Goal: Task Accomplishment & Management: Manage account settings

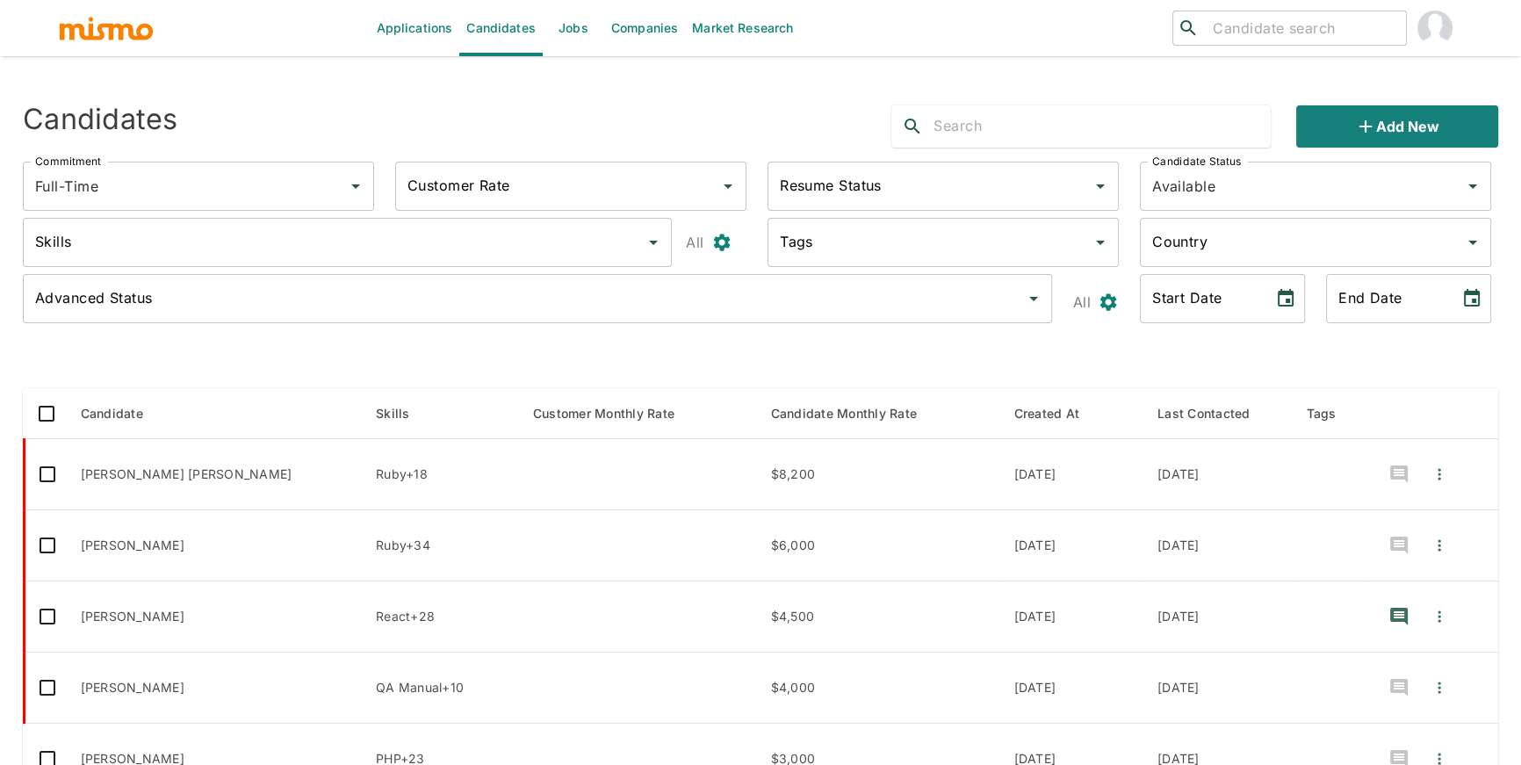
click at [1333, 27] on input "search" at bounding box center [1302, 28] width 193 height 25
type input "[PERSON_NAME]"
click at [1222, 32] on input "[PERSON_NAME]" at bounding box center [1302, 28] width 193 height 25
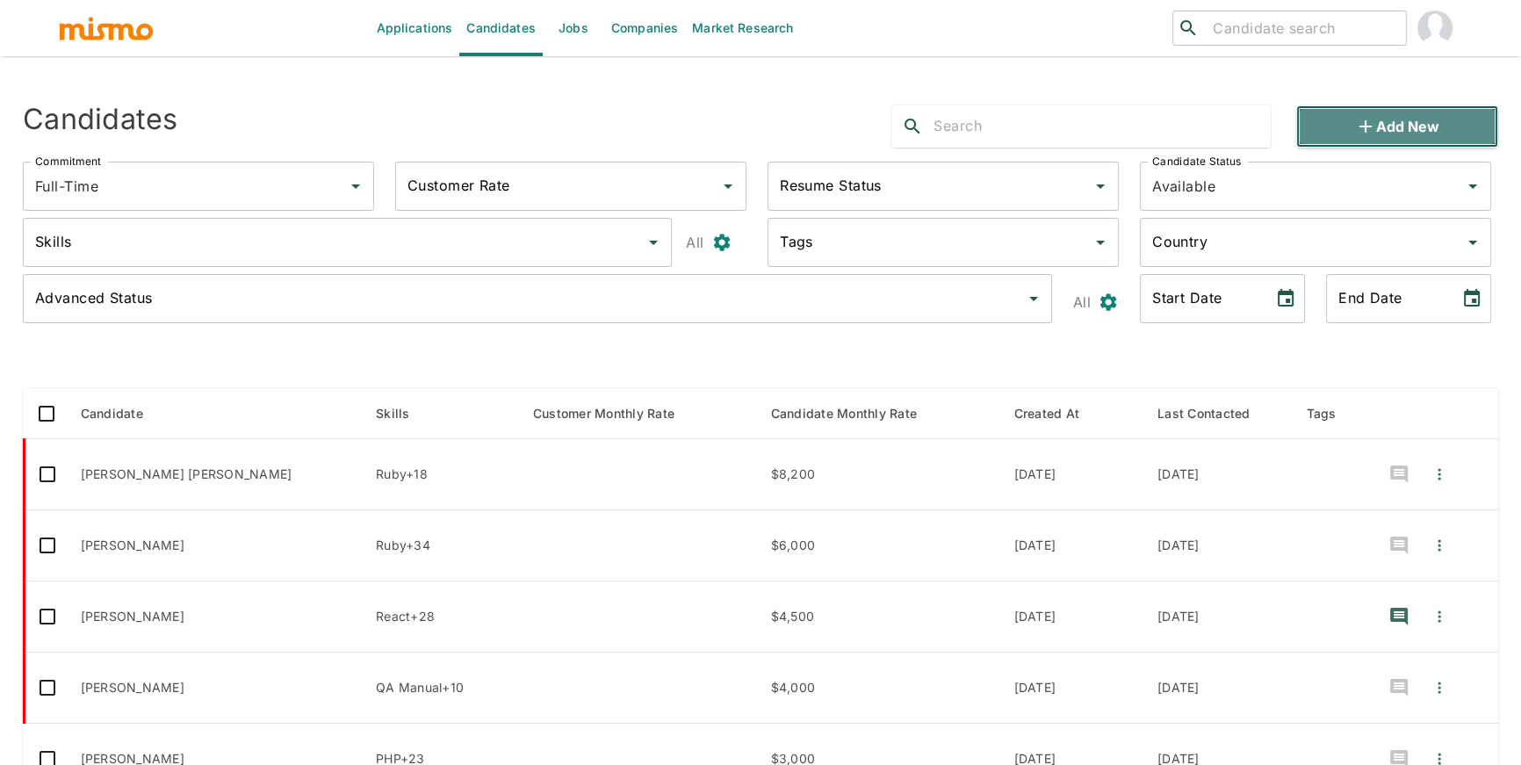
click at [1343, 109] on button "Add new" at bounding box center [1397, 126] width 202 height 42
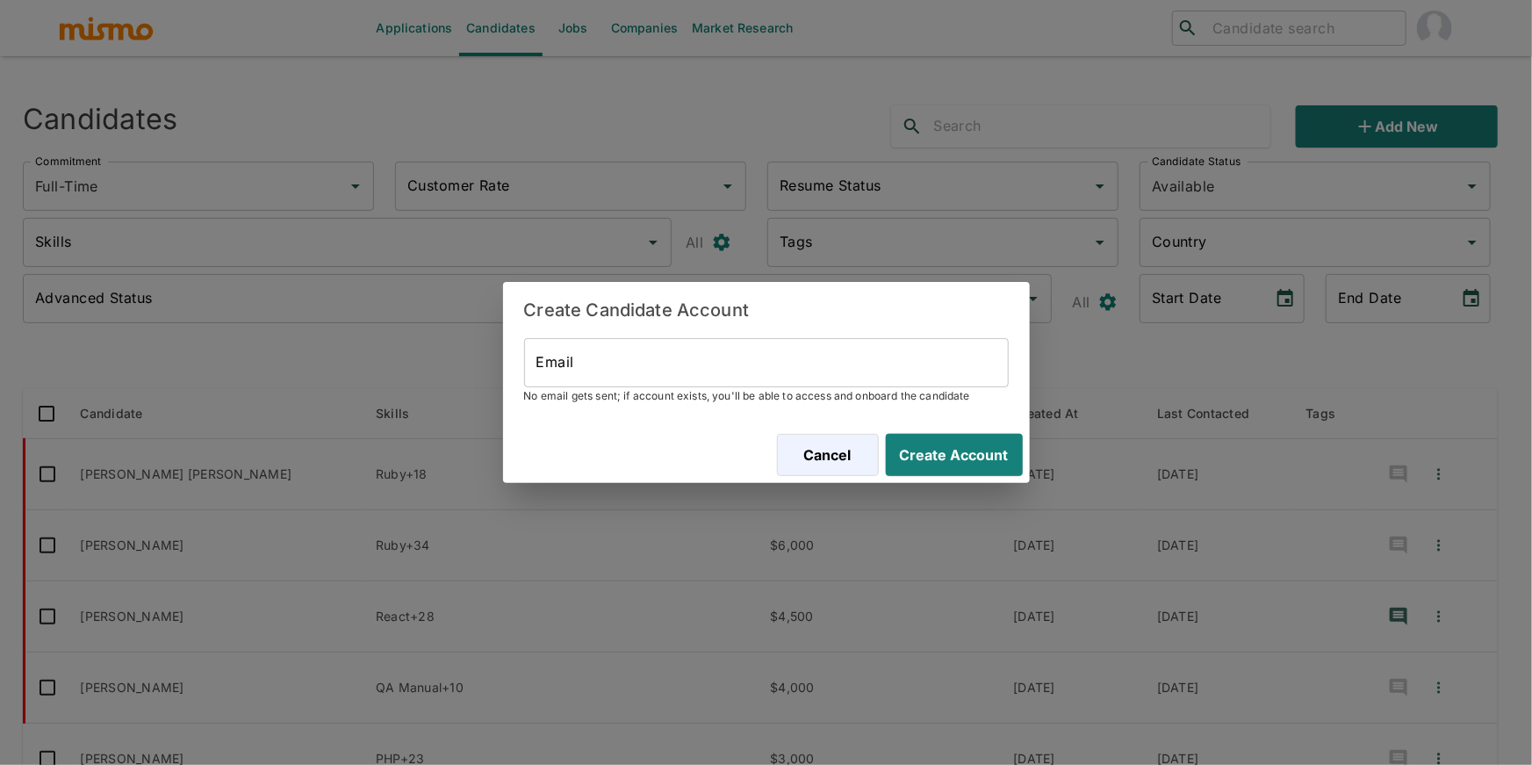
click at [612, 371] on input "Email" at bounding box center [766, 362] width 485 height 49
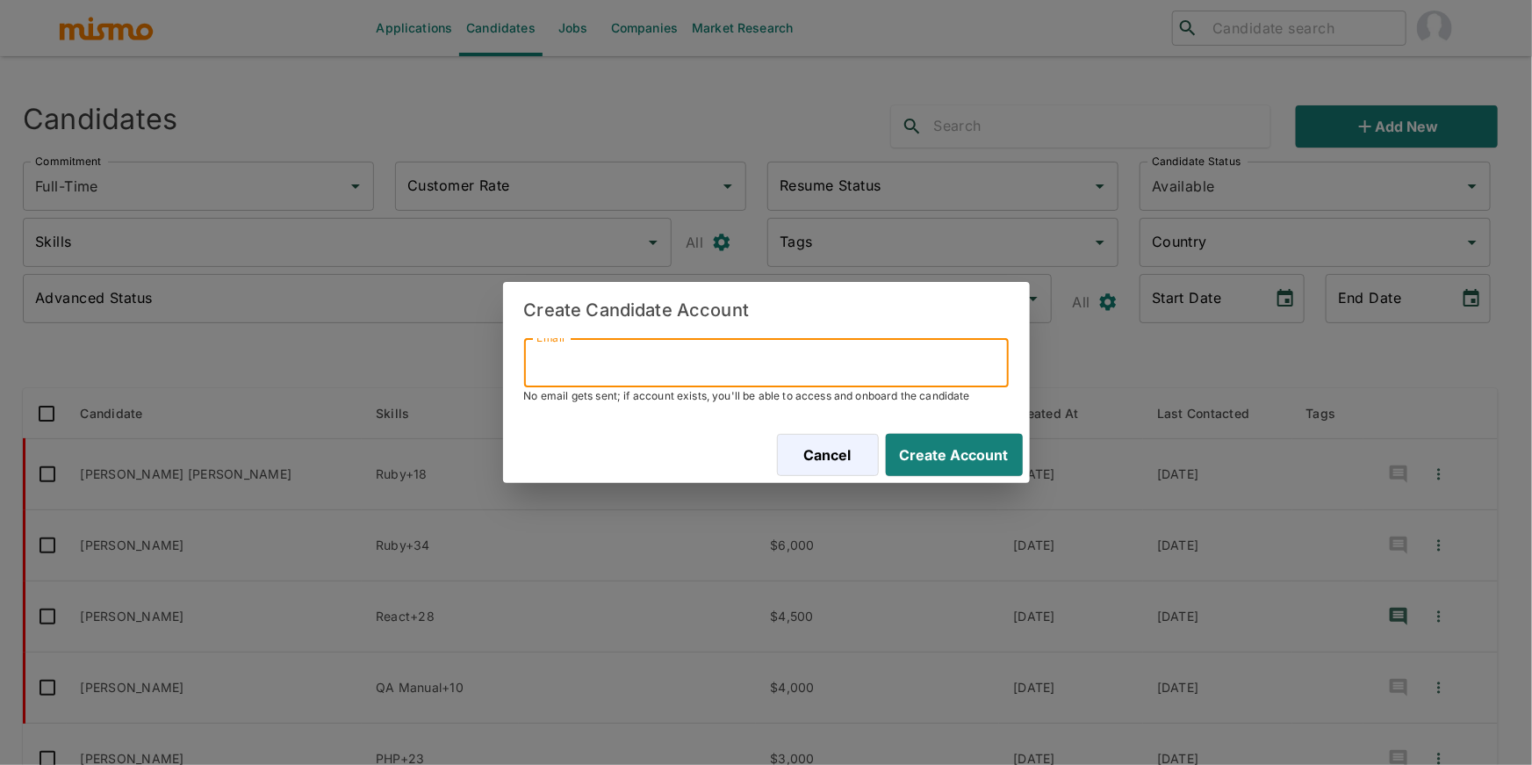
paste input "[EMAIL_ADDRESS][DOMAIN_NAME]"
type input "[EMAIL_ADDRESS][DOMAIN_NAME]"
click at [886, 434] on button "Create Account" at bounding box center [954, 455] width 137 height 42
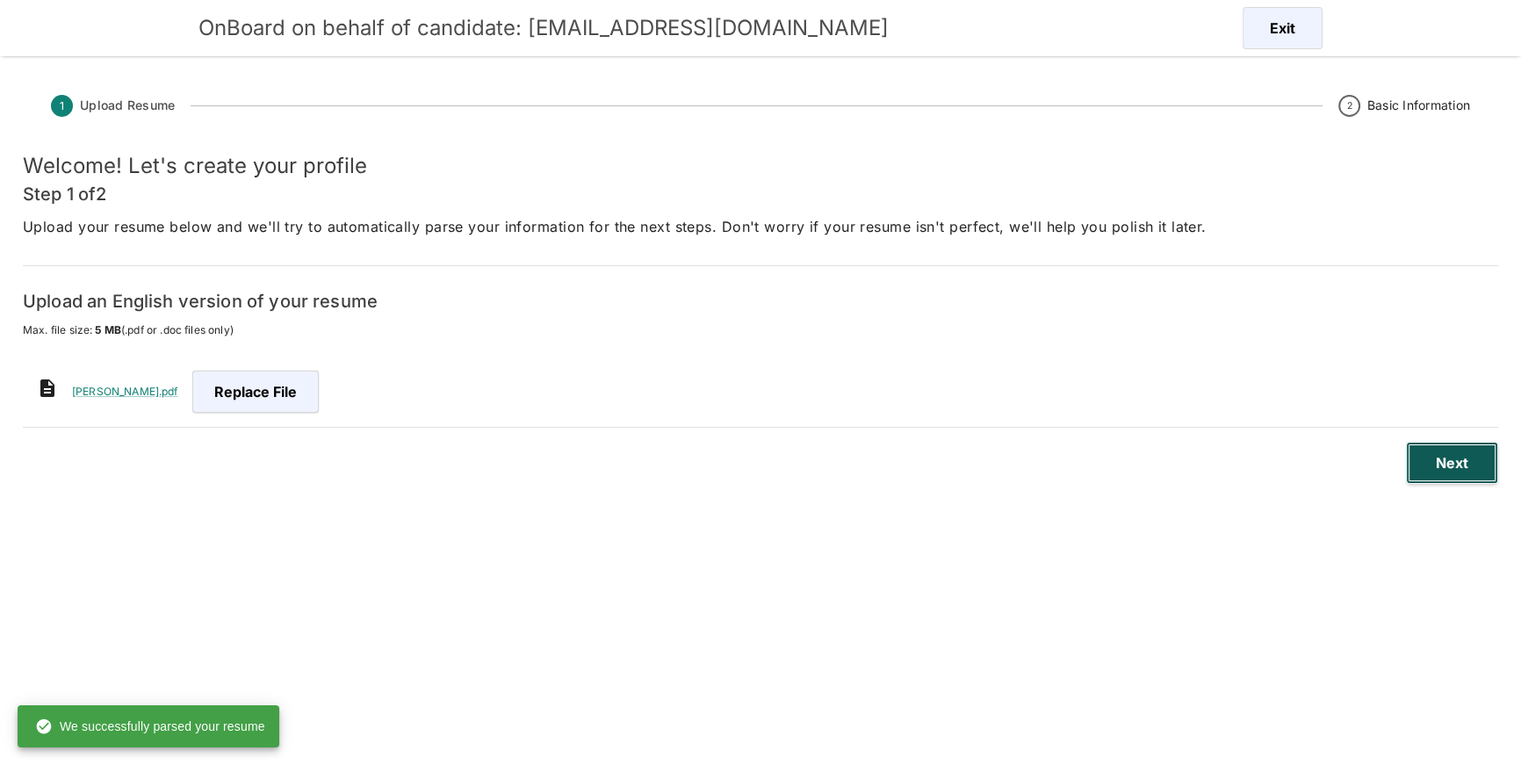
click at [1461, 479] on button "Next" at bounding box center [1452, 463] width 92 height 42
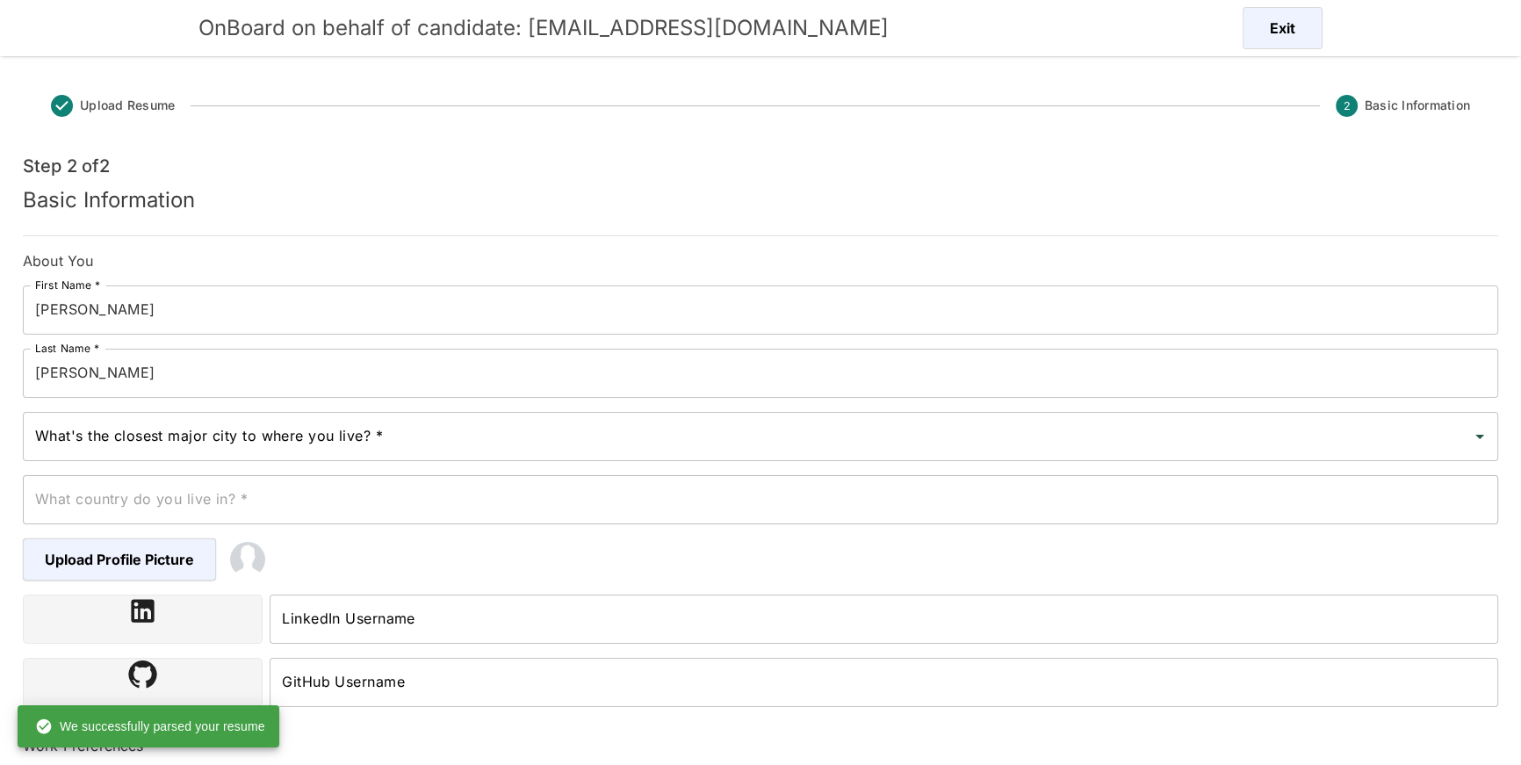
click at [97, 313] on input "[PERSON_NAME]" at bounding box center [760, 309] width 1475 height 49
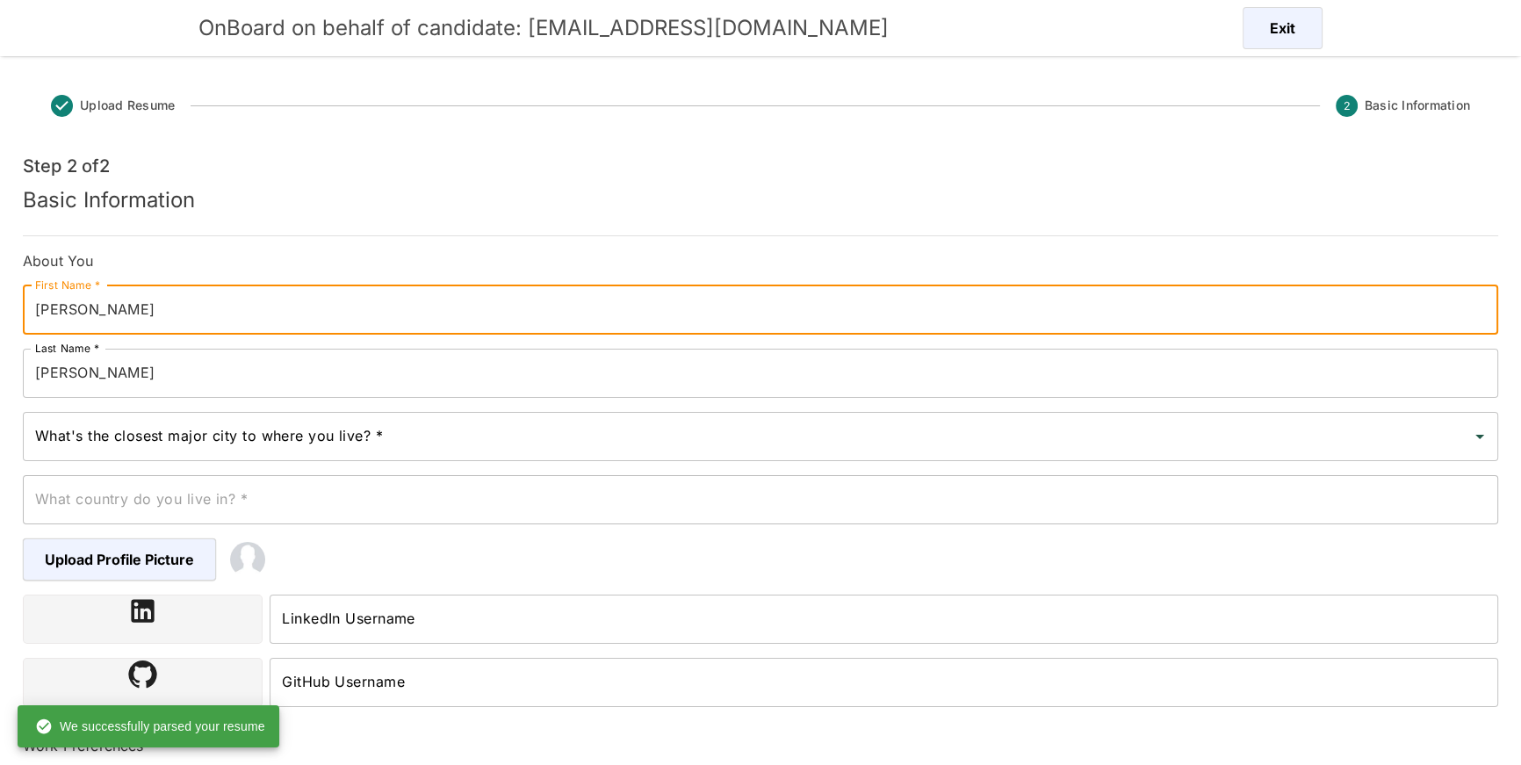
type input "[PERSON_NAME]"
click at [63, 374] on input "VARGAS" at bounding box center [760, 373] width 1475 height 49
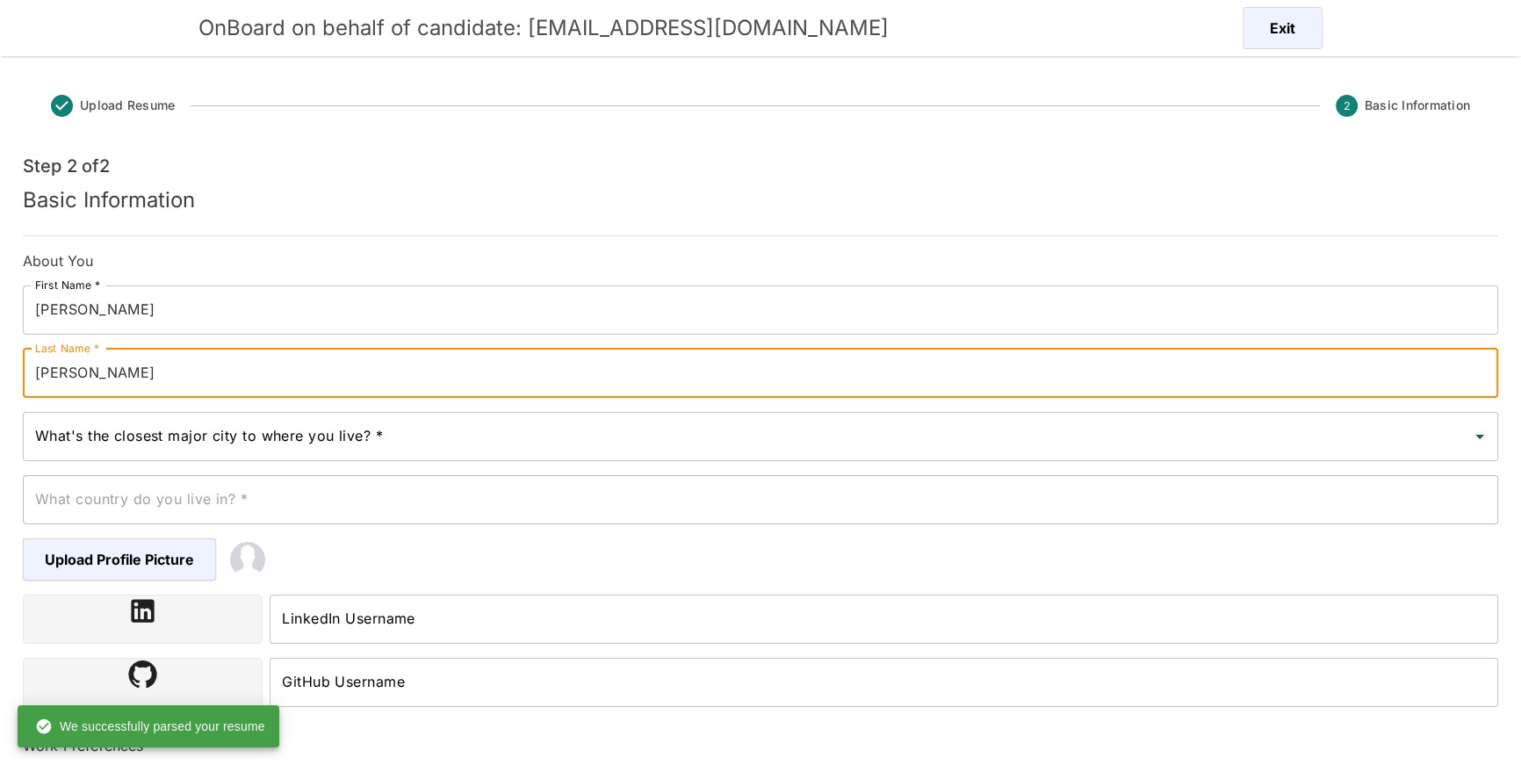
click at [63, 374] on input "VARGAS" at bounding box center [760, 373] width 1475 height 49
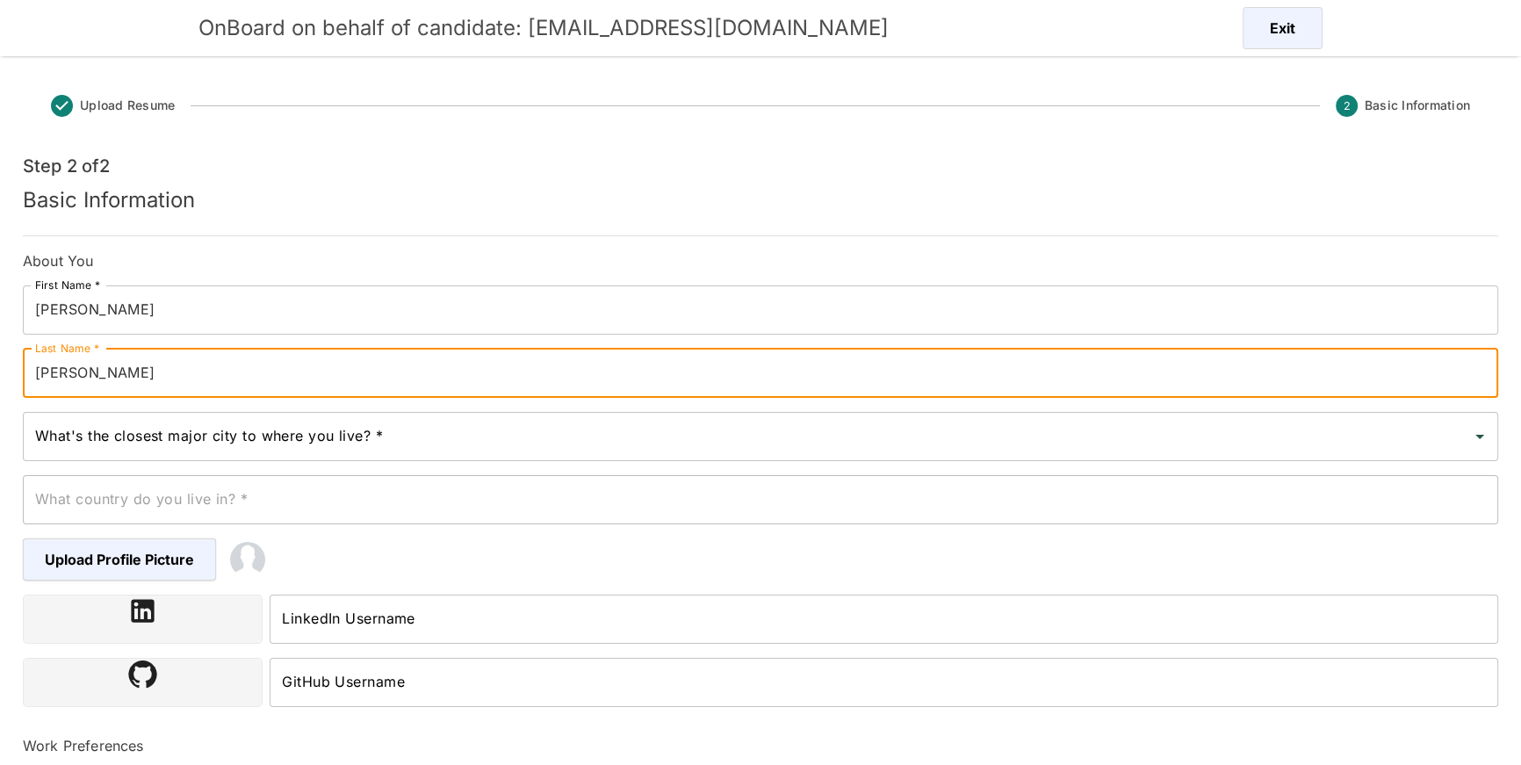
type input "Vega Vargas"
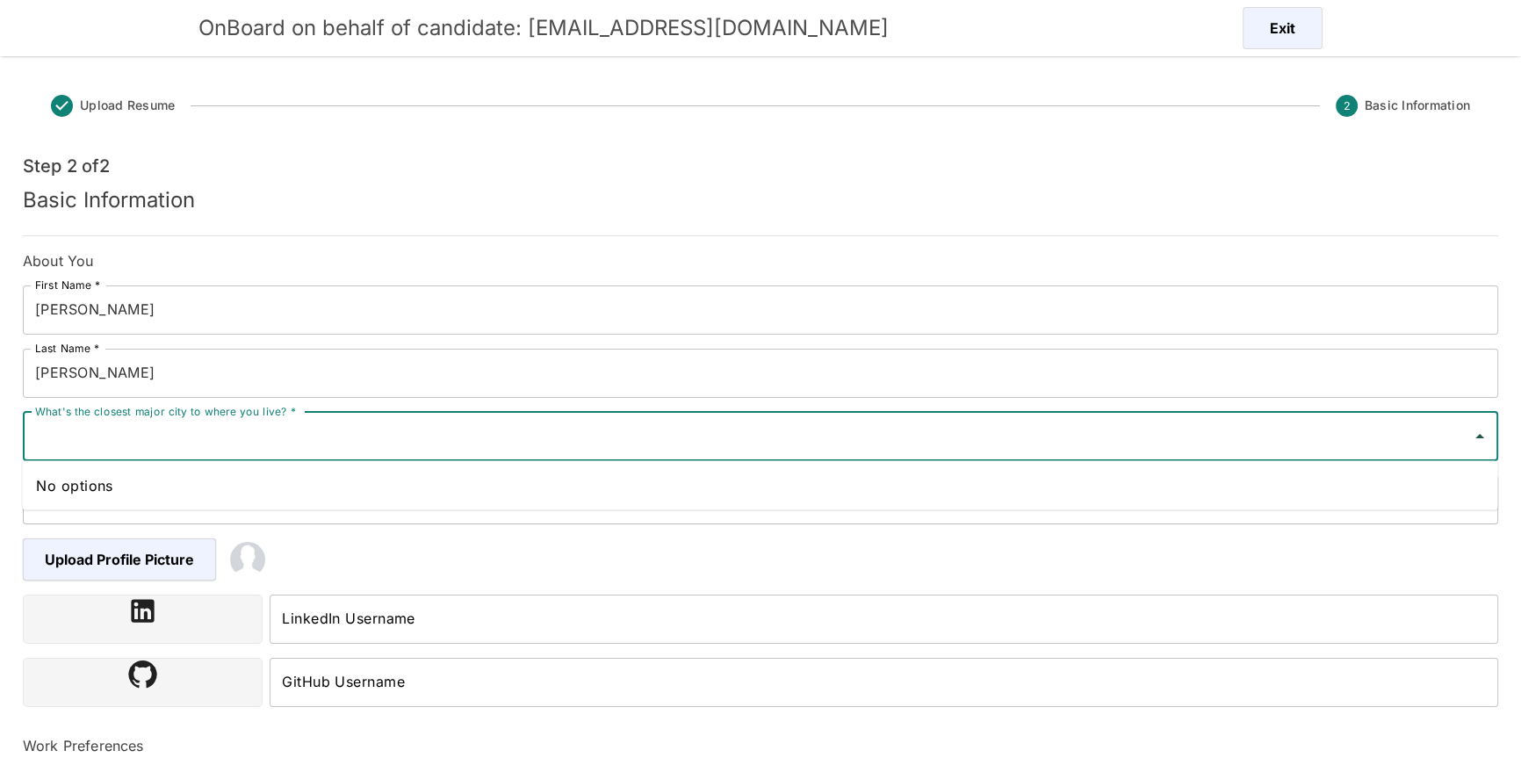
click at [262, 431] on input "What's the closest major city to where you live? *" at bounding box center [747, 436] width 1433 height 33
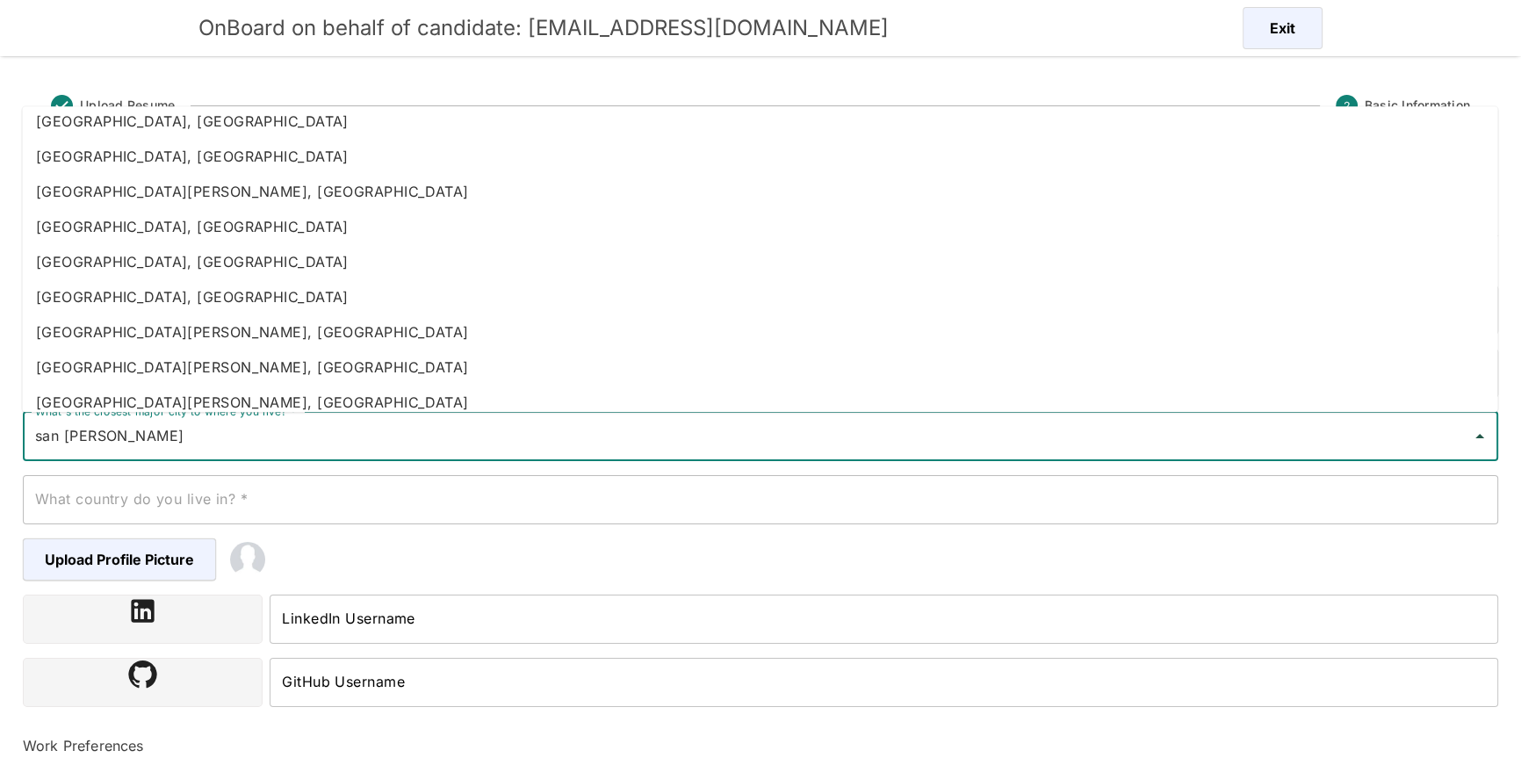
scroll to position [115, 0]
click at [237, 328] on li "San Jose, Costa Rica" at bounding box center [759, 331] width 1475 height 35
type input "San Jose, Costa Rica"
type input "Costa Rica"
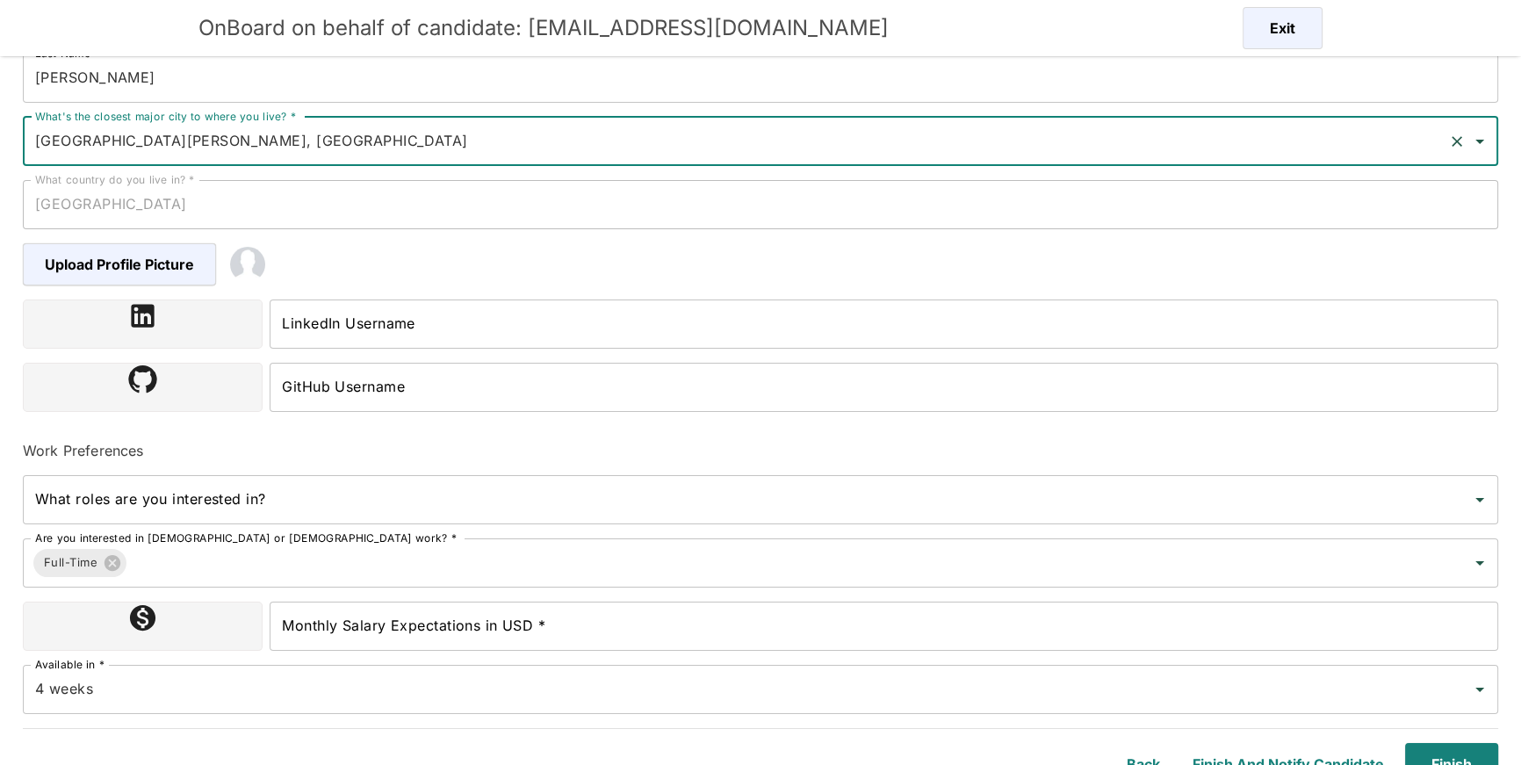
scroll to position [310, 0]
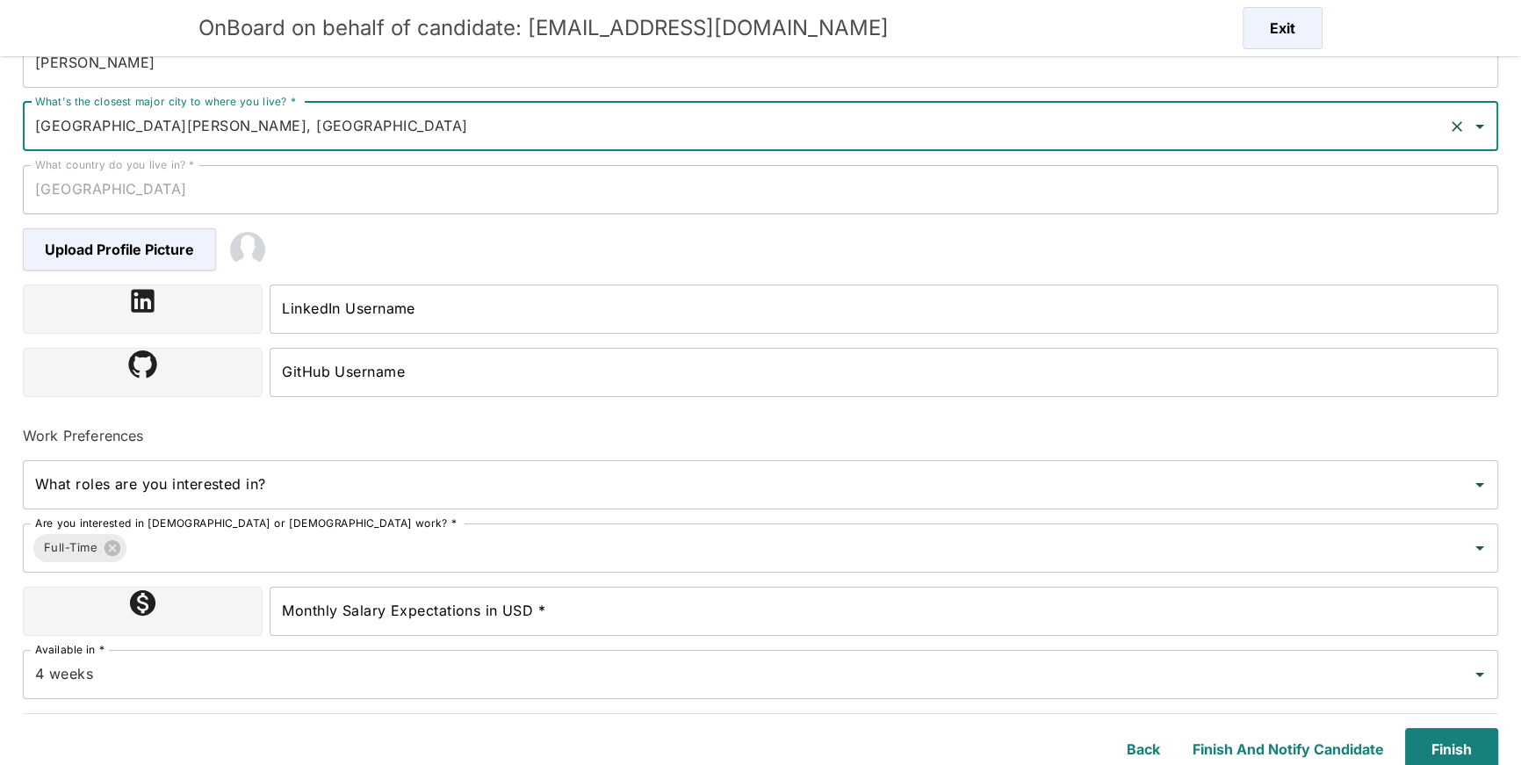
type input "San Jose, Costa Rica"
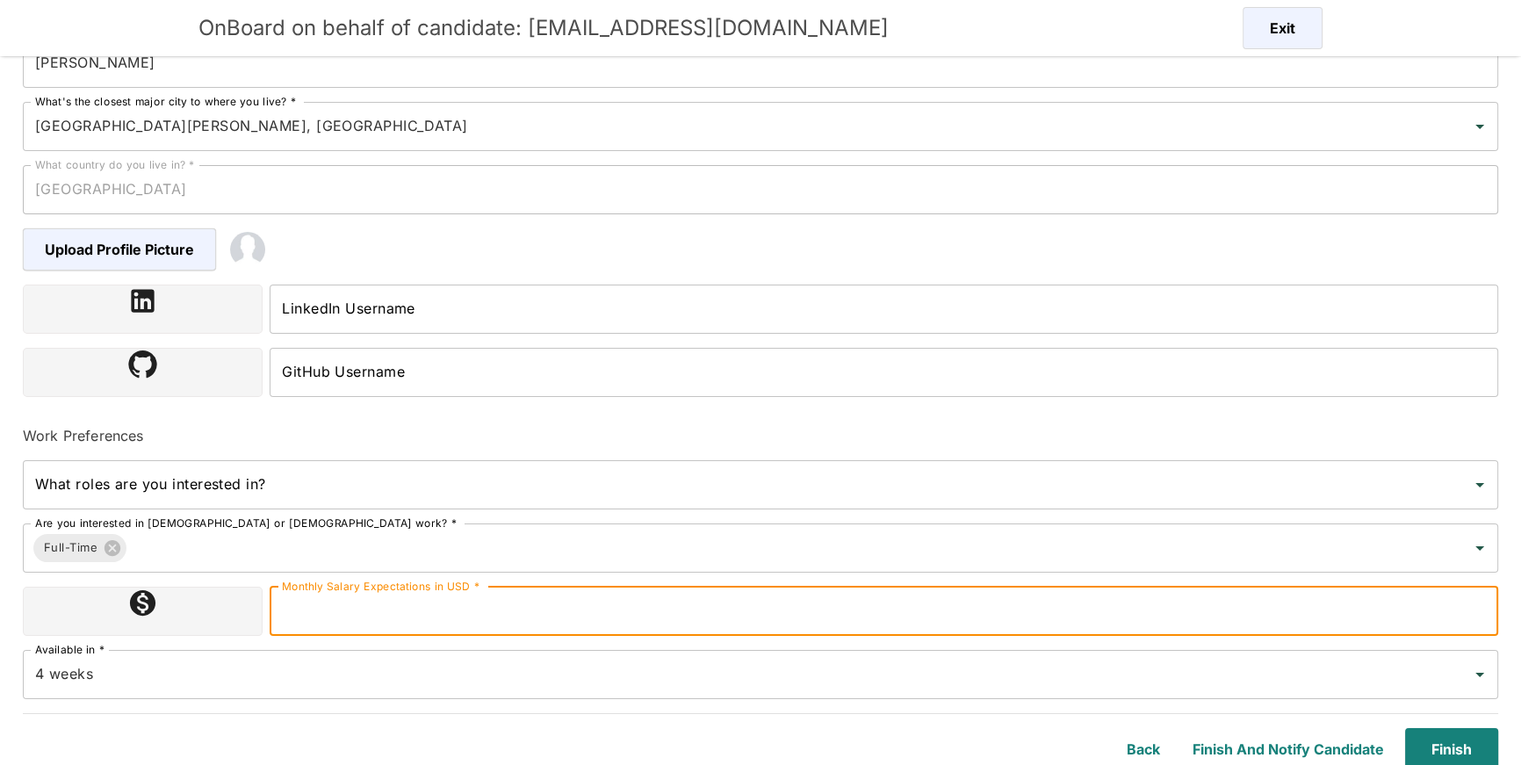
click at [463, 606] on input "Monthly Salary Expectations in USD *" at bounding box center [884, 611] width 1228 height 49
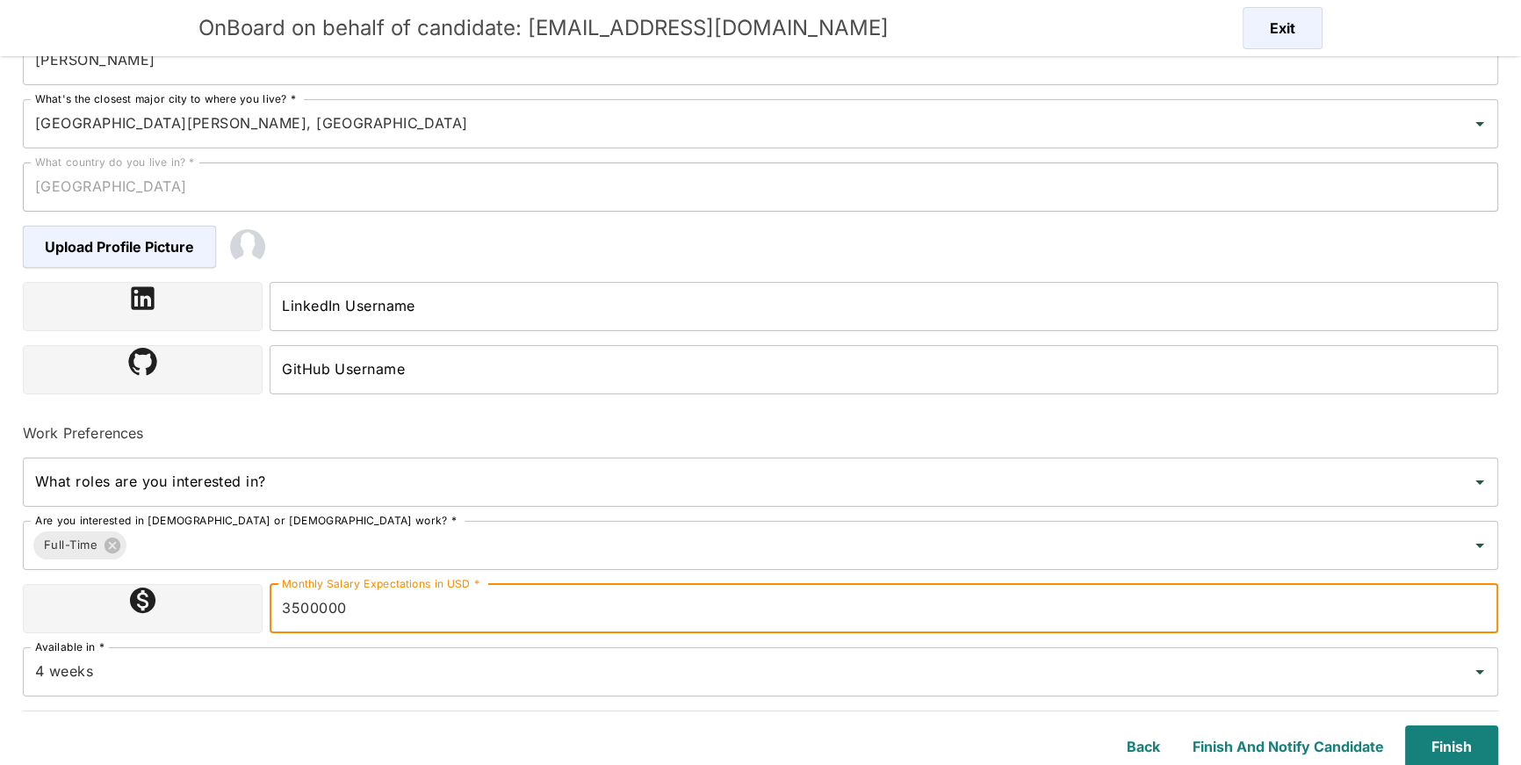
scroll to position [314, 0]
type input "3500000"
click at [1422, 744] on button "Finish" at bounding box center [1448, 744] width 100 height 42
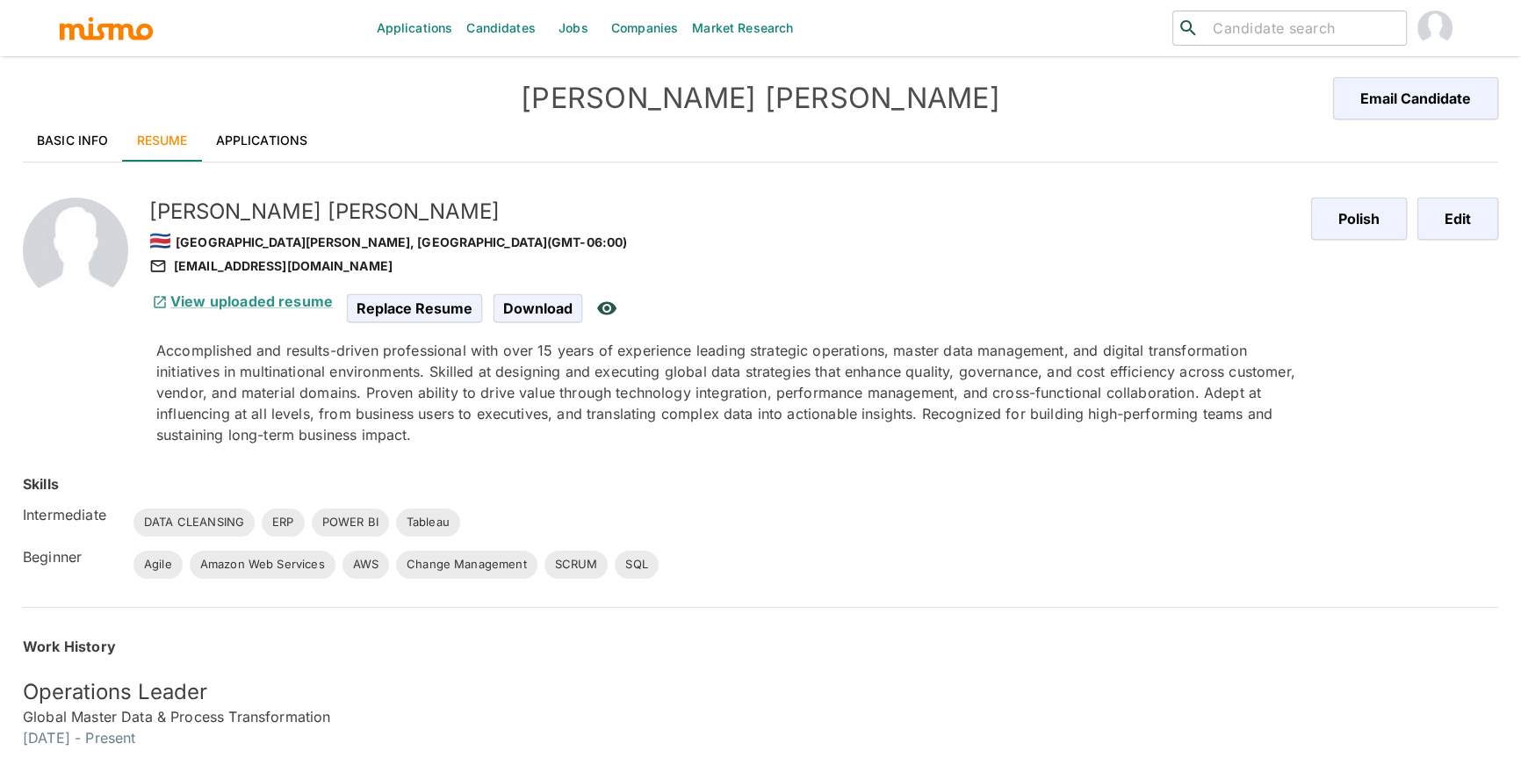
click at [92, 131] on link "Basic Info" at bounding box center [73, 140] width 100 height 42
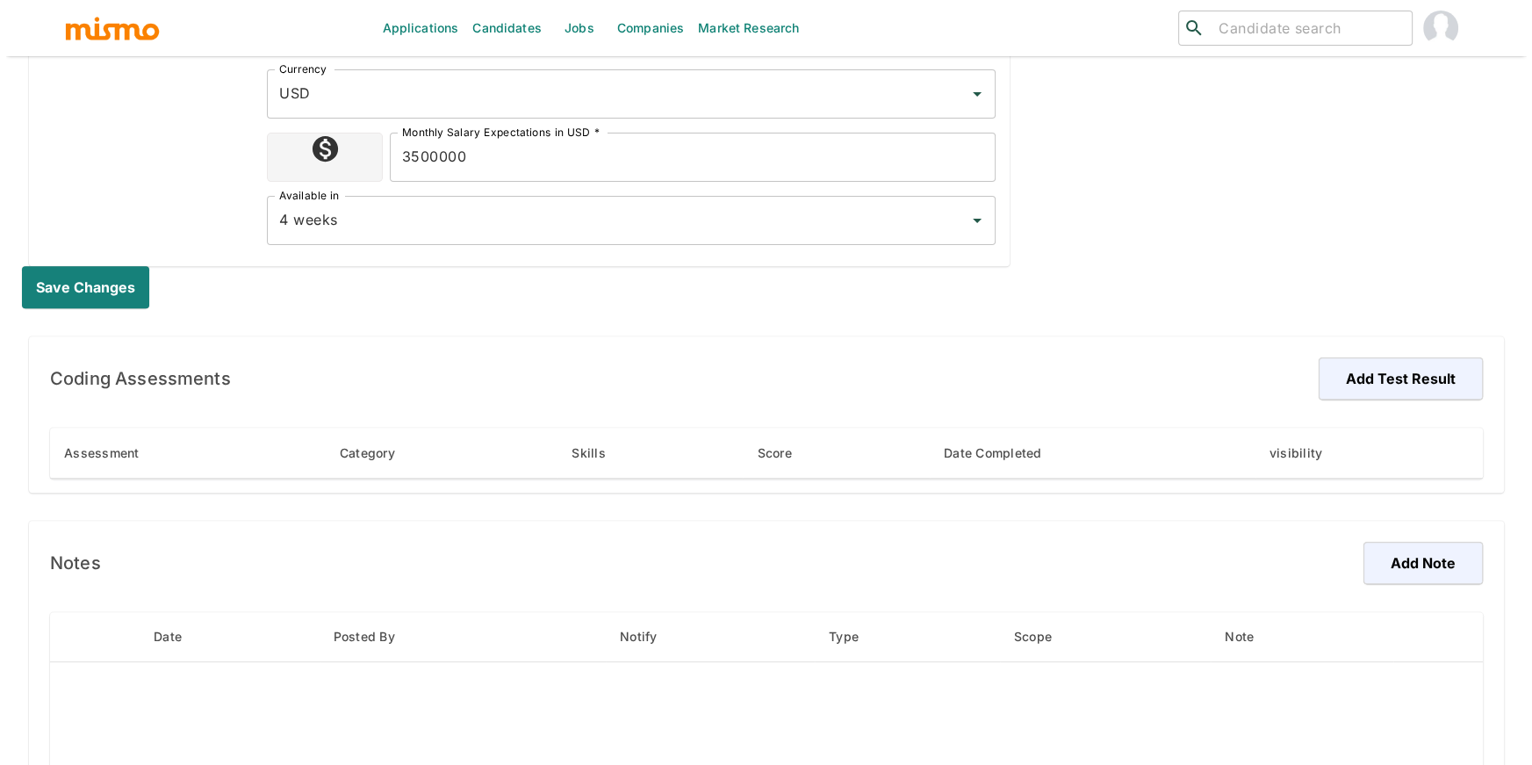
scroll to position [984, 0]
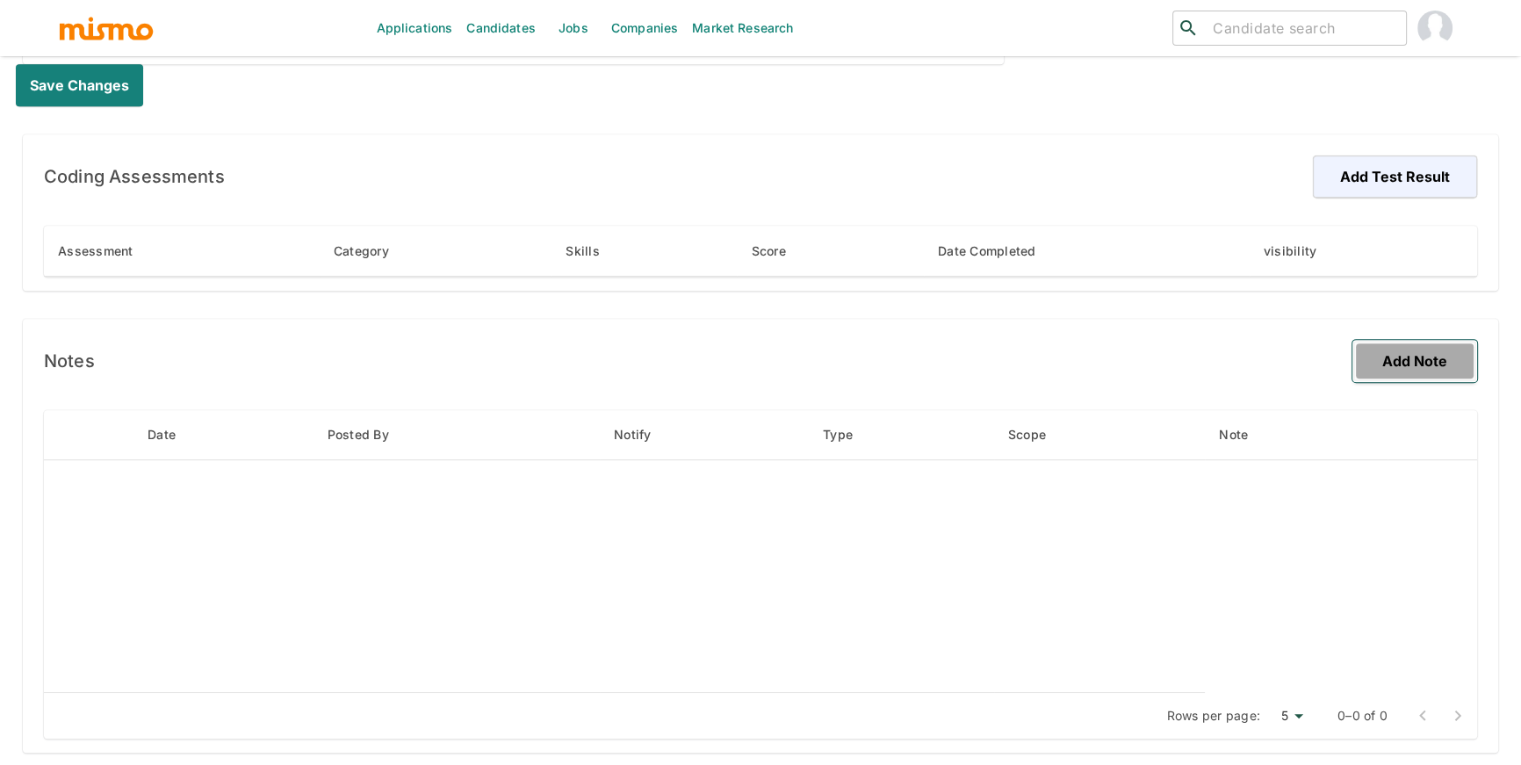
click at [1464, 367] on button "Add Note" at bounding box center [1414, 361] width 125 height 42
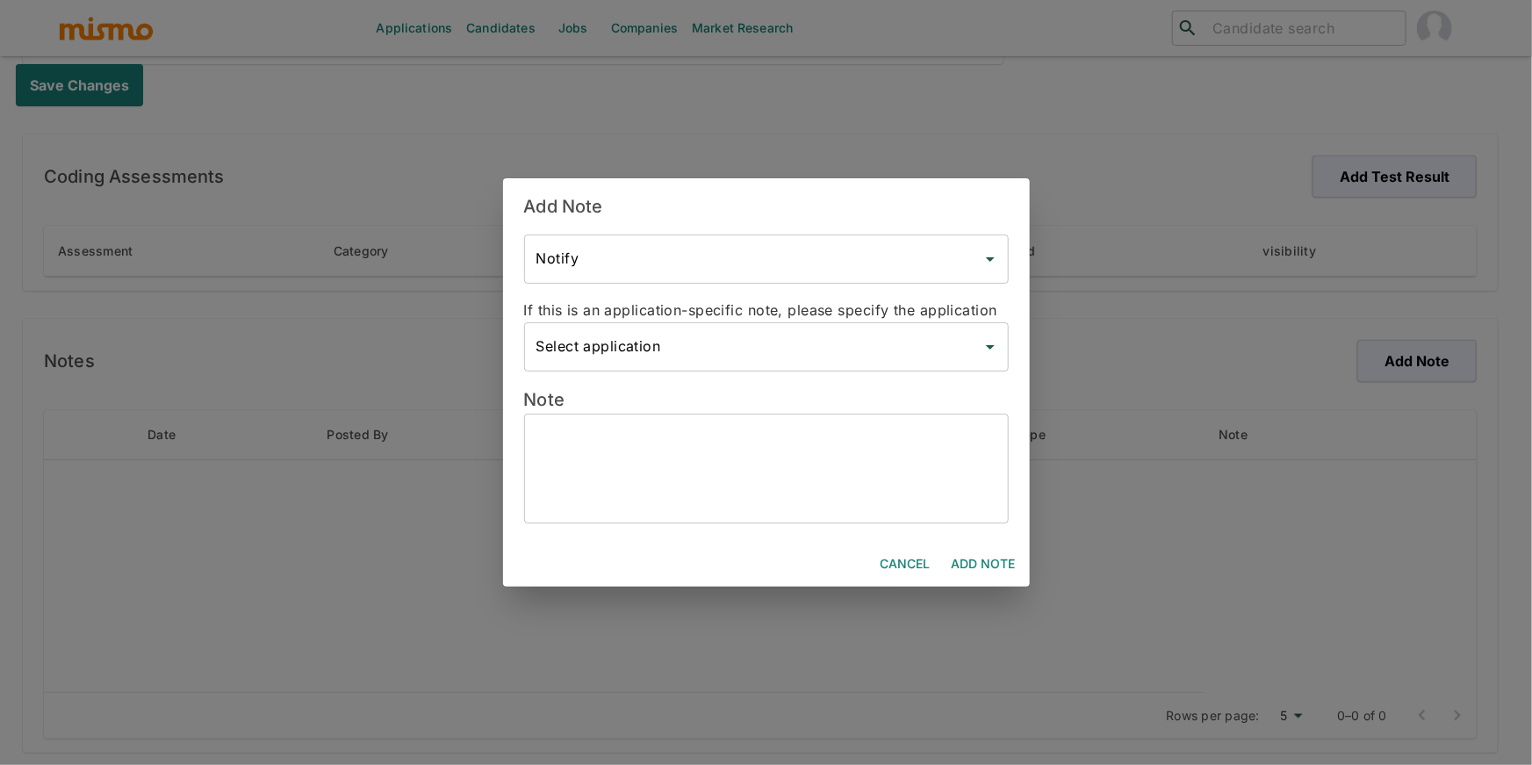
click at [833, 502] on textarea at bounding box center [766, 468] width 460 height 81
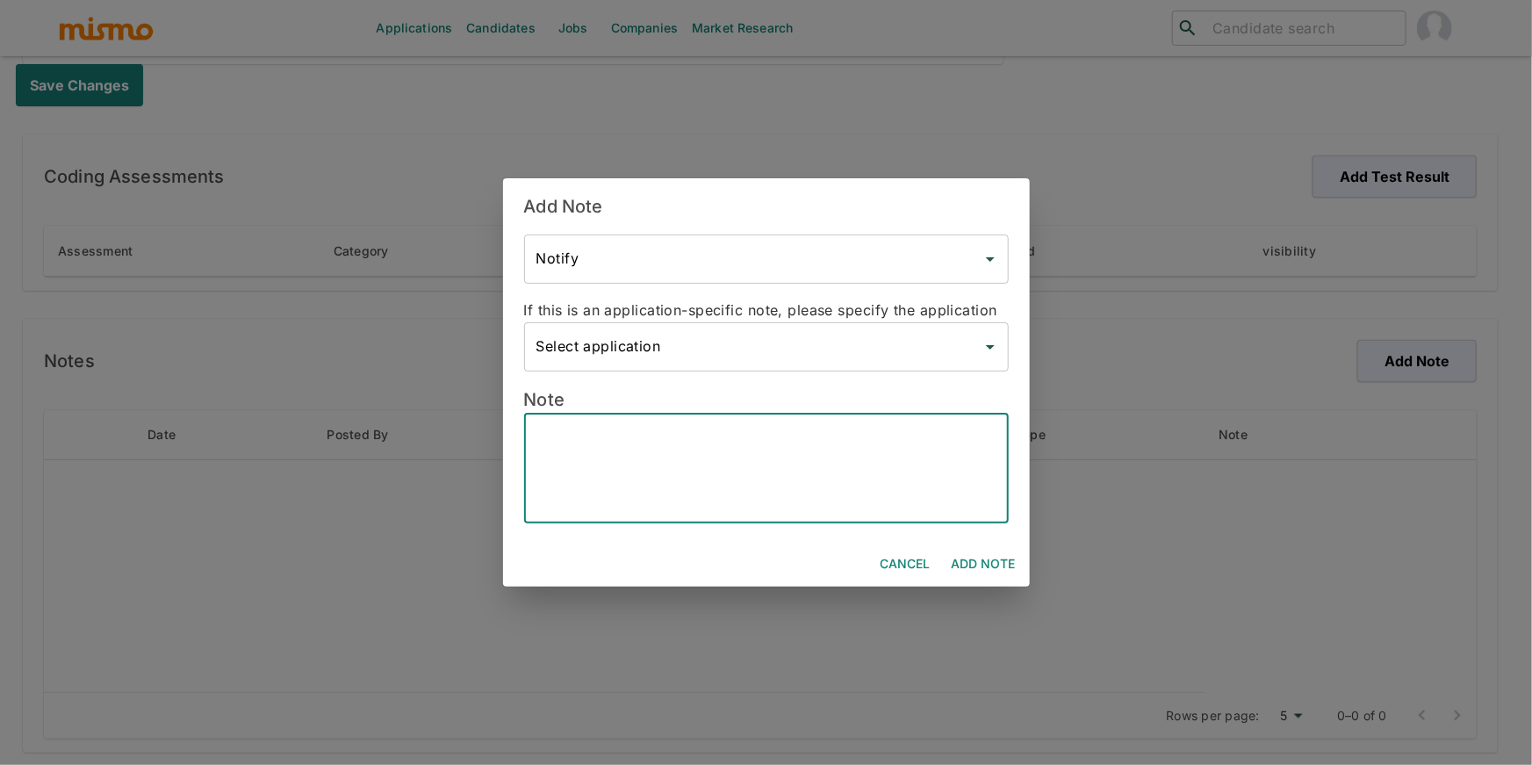
paste textarea "Candidate’s Name - Jonathan Vega Vargas Hybrid - Yes Bachelor’s Degree - Master…"
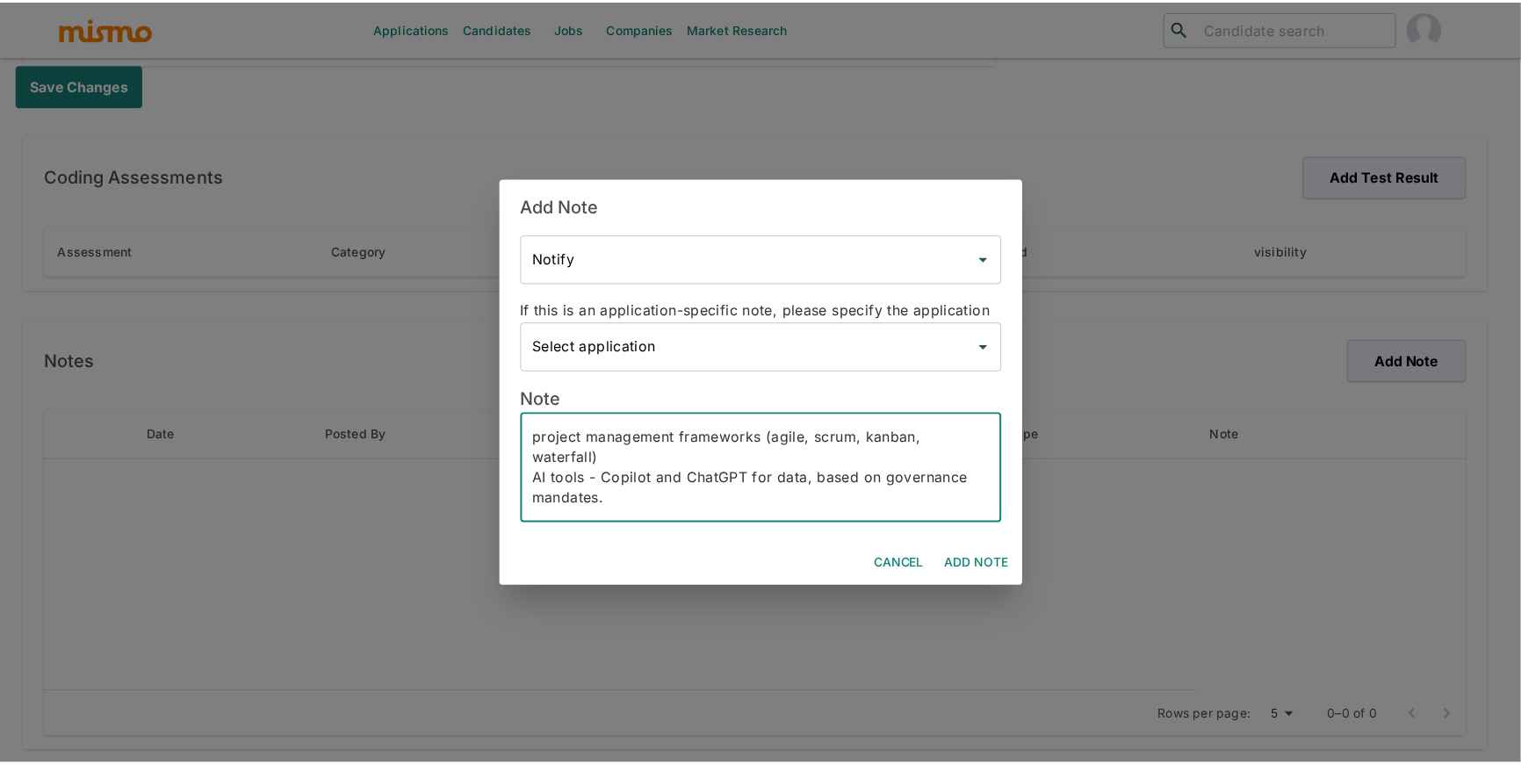
scroll to position [444, 0]
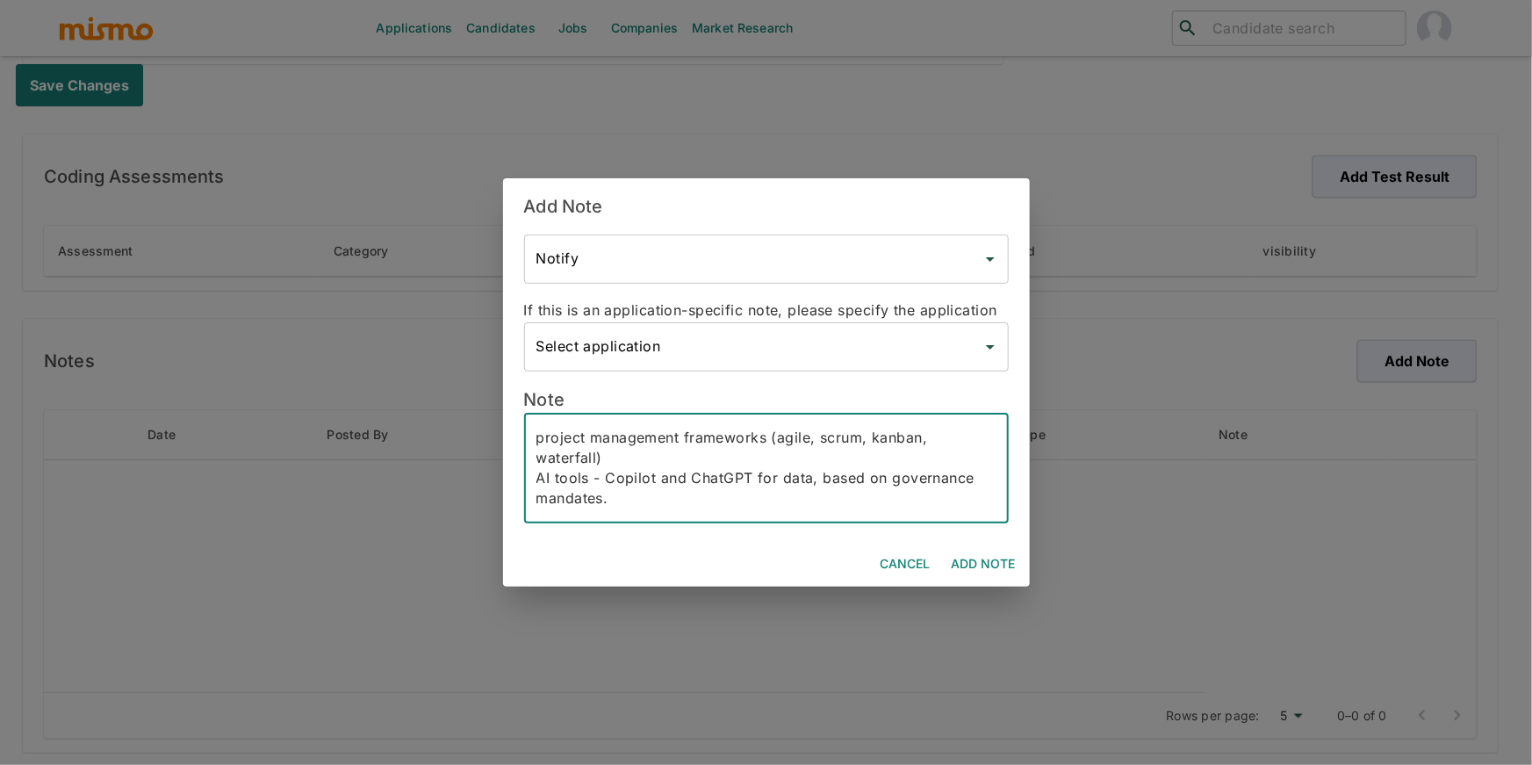
type textarea "Candidate’s Name - Jonathan Vega Vargas Hybrid - Yes Bachelor’s Degree - Master…"
click at [983, 561] on button "Add Note" at bounding box center [984, 564] width 78 height 32
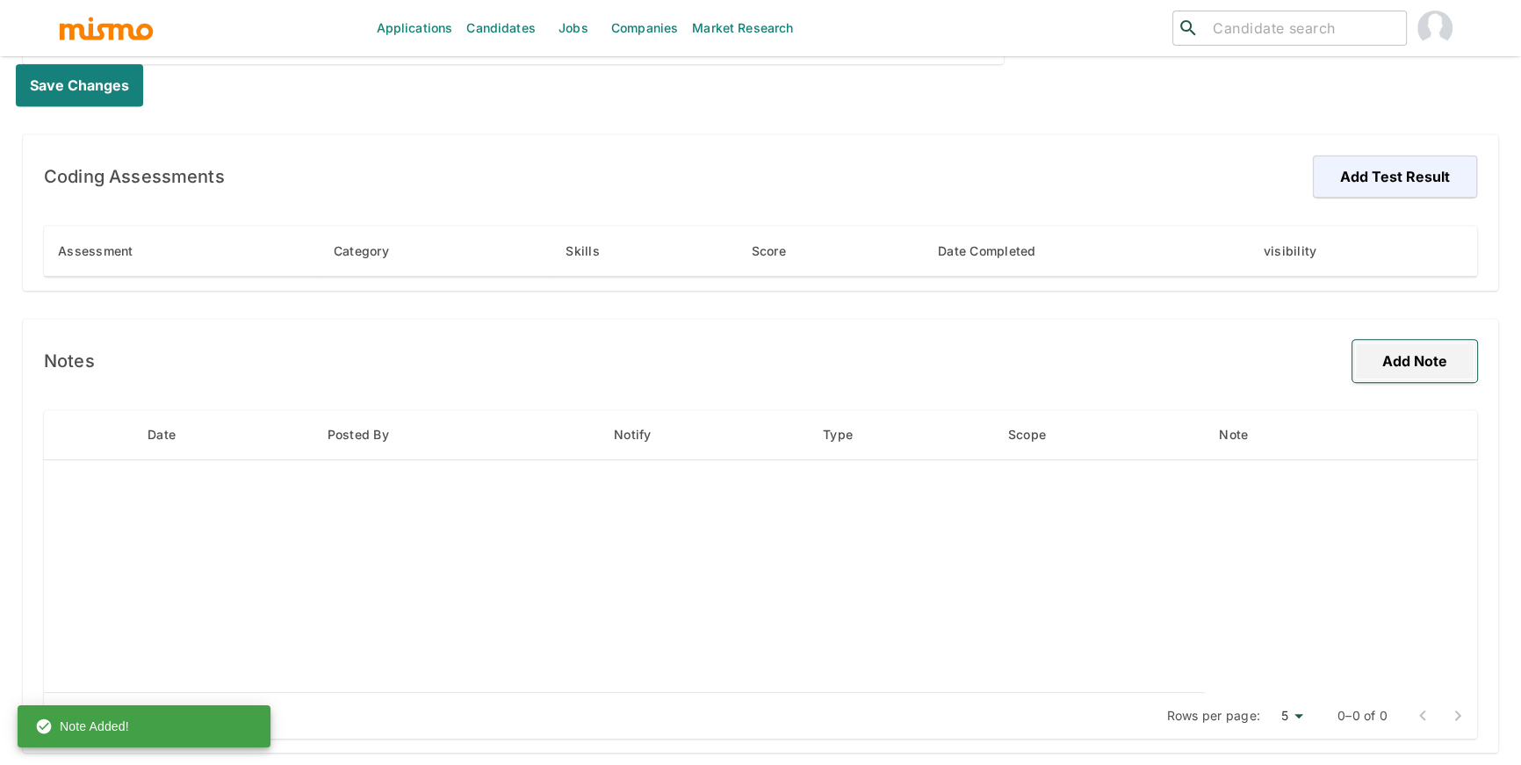
click at [1432, 356] on button "Add Note" at bounding box center [1414, 361] width 125 height 42
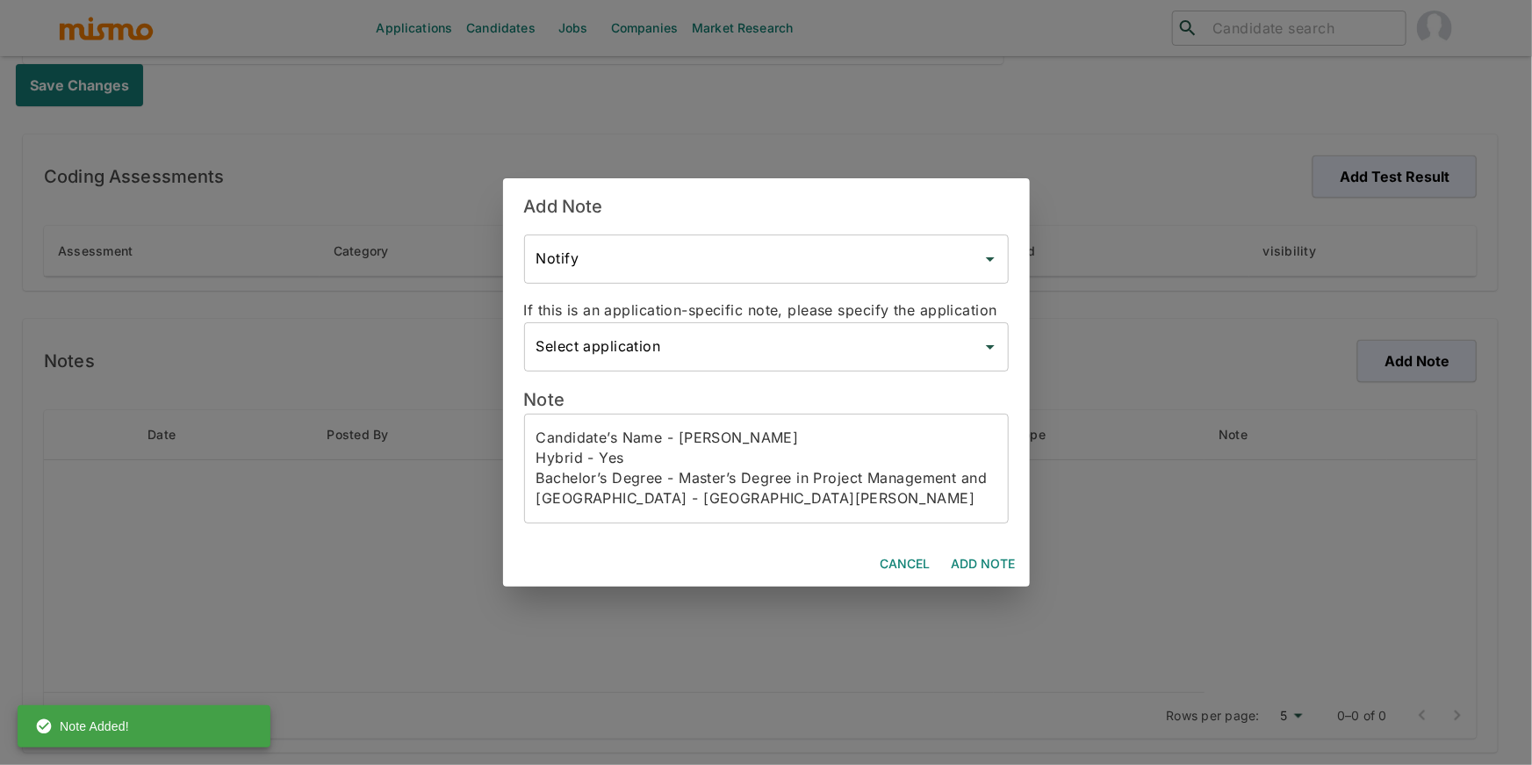
click at [917, 556] on button "Cancel" at bounding box center [906, 564] width 64 height 32
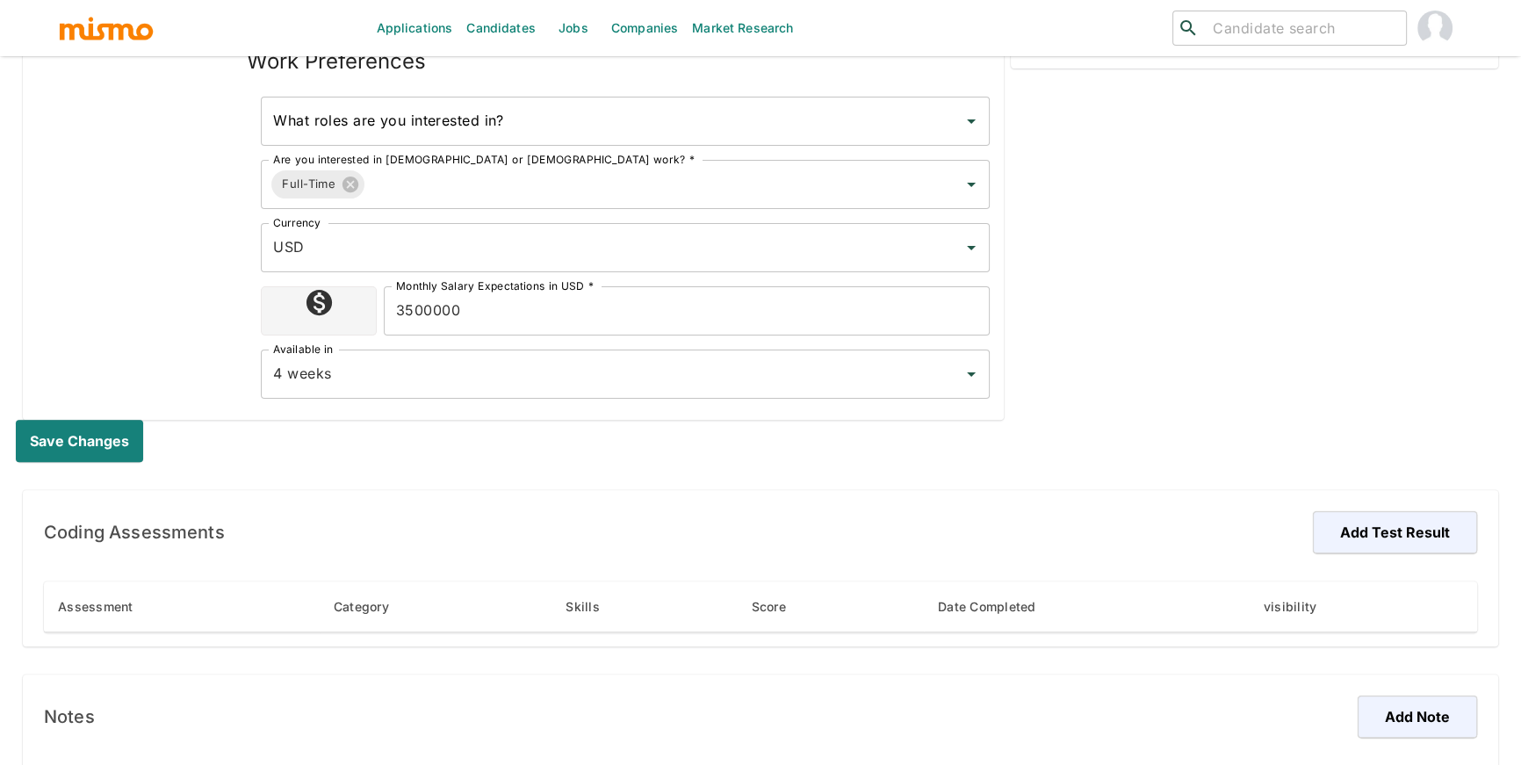
scroll to position [911, 0]
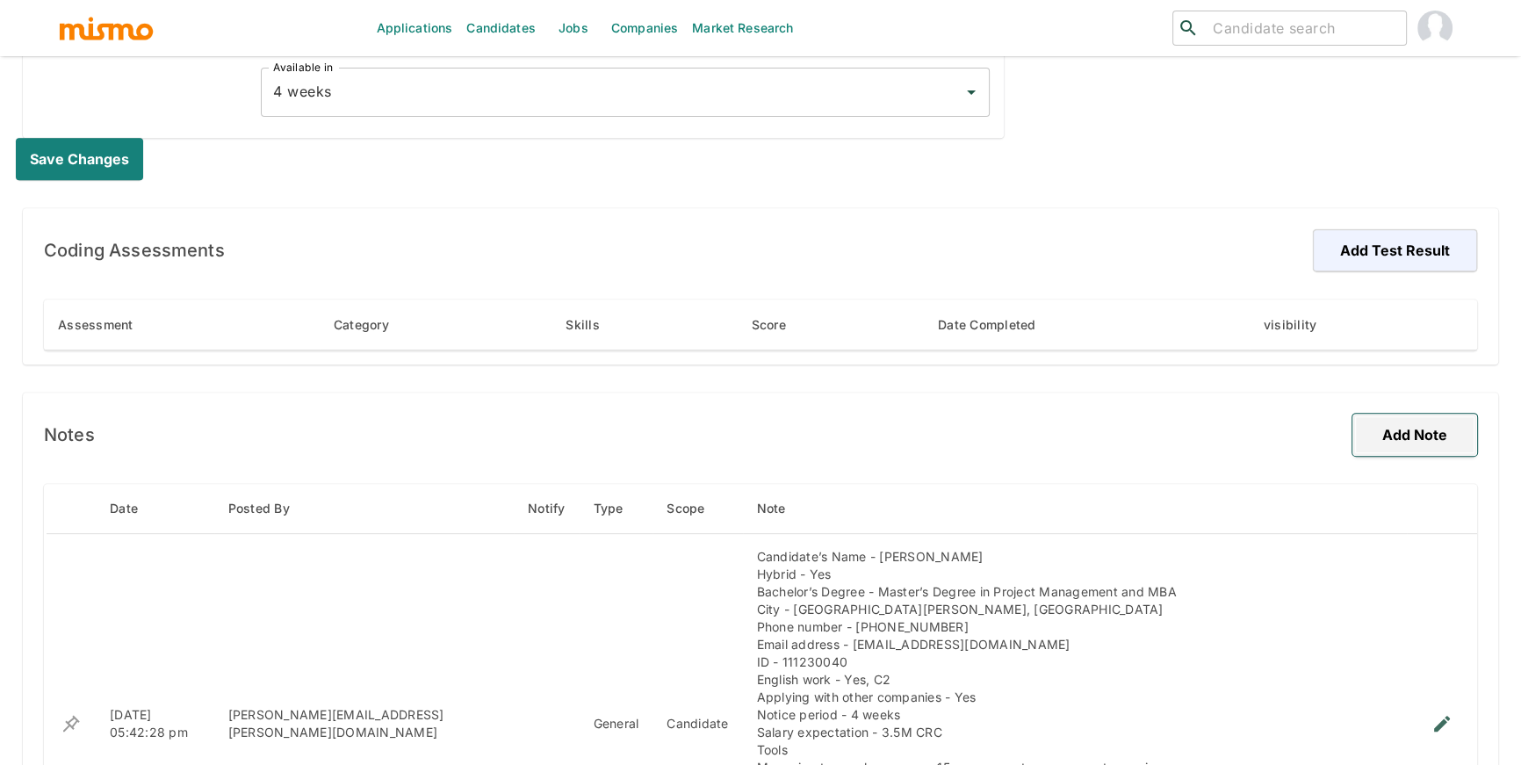
click at [1383, 436] on button "Add Note" at bounding box center [1414, 435] width 125 height 42
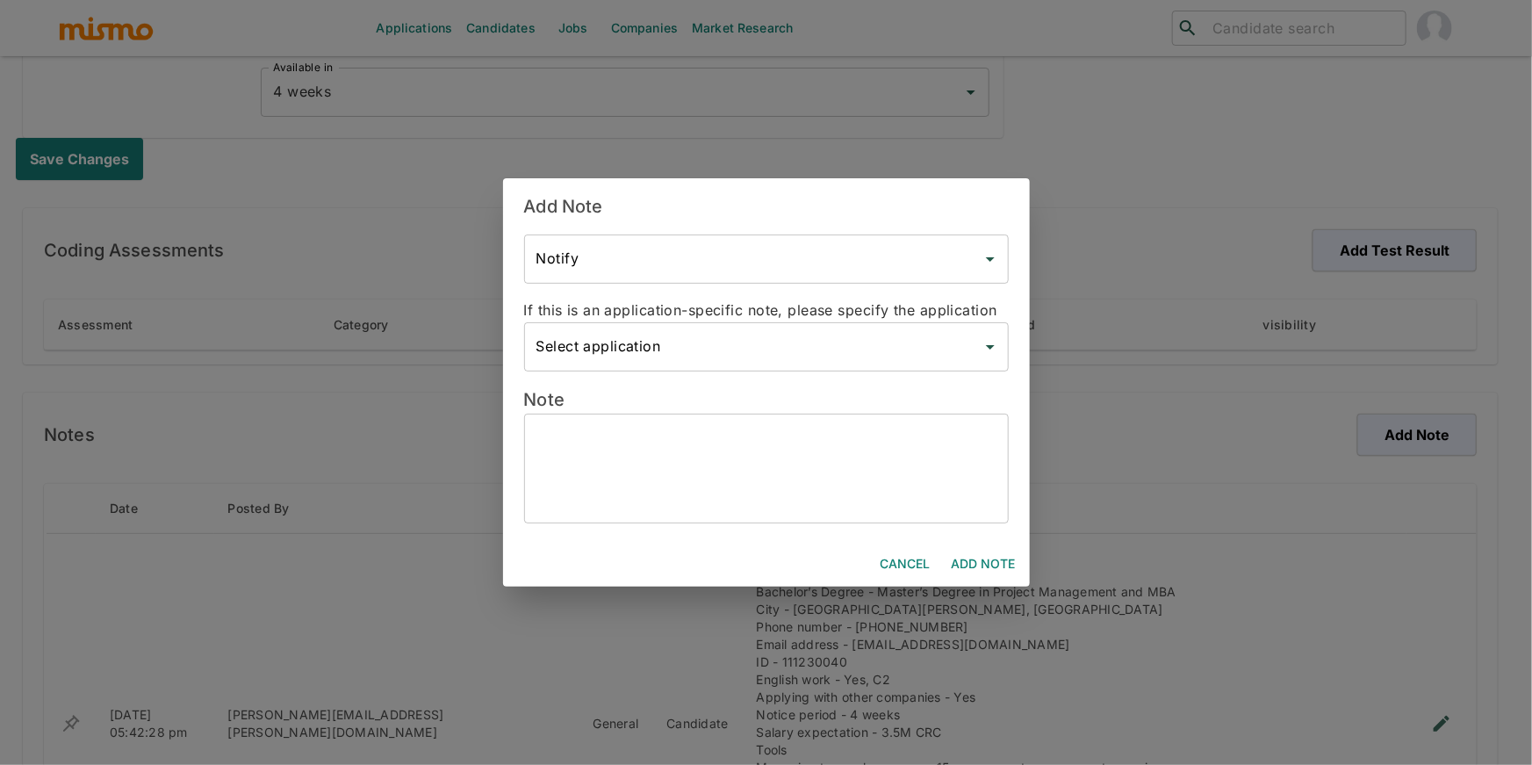
click at [870, 455] on textarea at bounding box center [766, 468] width 460 height 81
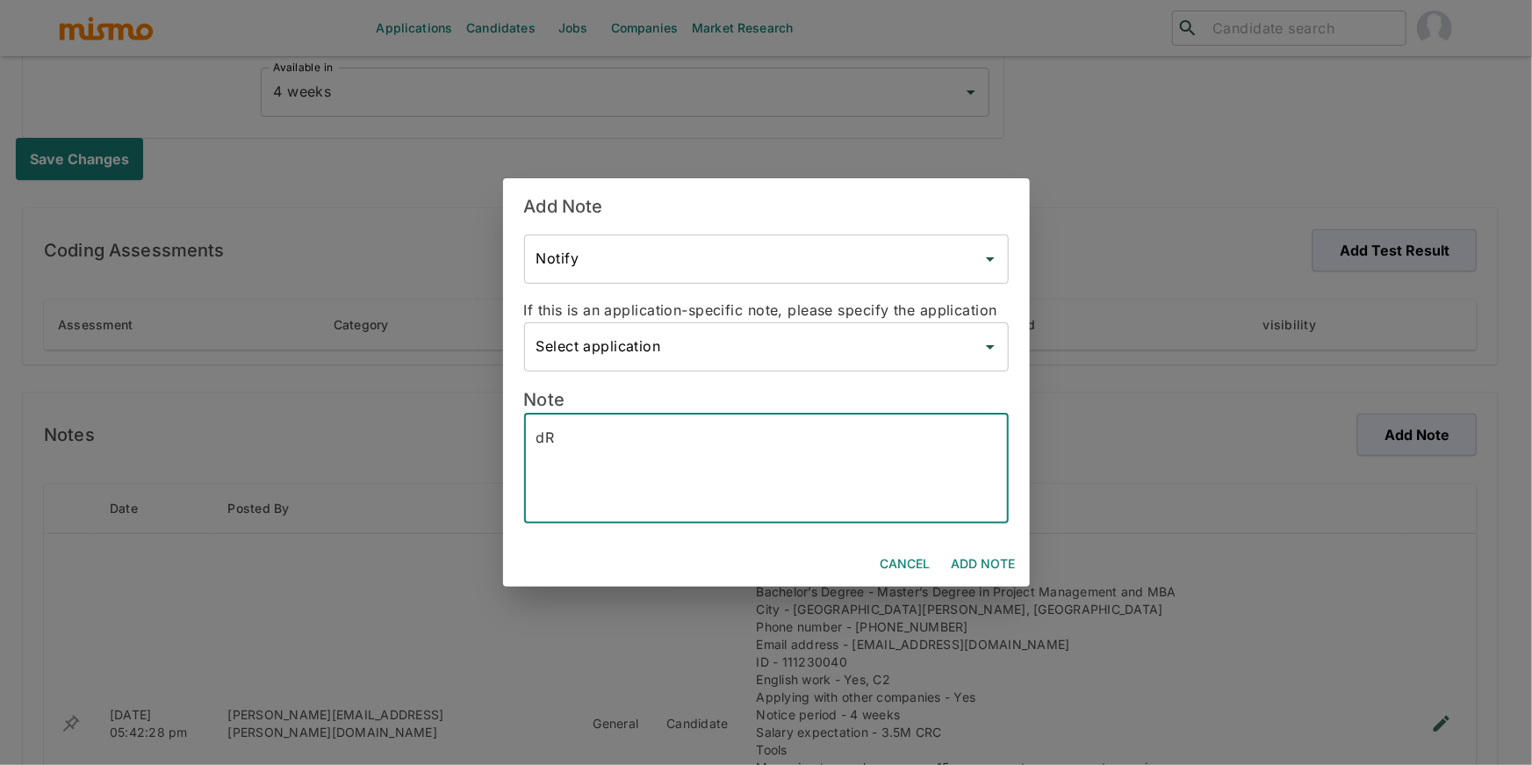
type textarea "d"
type textarea "Dropped out of Manager position due to salary expectation."
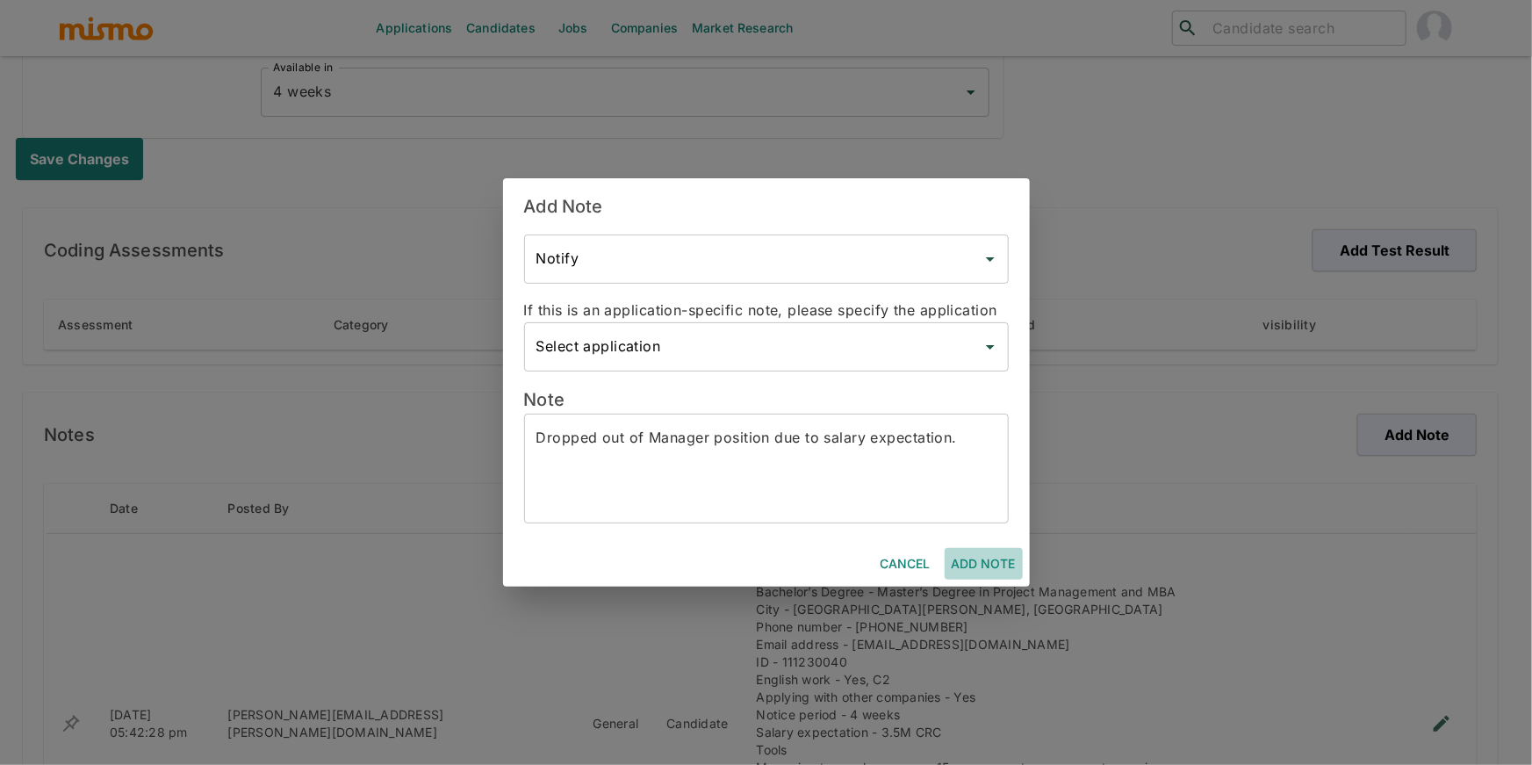
click at [997, 558] on button "Add Note" at bounding box center [984, 564] width 78 height 32
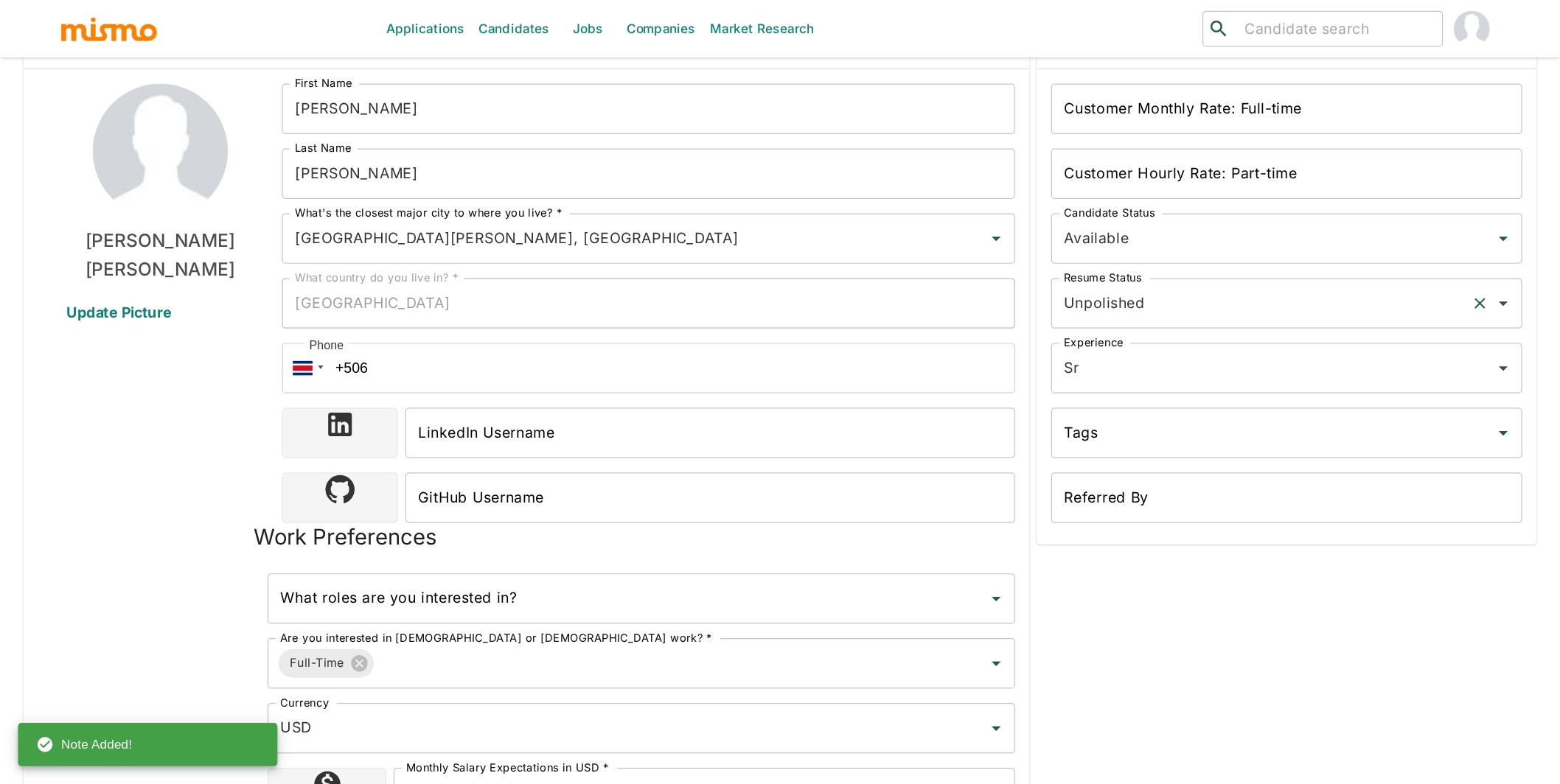
scroll to position [0, 0]
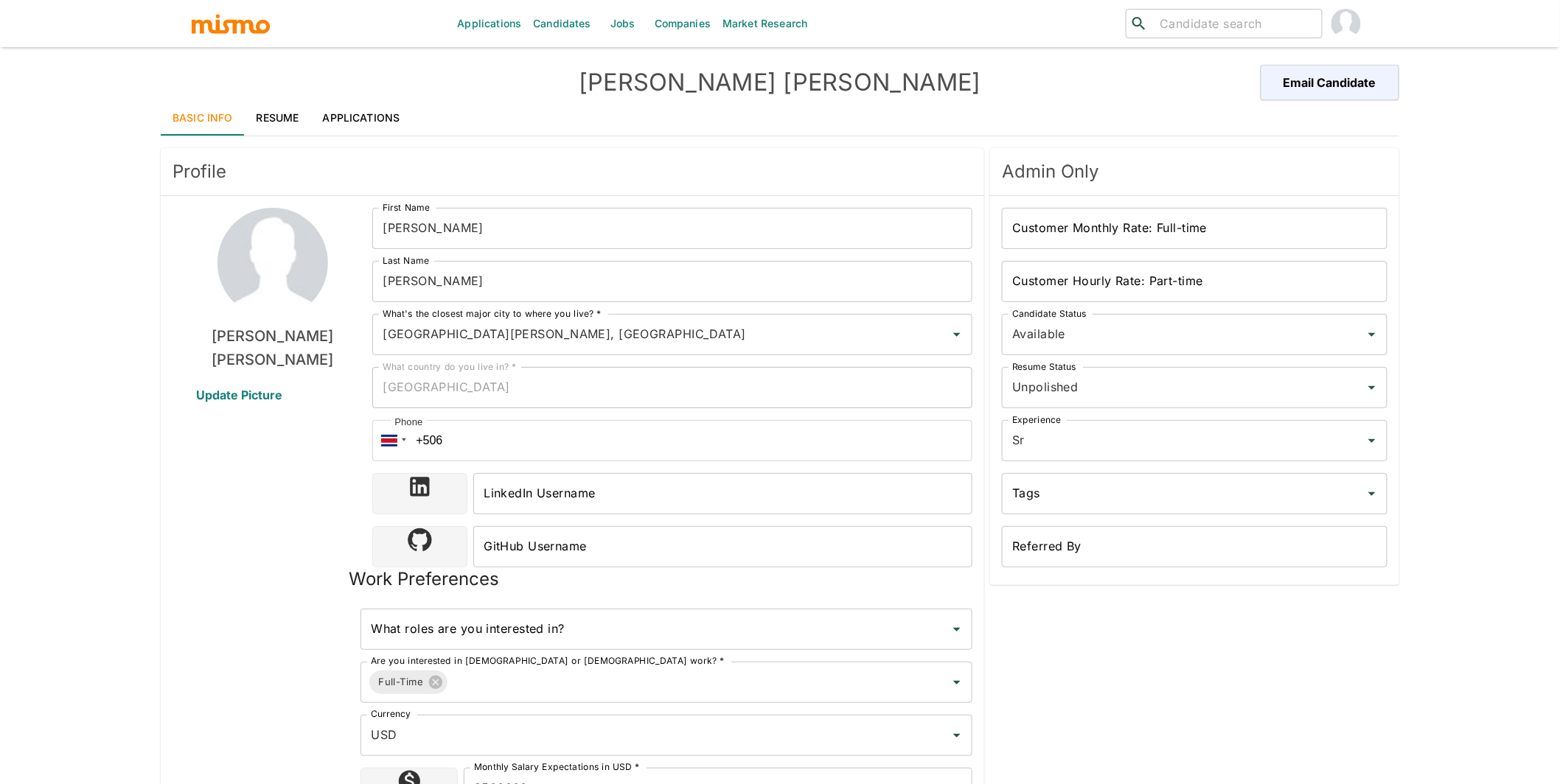
click at [365, 131] on link "Applications" at bounding box center [362, 118] width 101 height 35
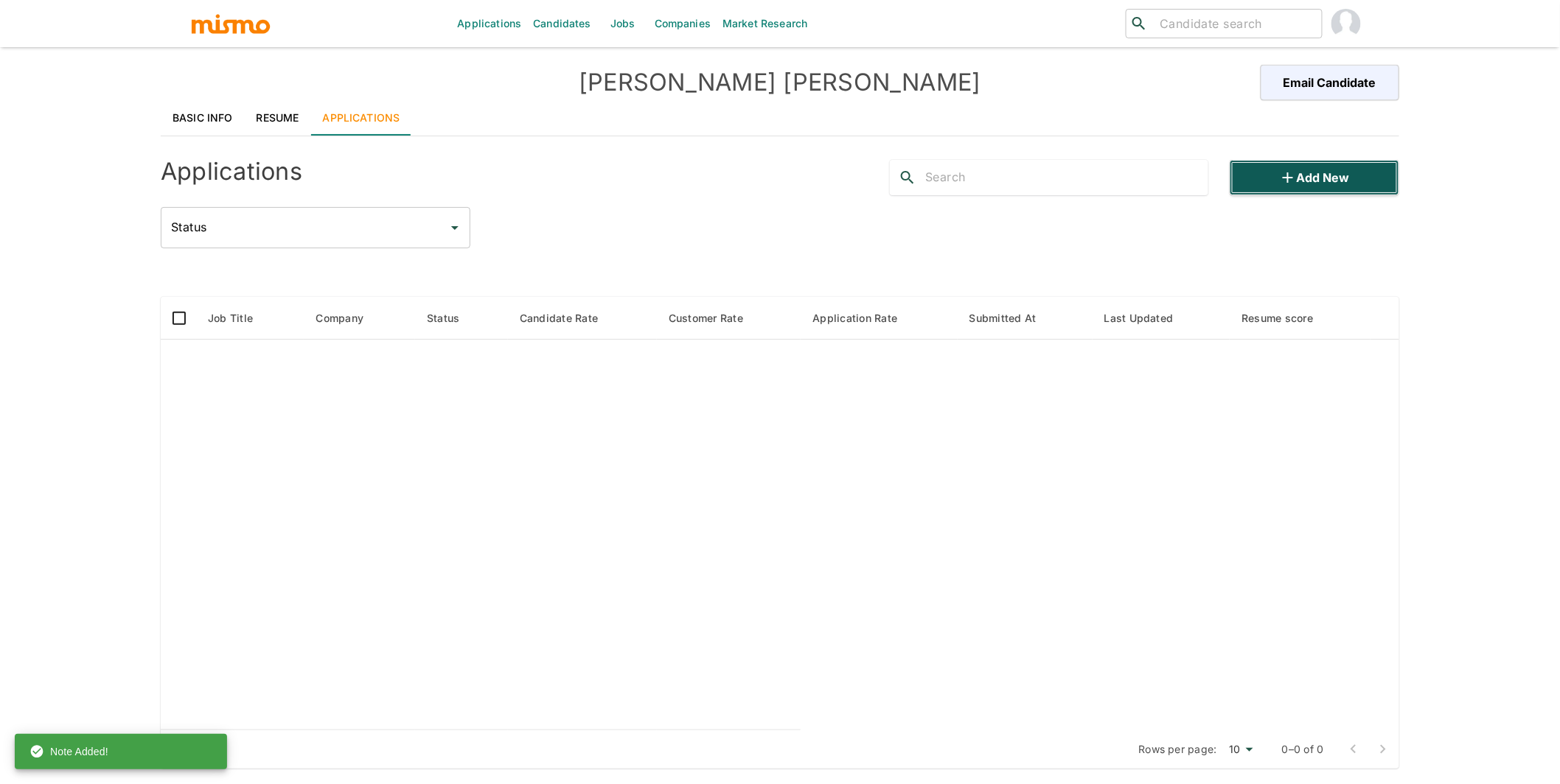
click at [1285, 172] on button "Add new" at bounding box center [1315, 178] width 170 height 35
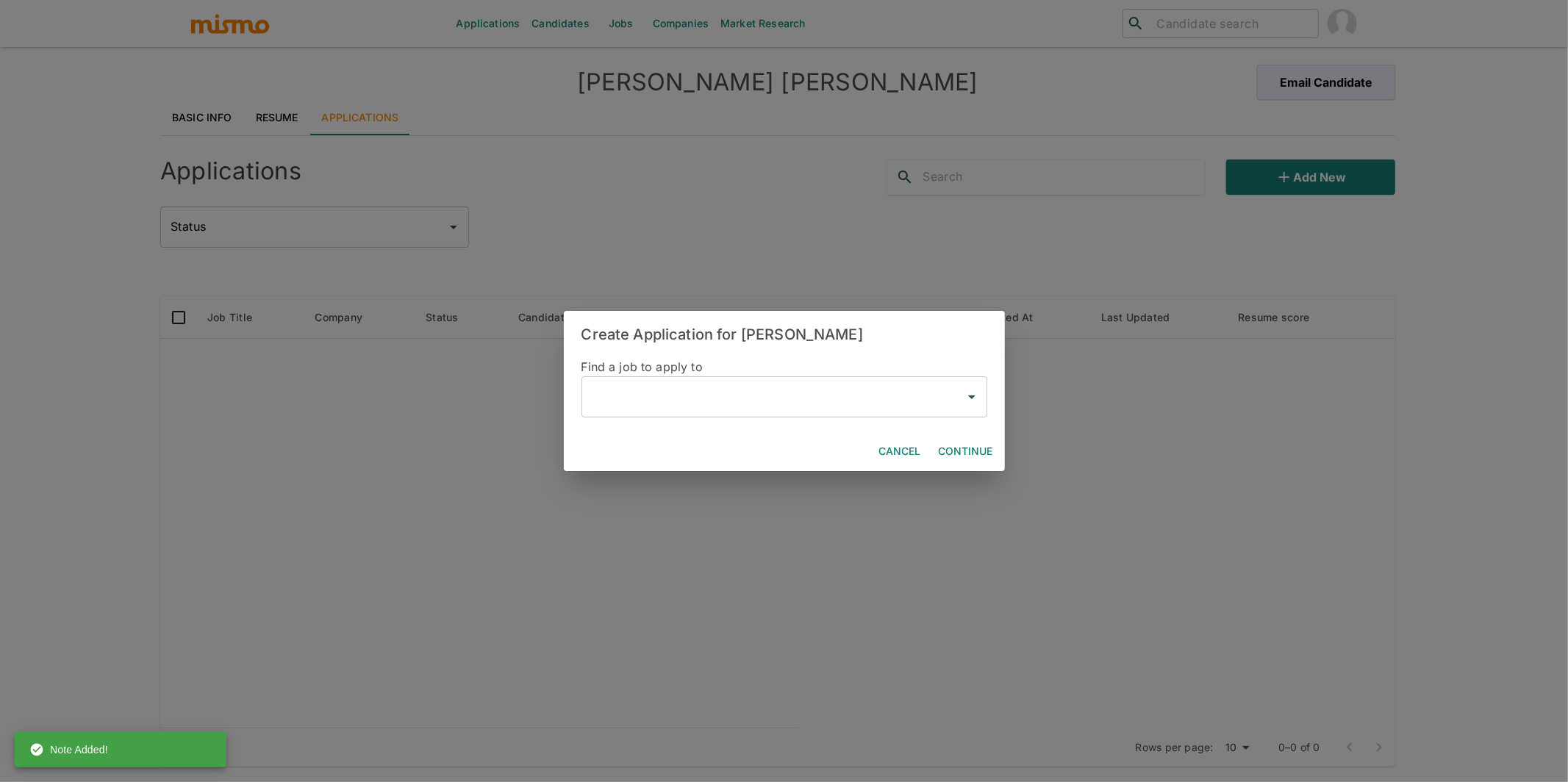
click at [799, 386] on input "text" at bounding box center [773, 396] width 371 height 28
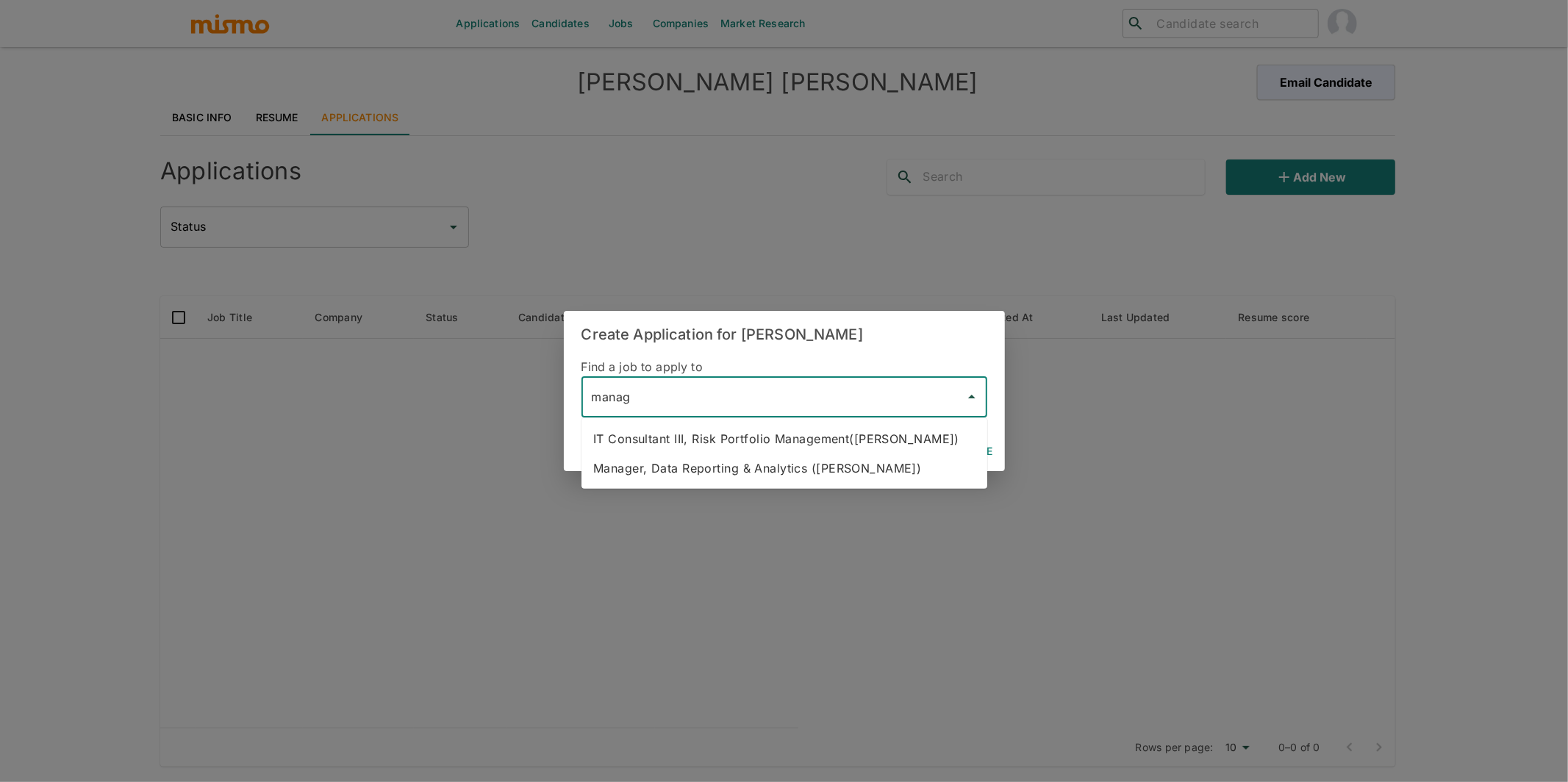
click at [773, 466] on li "Manager, Data Reporting & Analytics (Kaiser)" at bounding box center [784, 468] width 406 height 29
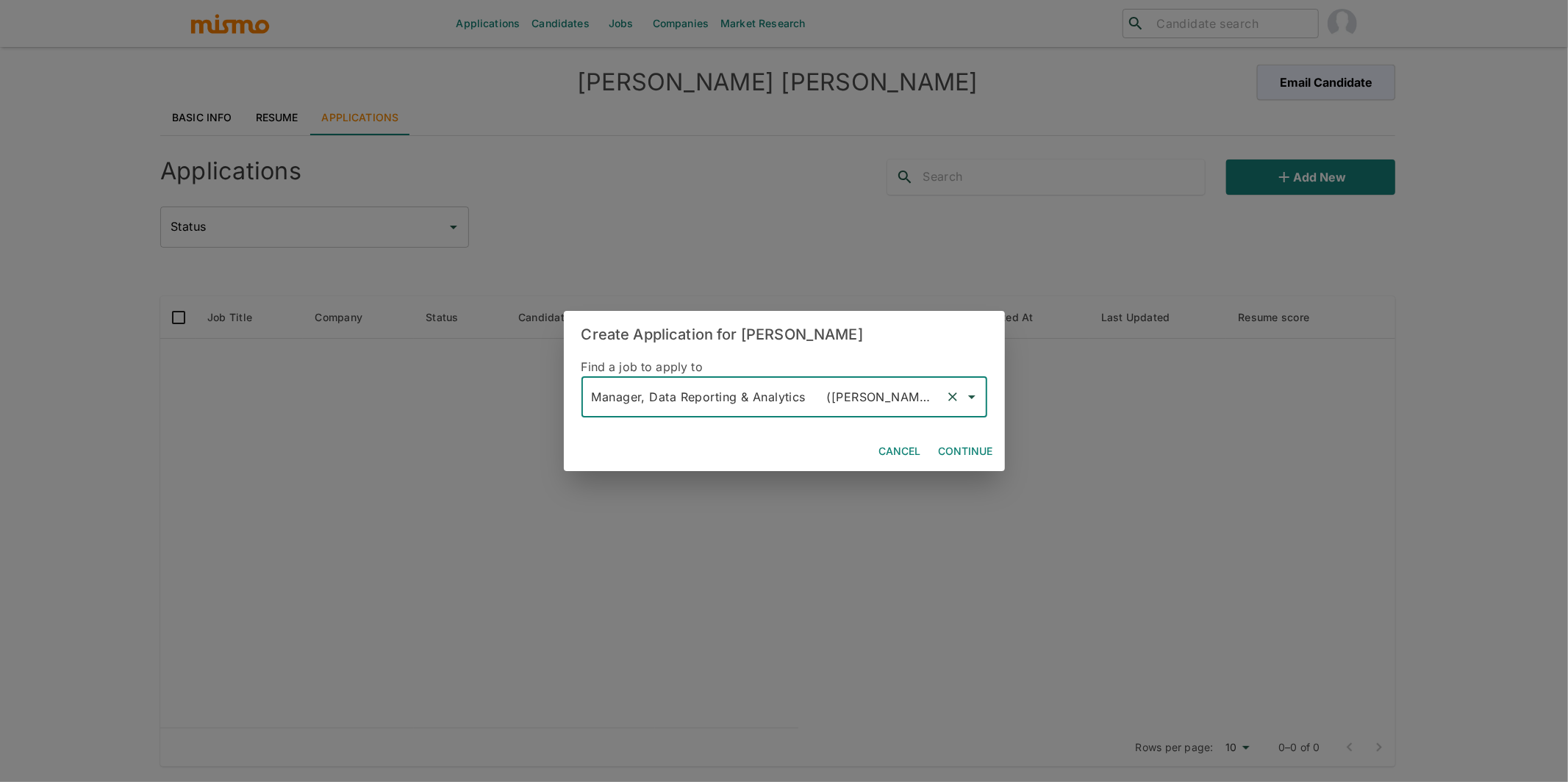
type input "Manager, Data Reporting & Analytics (Kaiser)"
click at [966, 464] on button "Continue" at bounding box center [965, 451] width 66 height 27
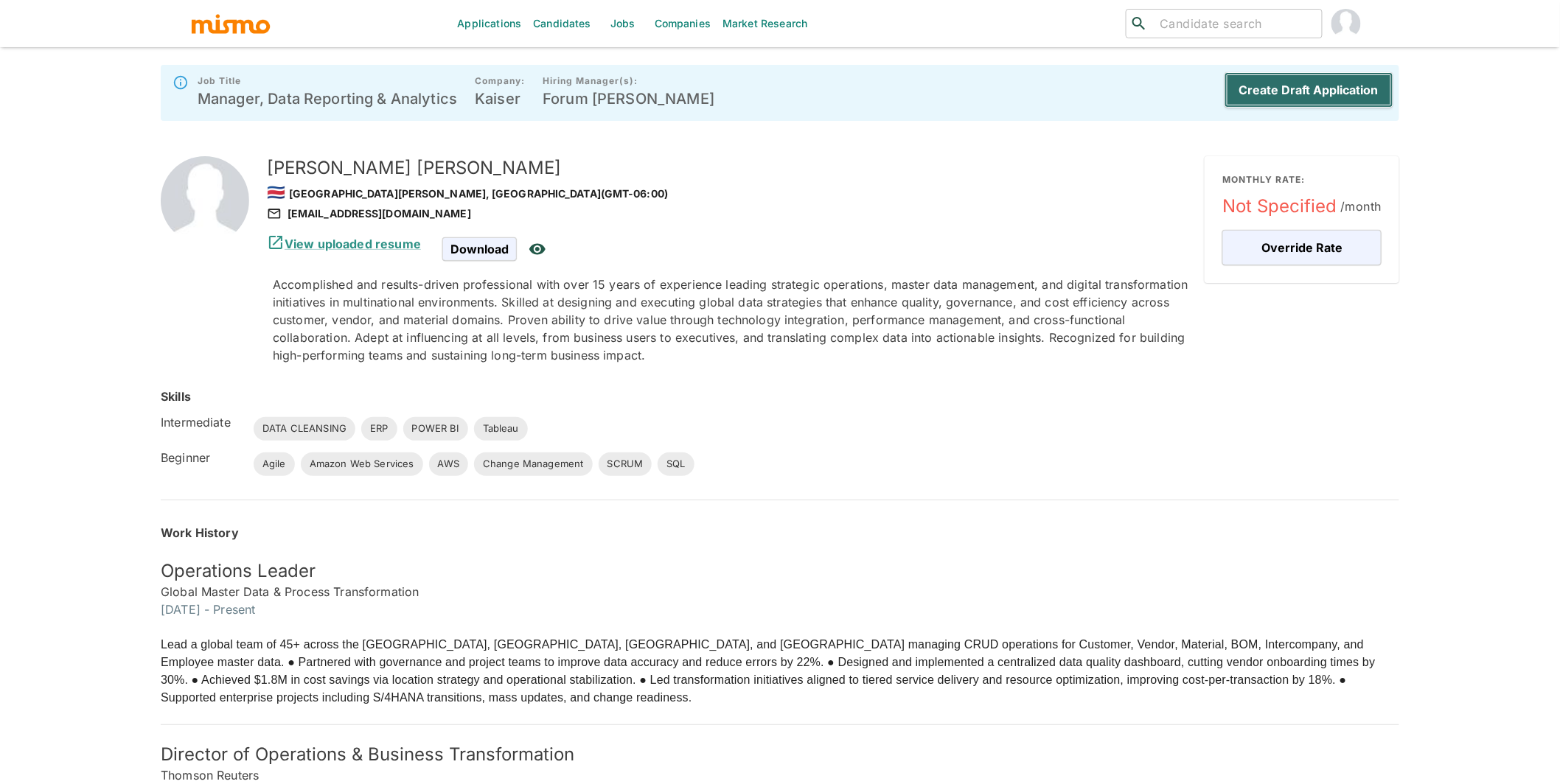
click at [1285, 85] on button "Create Draft Application" at bounding box center [1308, 90] width 169 height 35
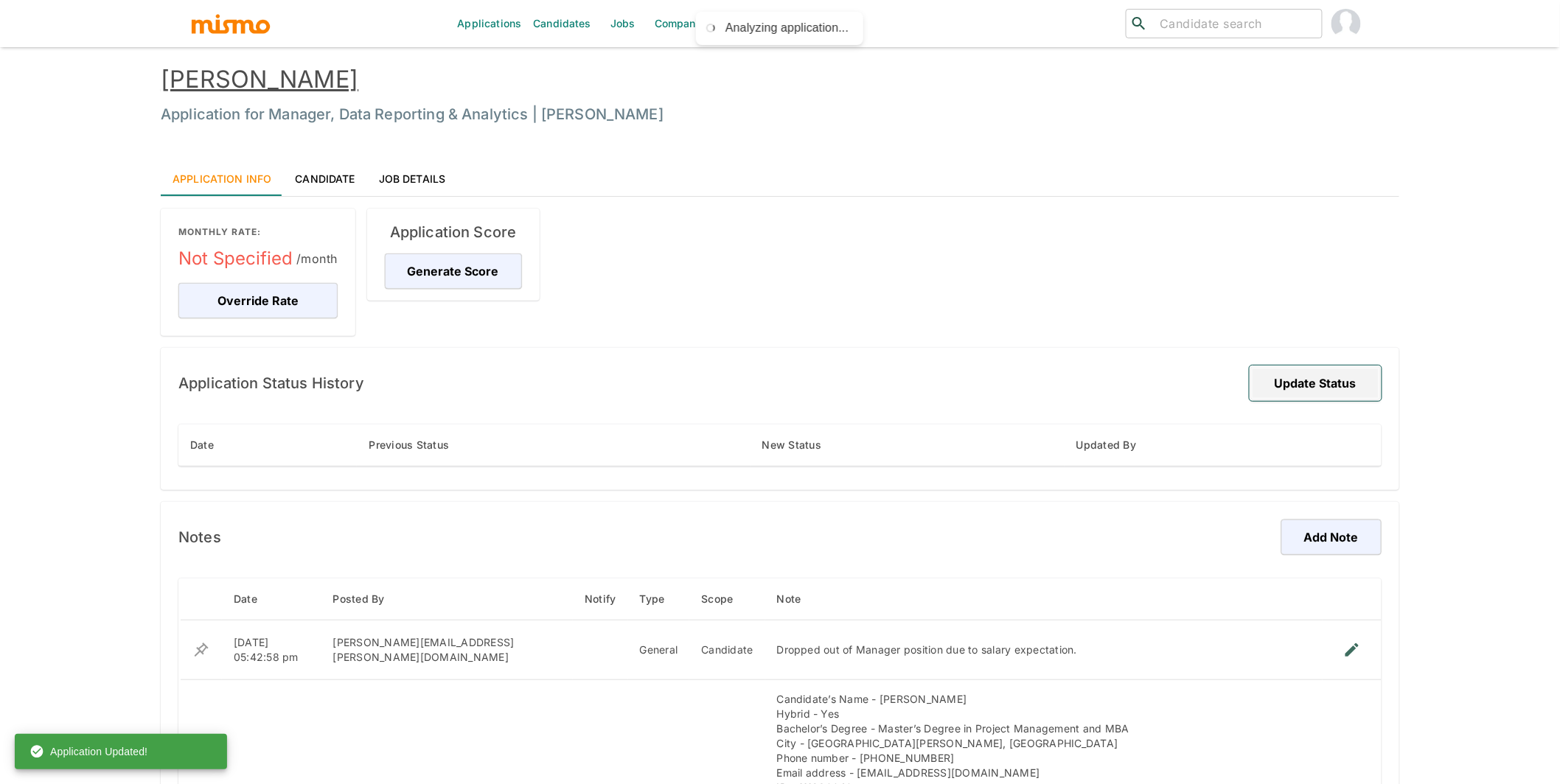
click at [1285, 384] on button "Update Status" at bounding box center [1315, 384] width 132 height 35
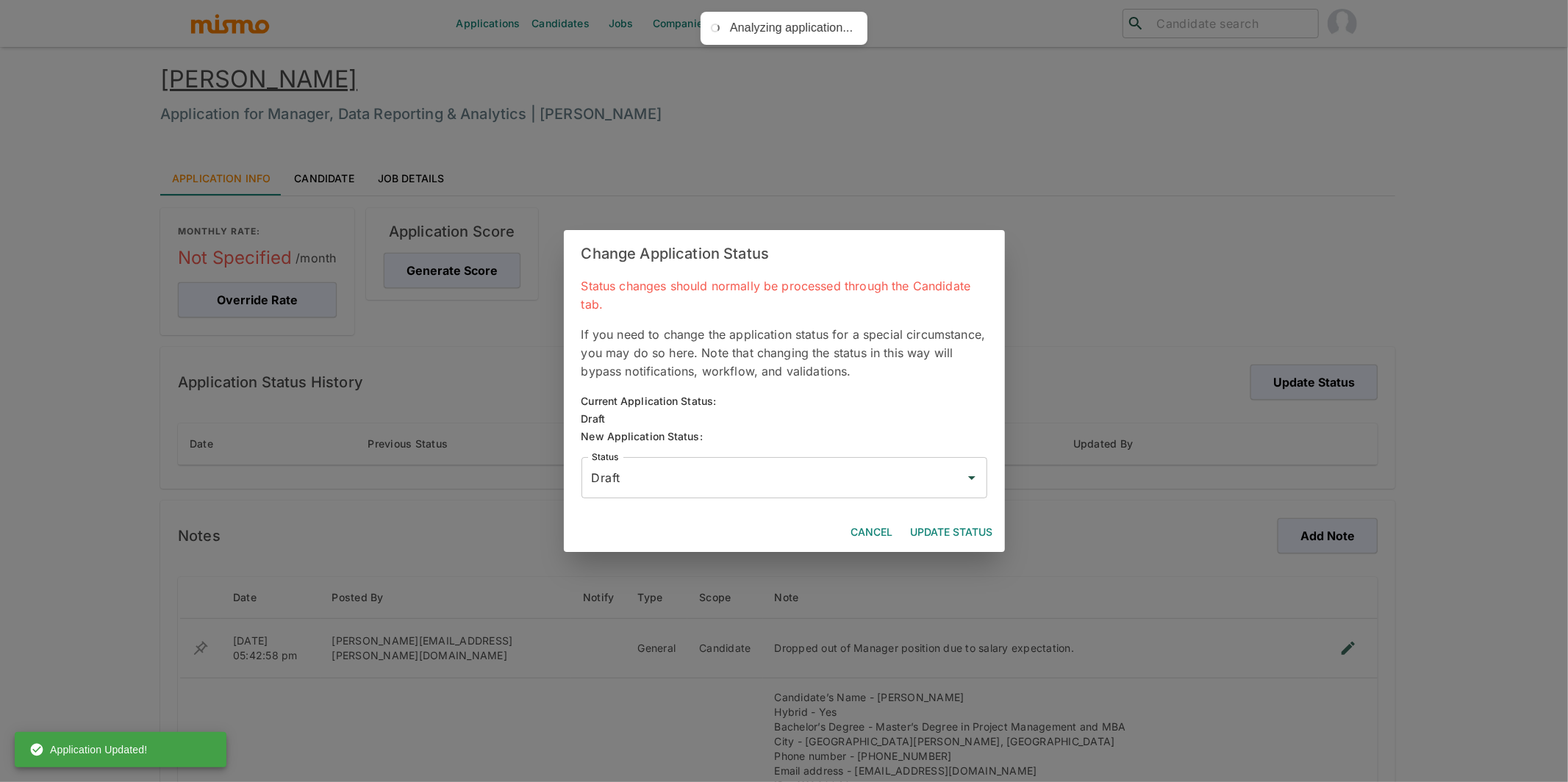
click at [799, 479] on input "Draft" at bounding box center [773, 477] width 371 height 28
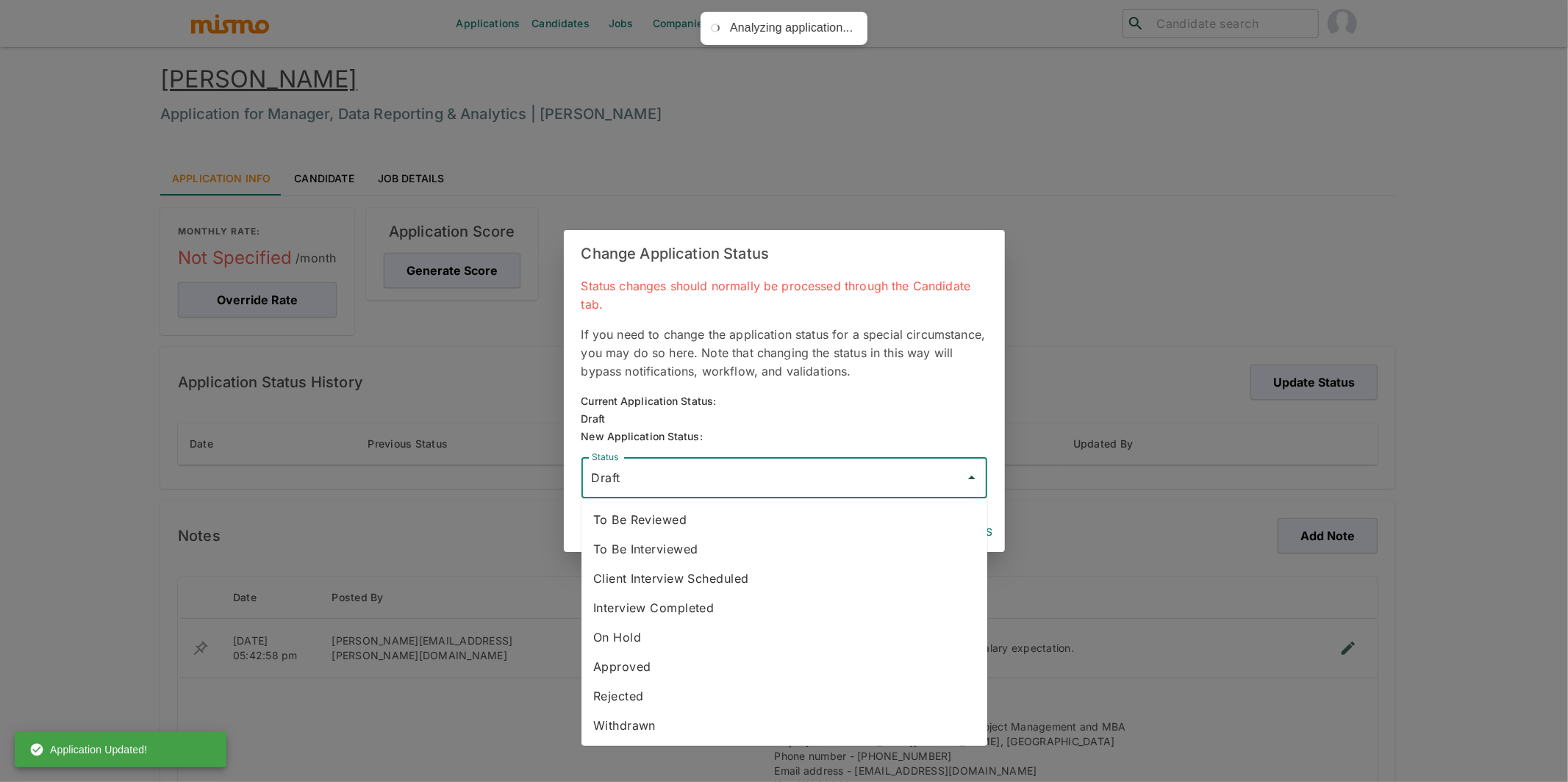
click at [662, 640] on li "Withdrawn" at bounding box center [784, 725] width 406 height 29
type input "Withdrawn"
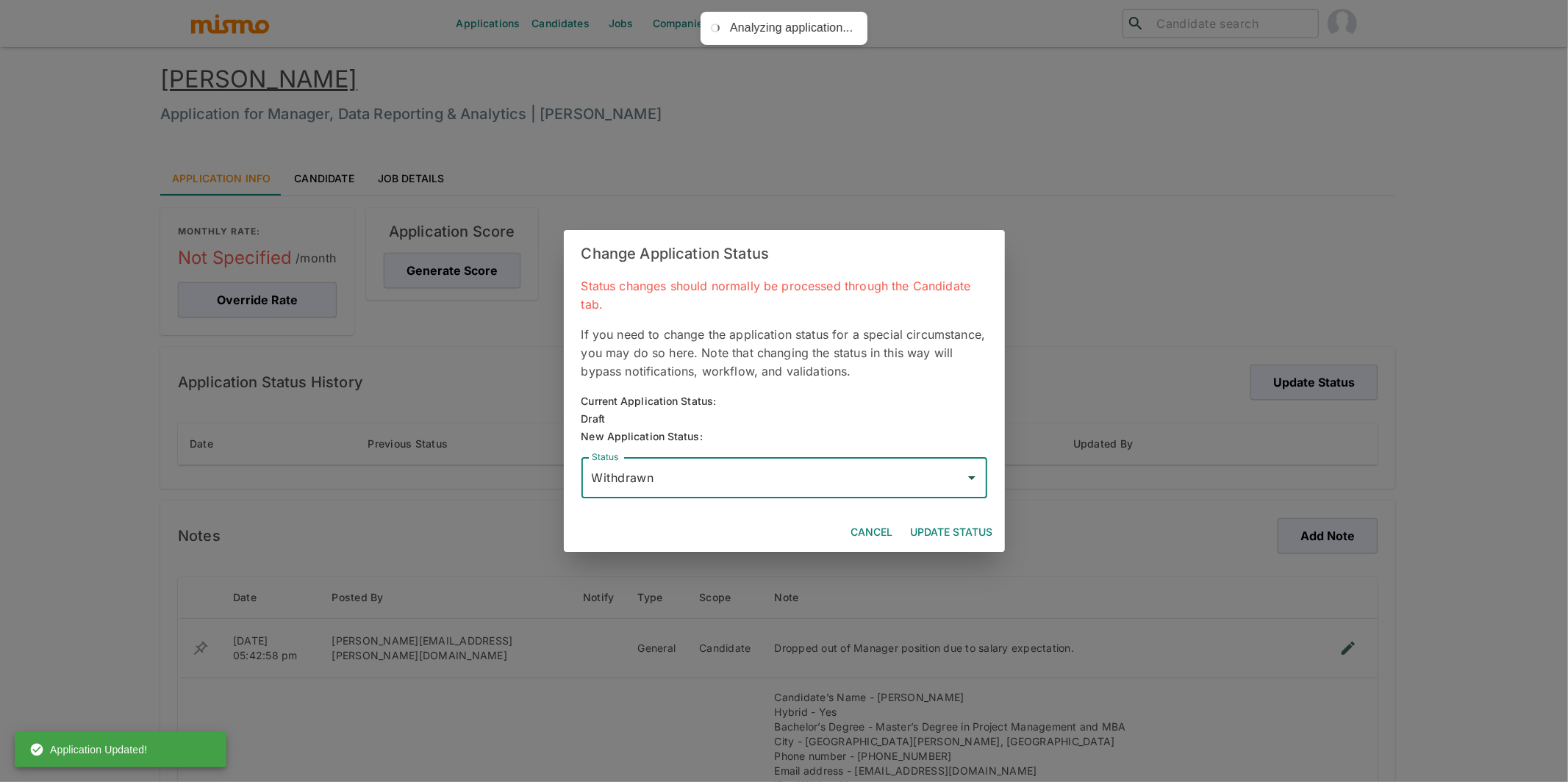
click at [964, 537] on button "Update Status" at bounding box center [952, 532] width 94 height 27
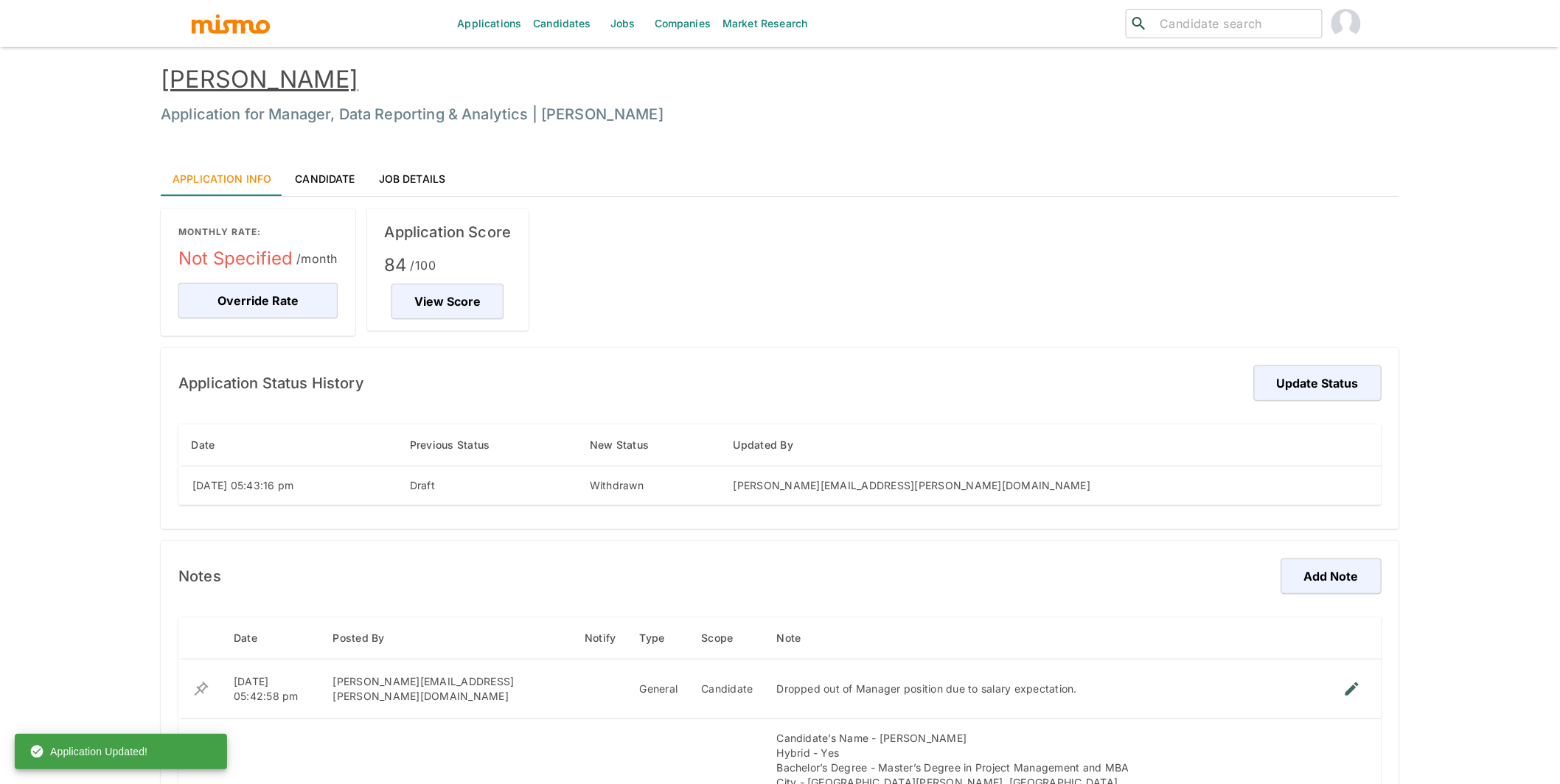
click at [541, 24] on link "Candidates" at bounding box center [562, 24] width 70 height 47
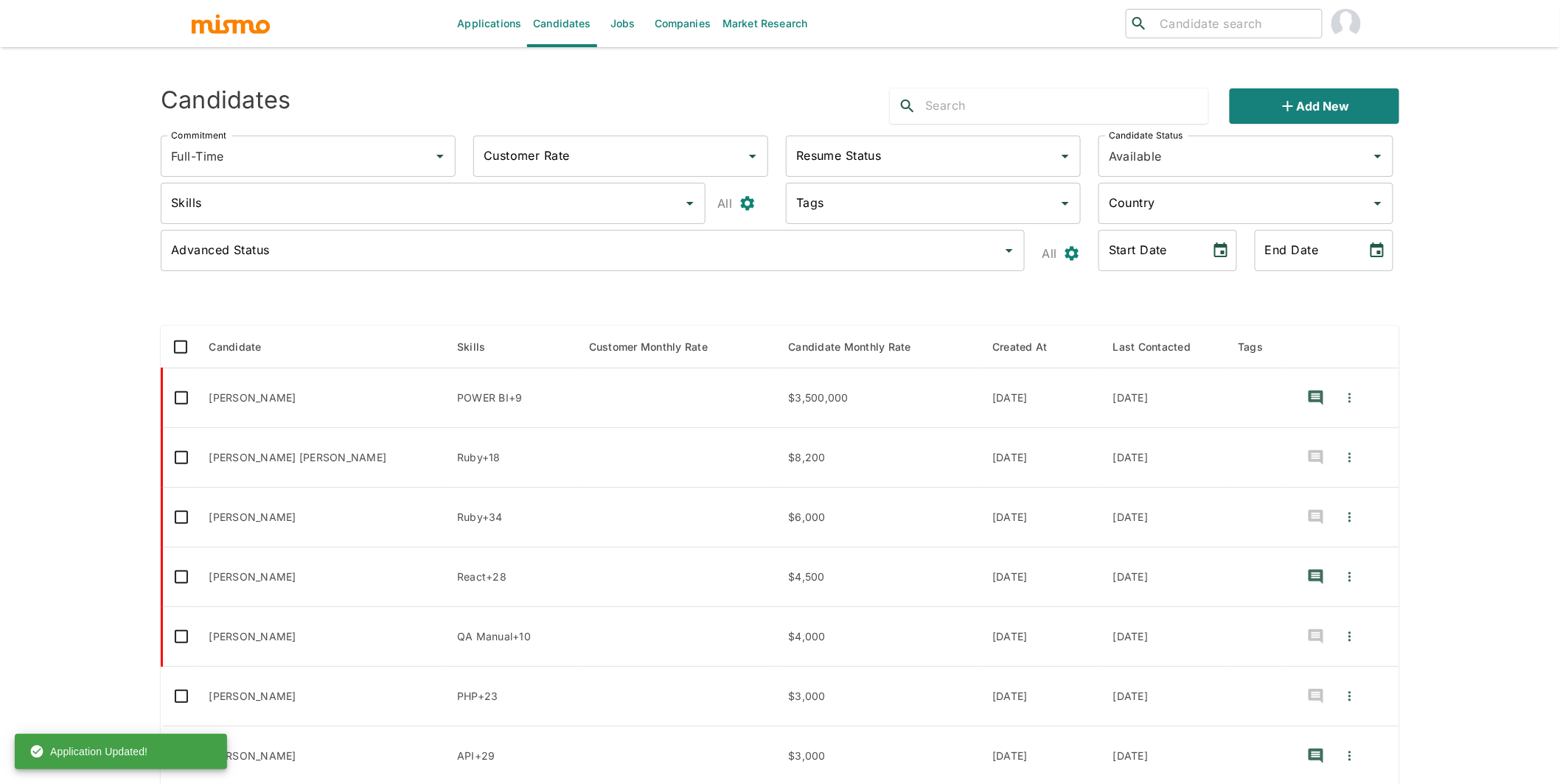
click at [1158, 21] on input "search" at bounding box center [1234, 24] width 162 height 21
type input "diego"
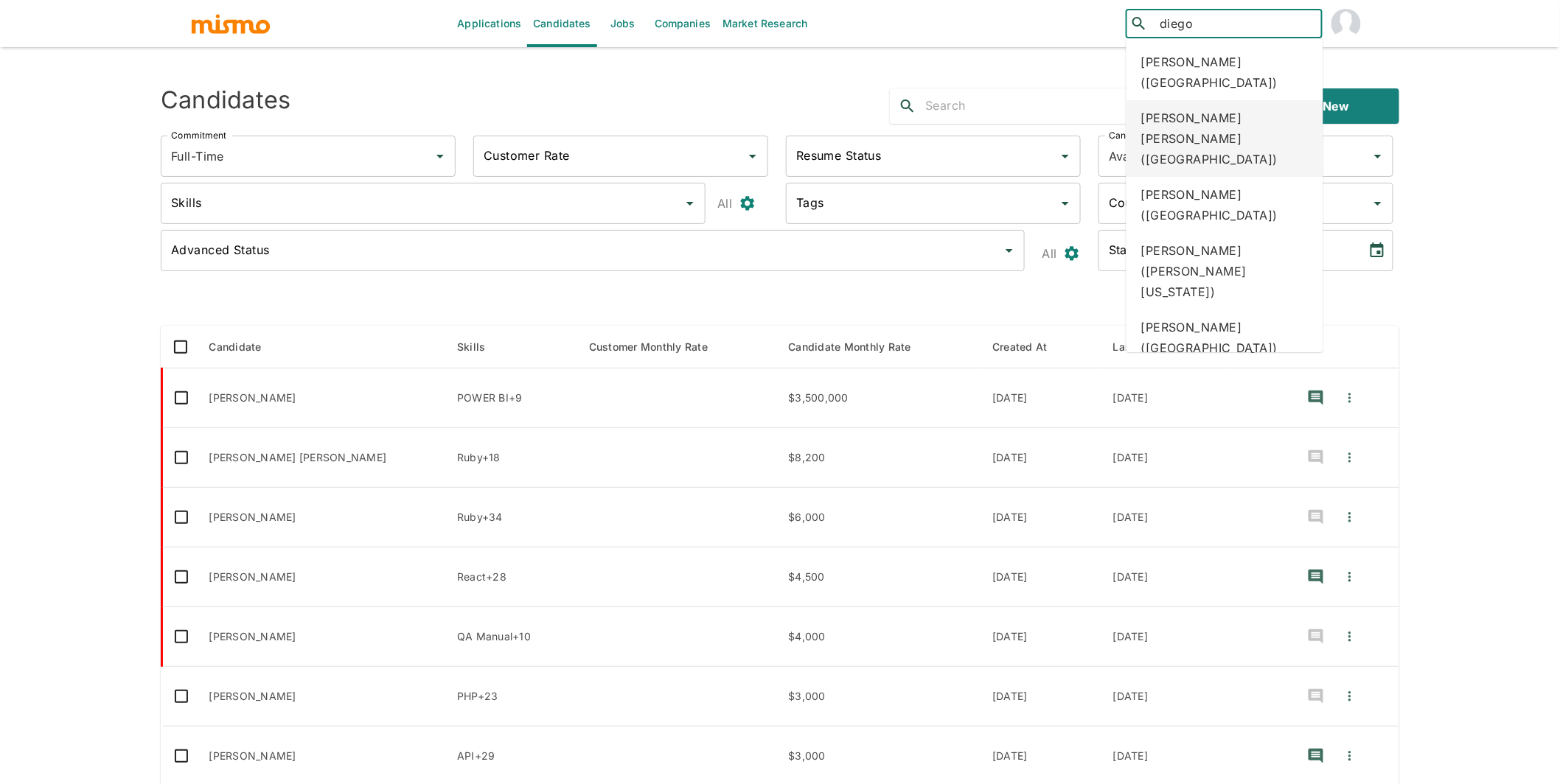
click at [1196, 110] on div "Juan Diego Salazar (Costa Rica)" at bounding box center [1225, 138] width 196 height 76
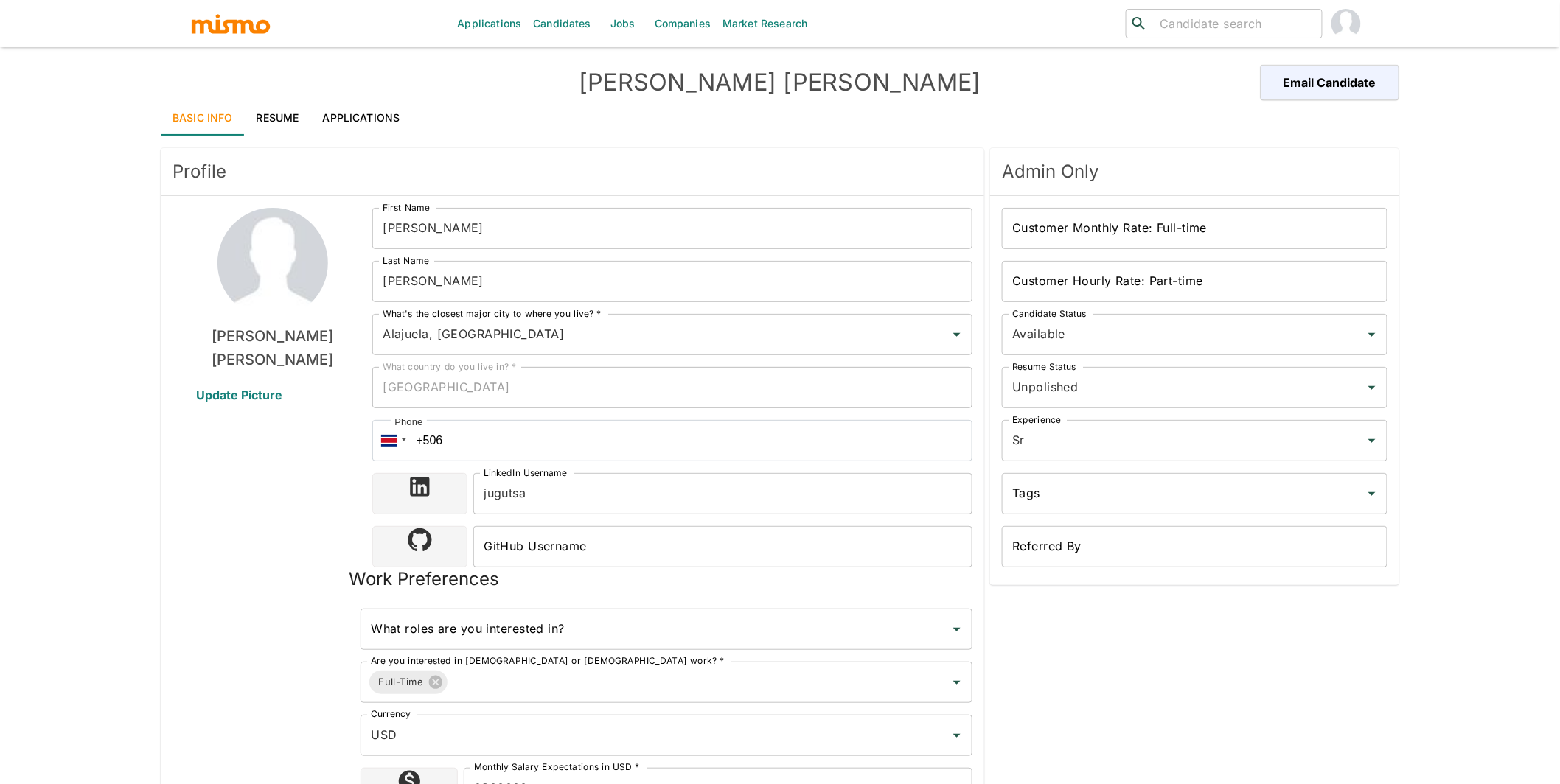
click at [382, 283] on input "Salazar" at bounding box center [672, 281] width 600 height 41
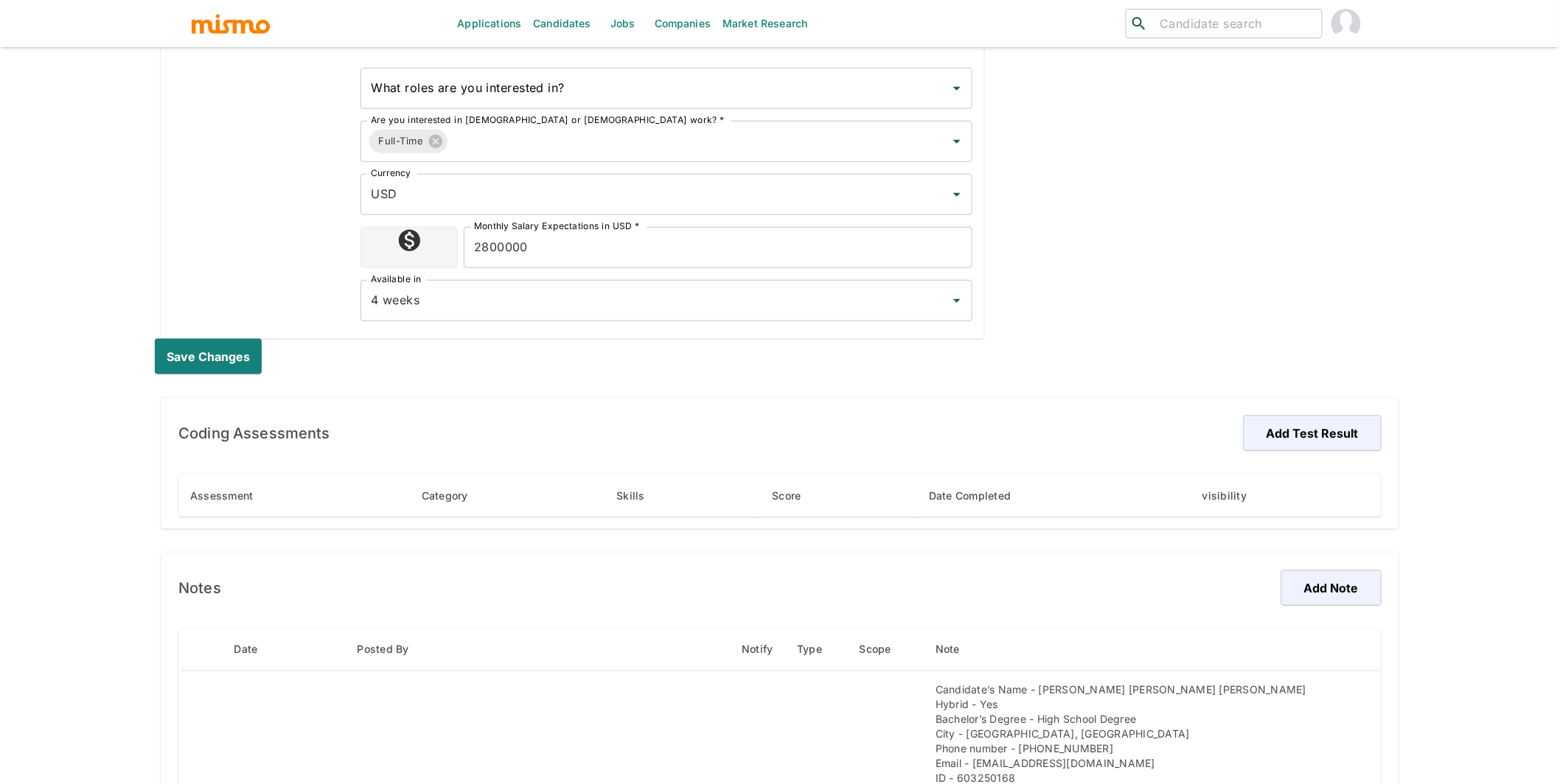
scroll to position [556, 0]
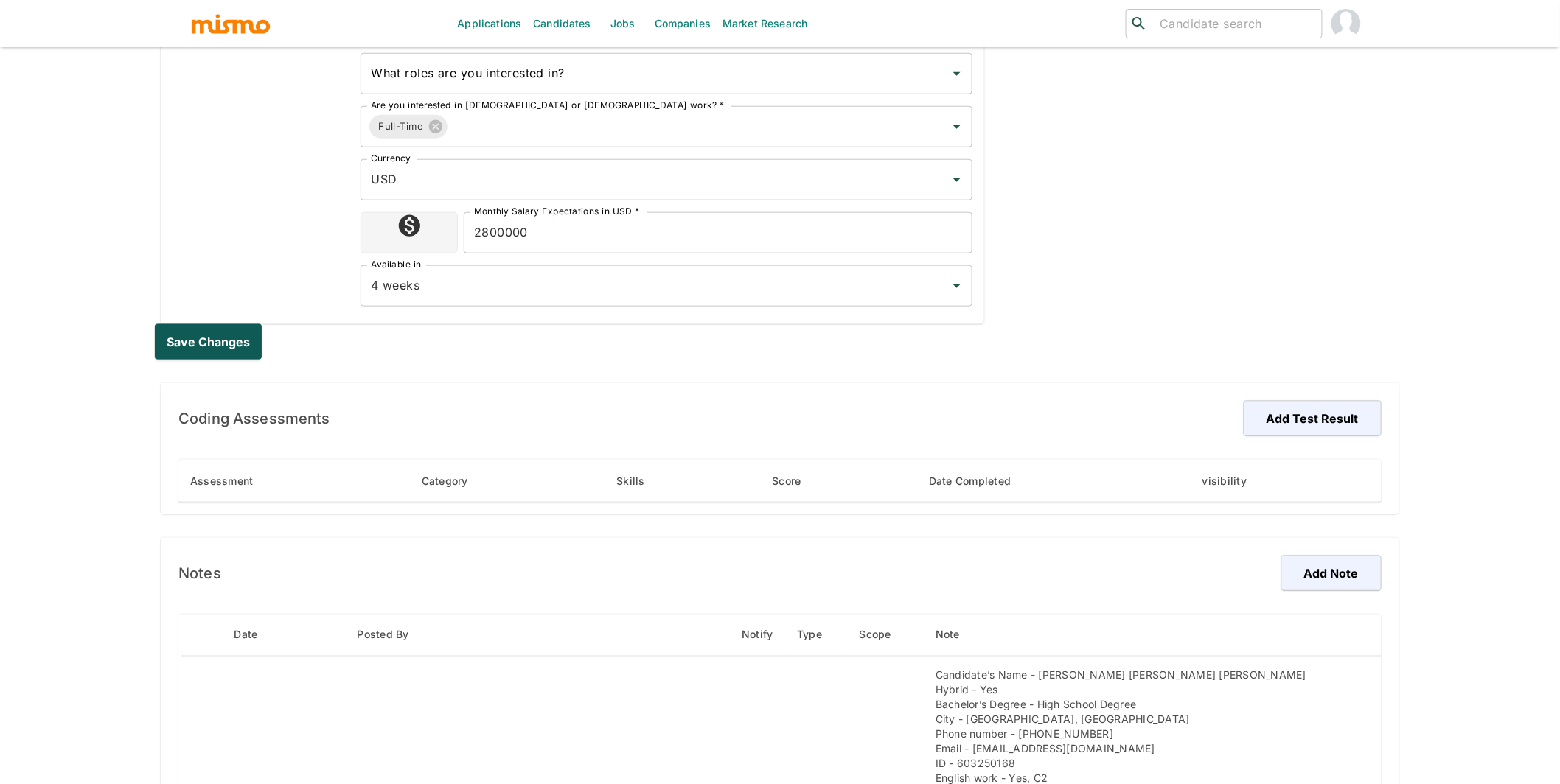
type input "Gutiérrez Salazar"
click at [233, 342] on button "Save changes" at bounding box center [211, 342] width 113 height 35
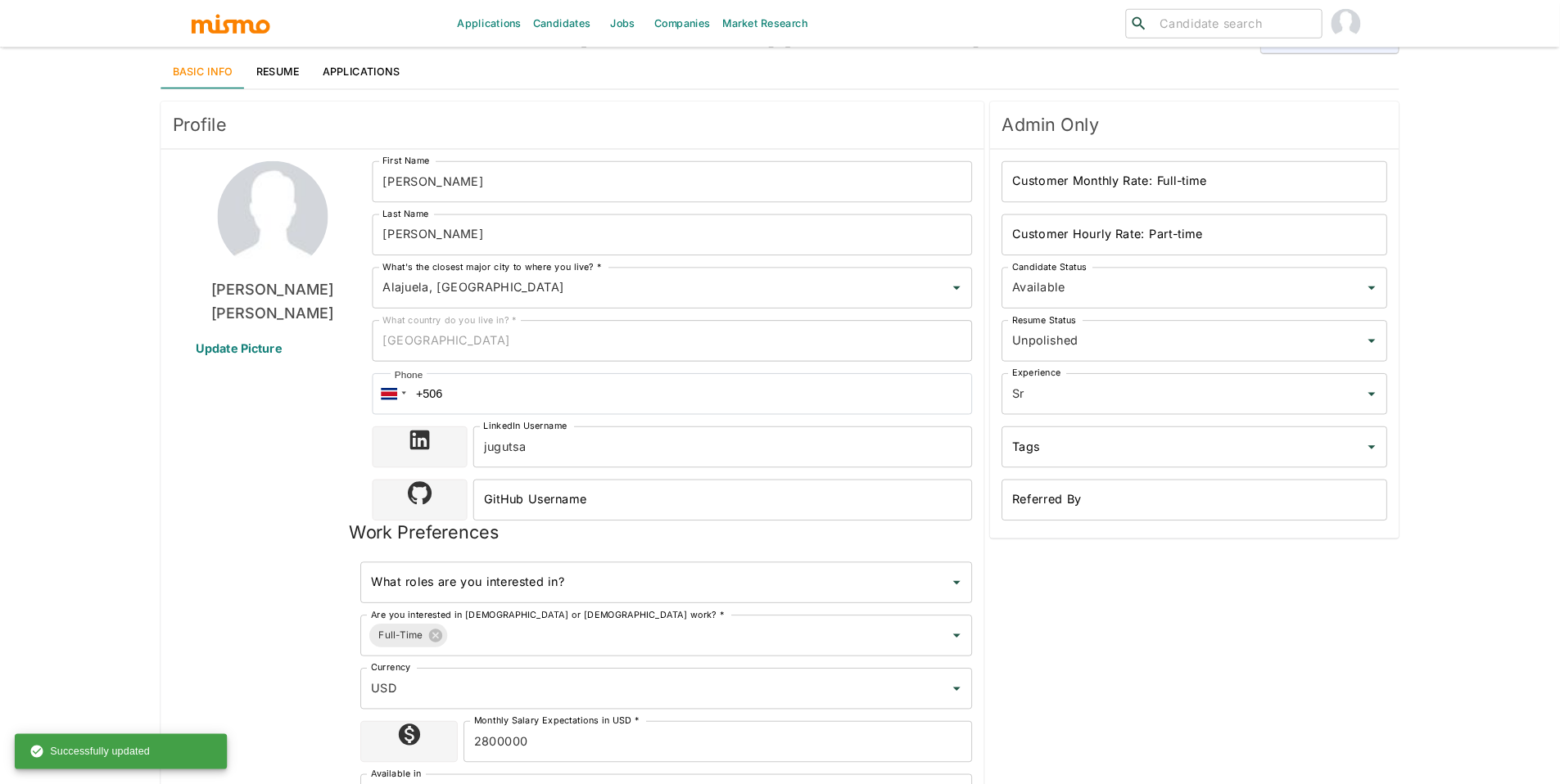
scroll to position [0, 0]
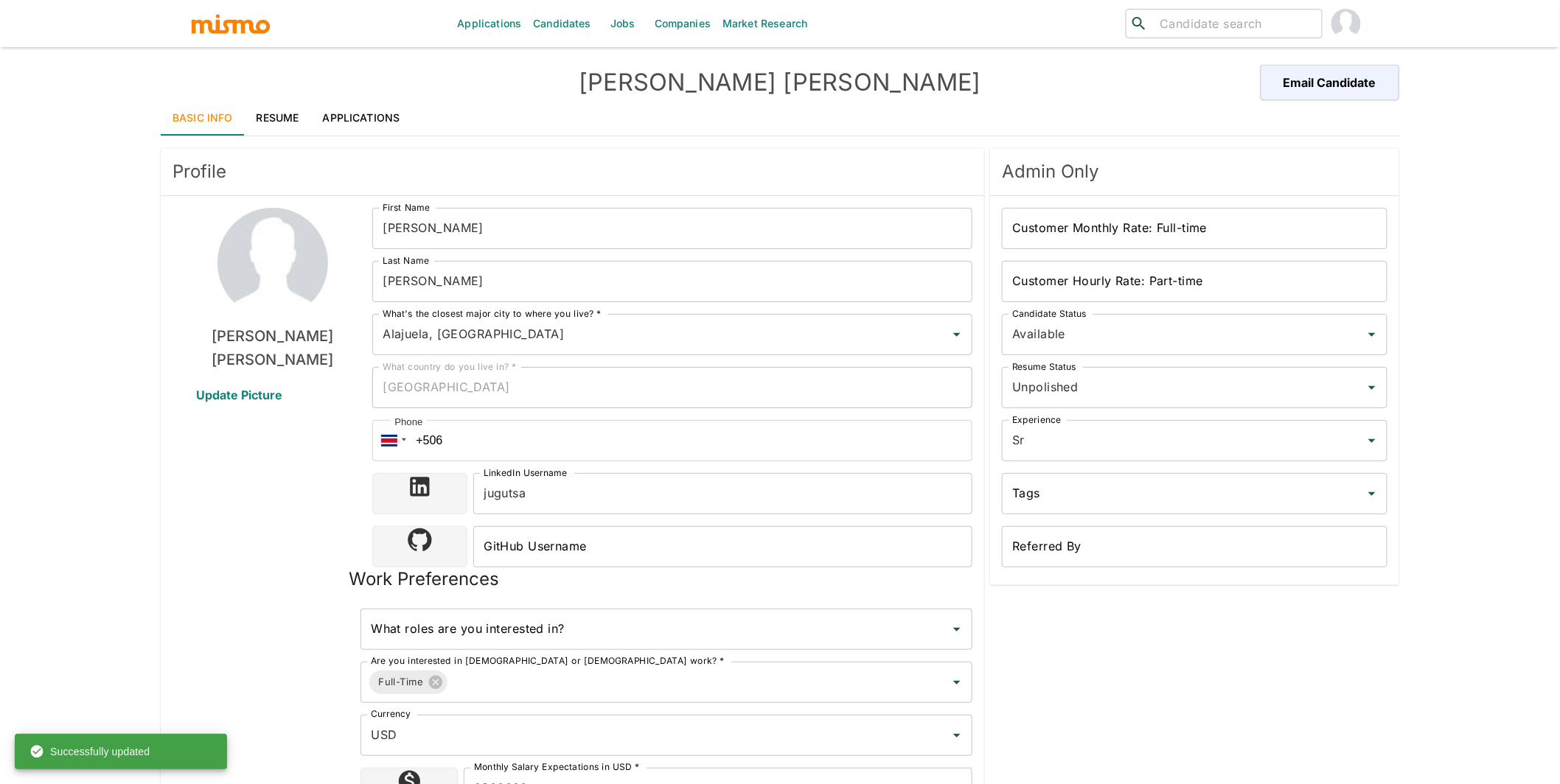
click at [399, 123] on link "Applications" at bounding box center [362, 118] width 101 height 35
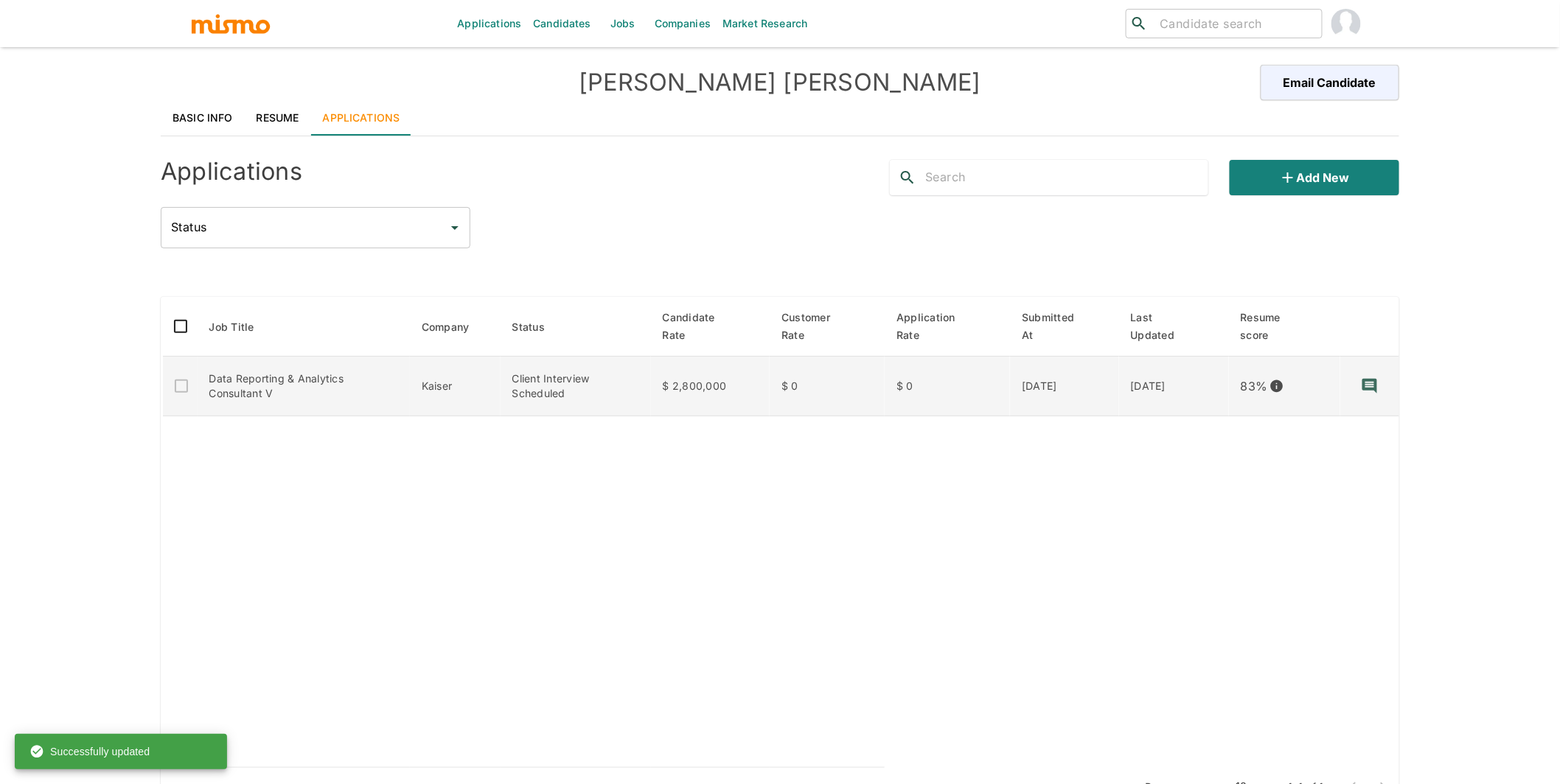
click at [1099, 389] on td "07/29/2025" at bounding box center [1064, 386] width 108 height 60
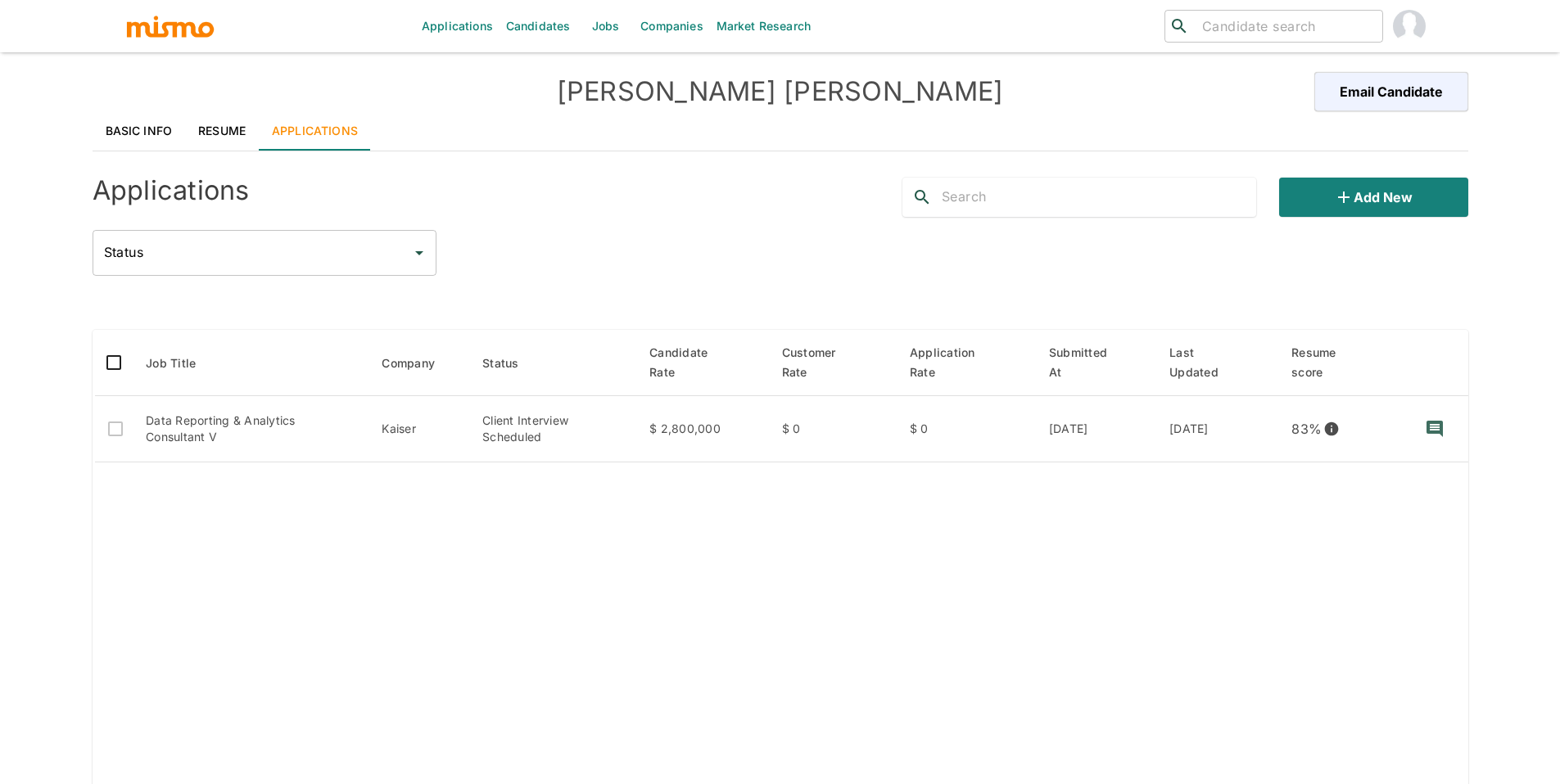
click at [132, 132] on link "Basic Info" at bounding box center [139, 131] width 93 height 39
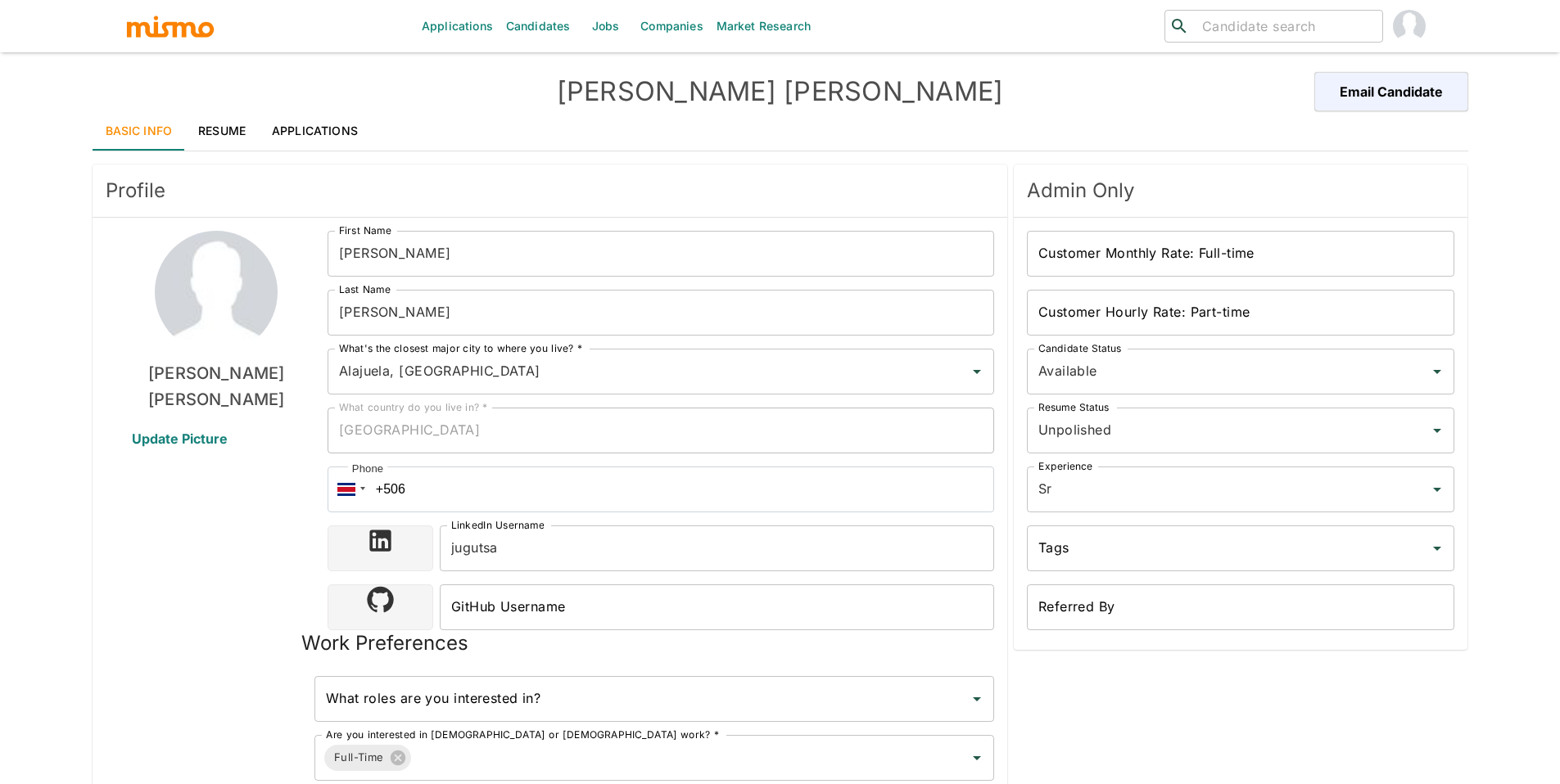
click at [1295, 23] on input "search" at bounding box center [1285, 26] width 180 height 23
type input "isaac"
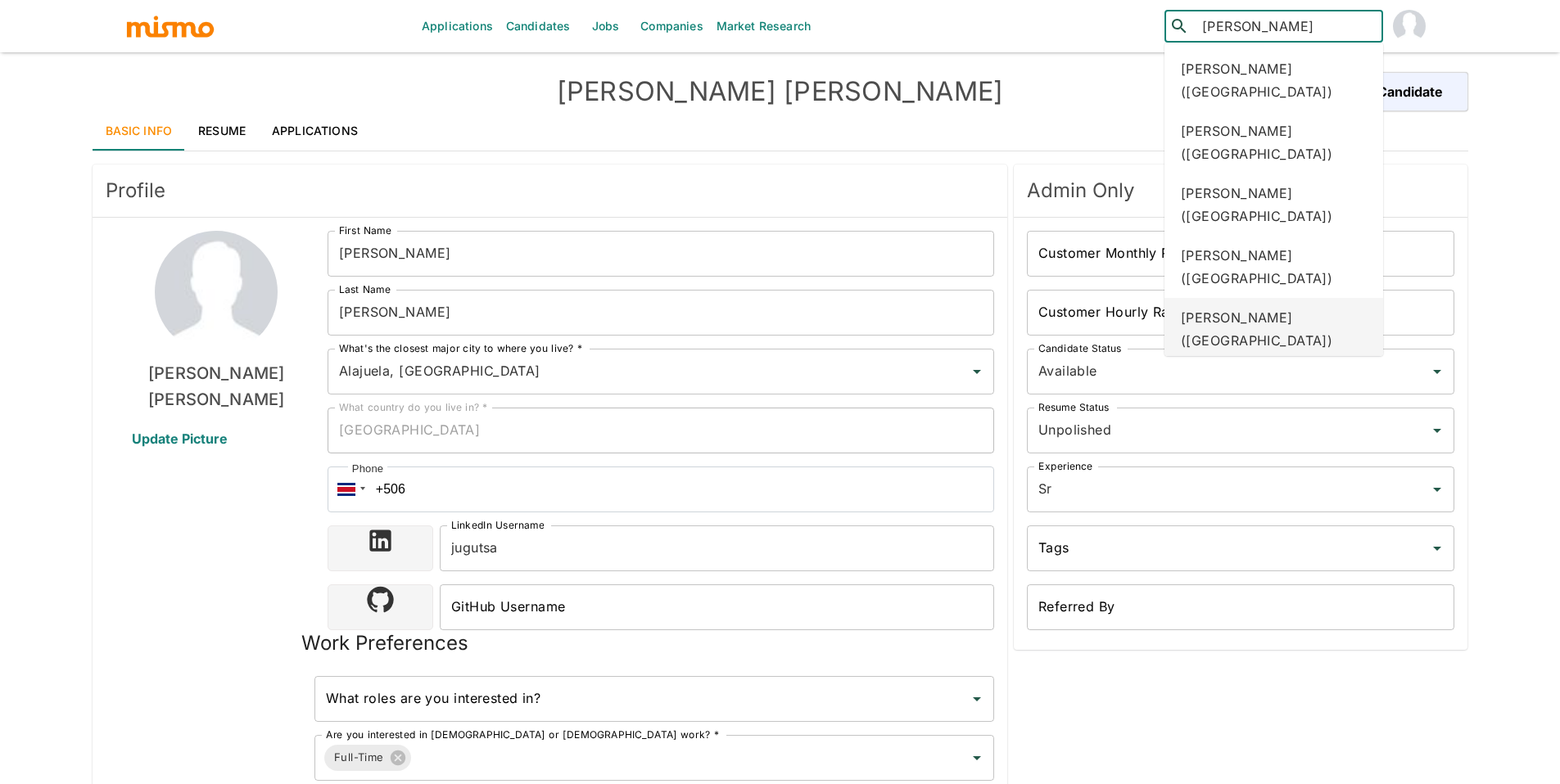
click at [1272, 298] on div "Isaac Pacheco Rojas (Costa Rica)" at bounding box center [1274, 329] width 218 height 62
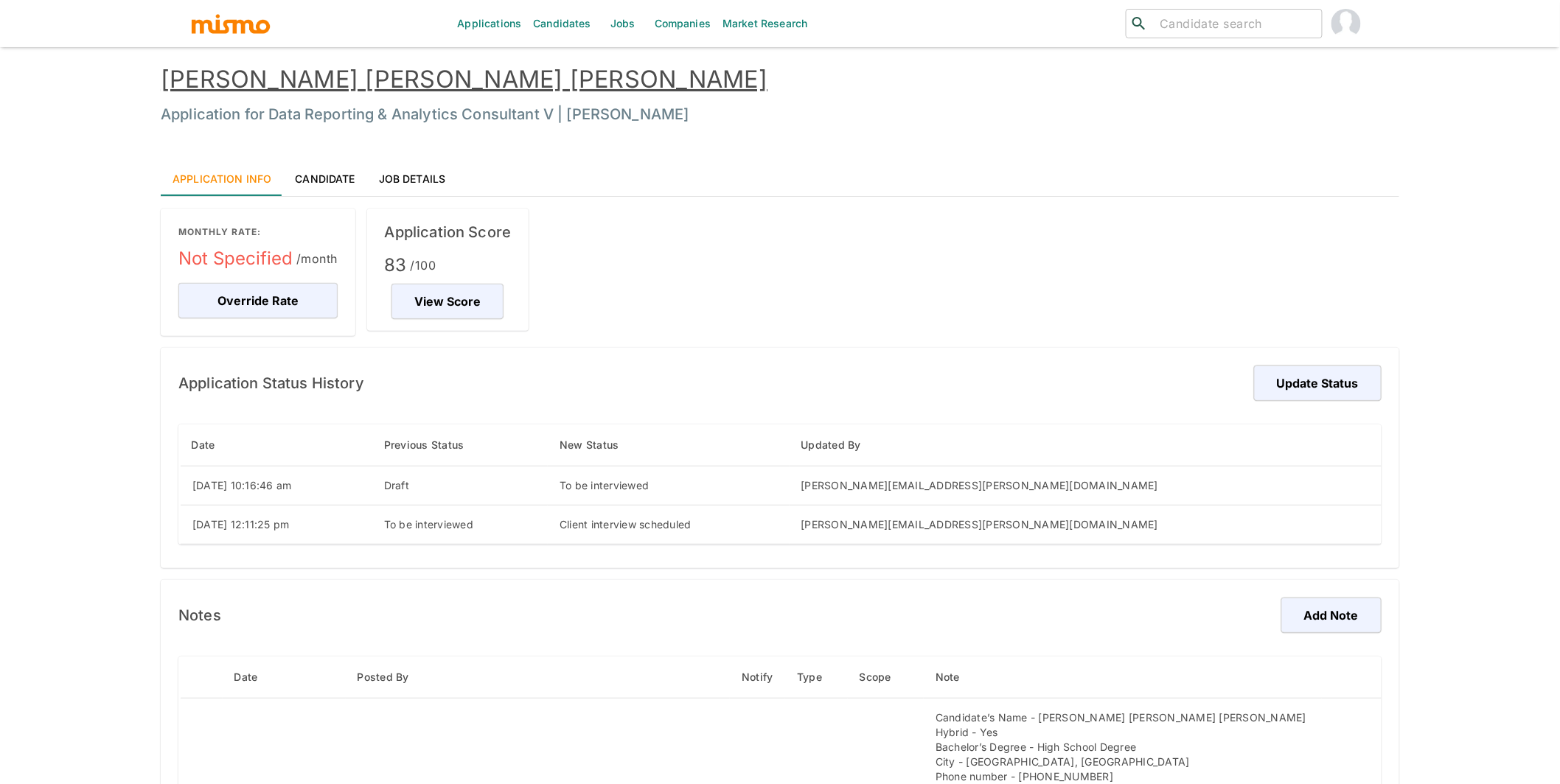
click at [1281, 360] on div "Application Status History Update Status Date Previous Status New Status Update…" at bounding box center [779, 457] width 1238 height 221
click at [1289, 373] on button "Update Status" at bounding box center [1315, 384] width 132 height 35
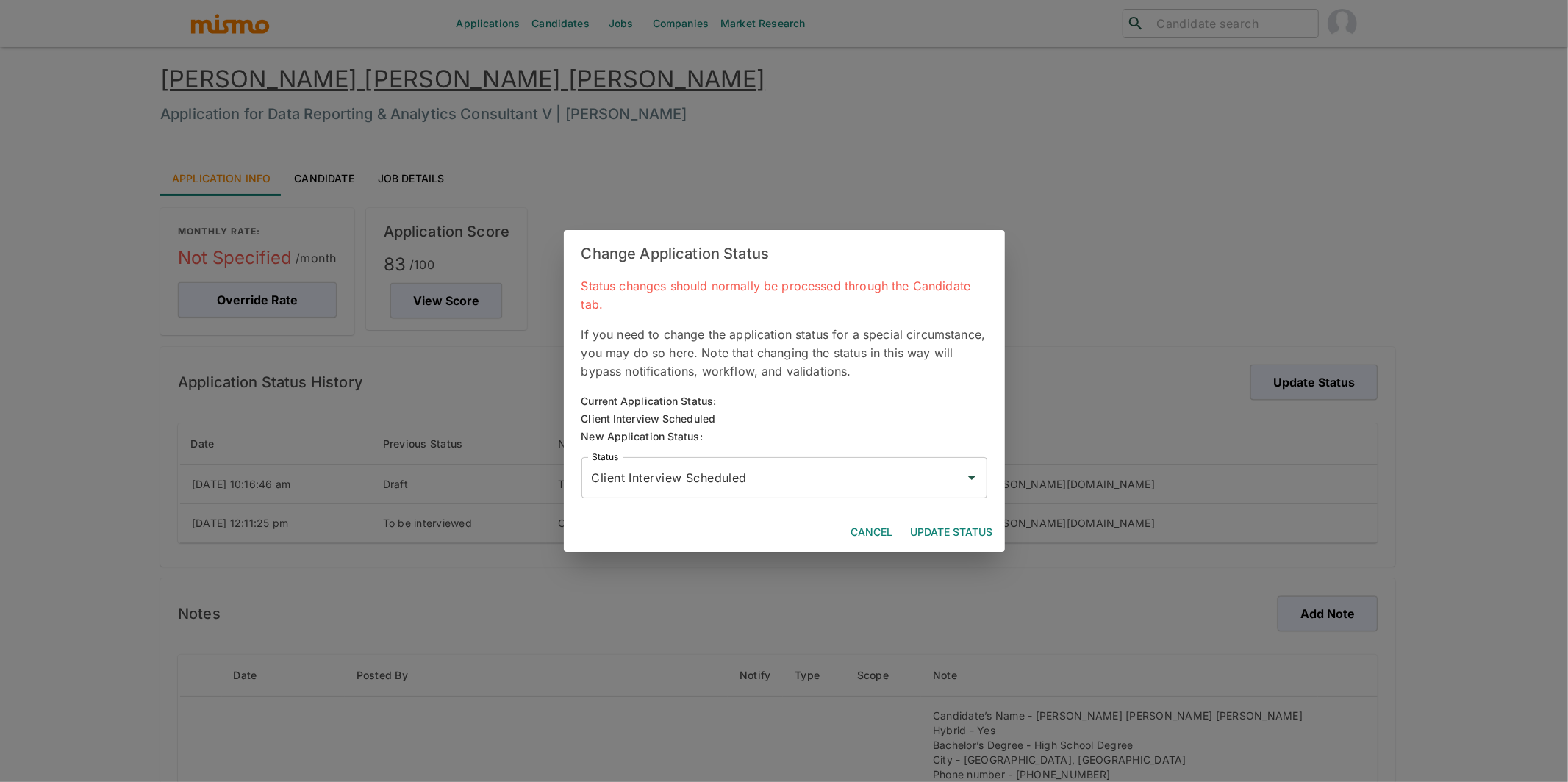
click at [780, 489] on input "Client Interview Scheduled" at bounding box center [773, 477] width 371 height 28
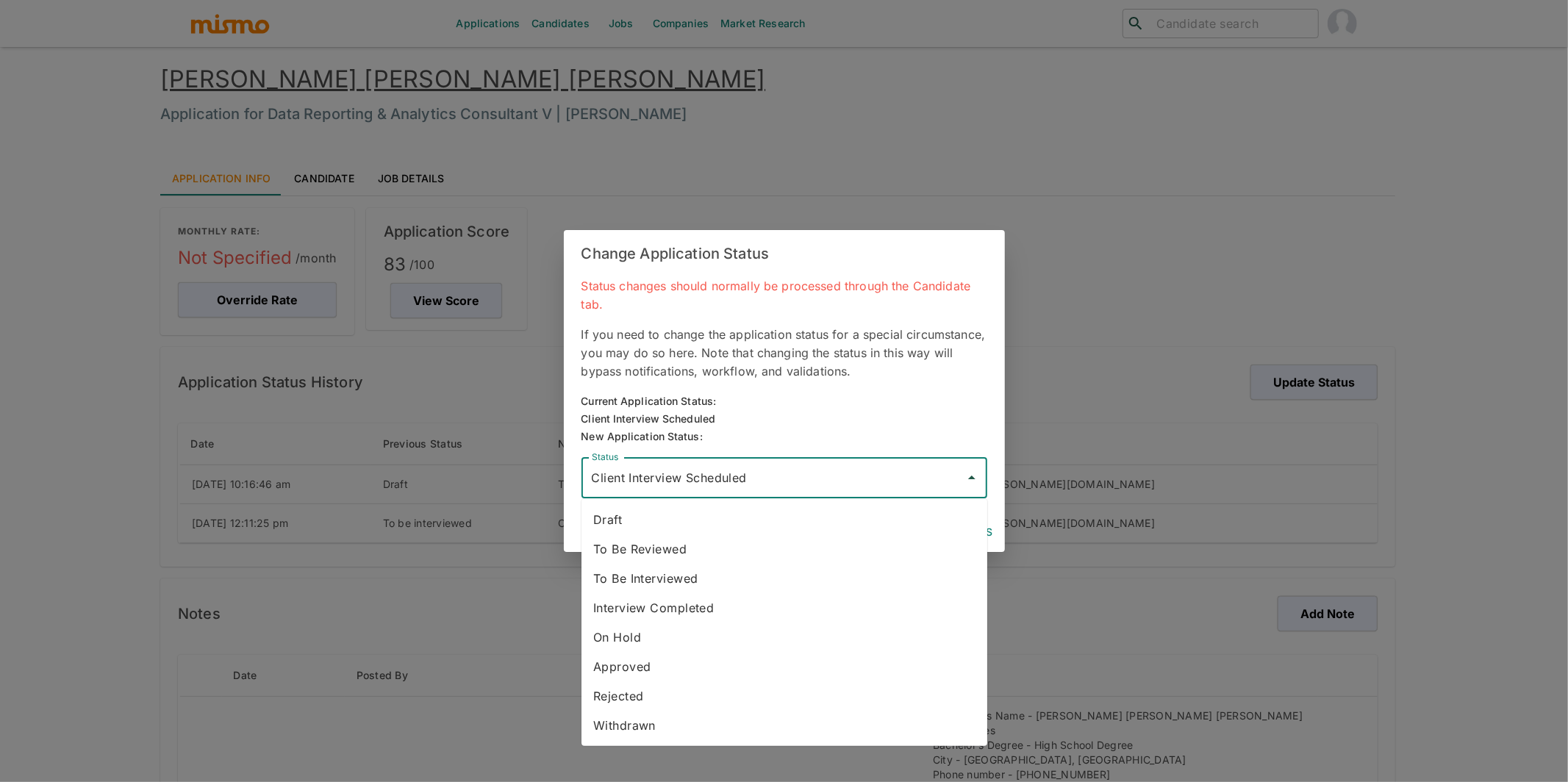
drag, startPoint x: 681, startPoint y: 690, endPoint x: 705, endPoint y: 675, distance: 28.3
click at [681, 690] on li "Rejected" at bounding box center [784, 696] width 406 height 29
type input "Rejected"
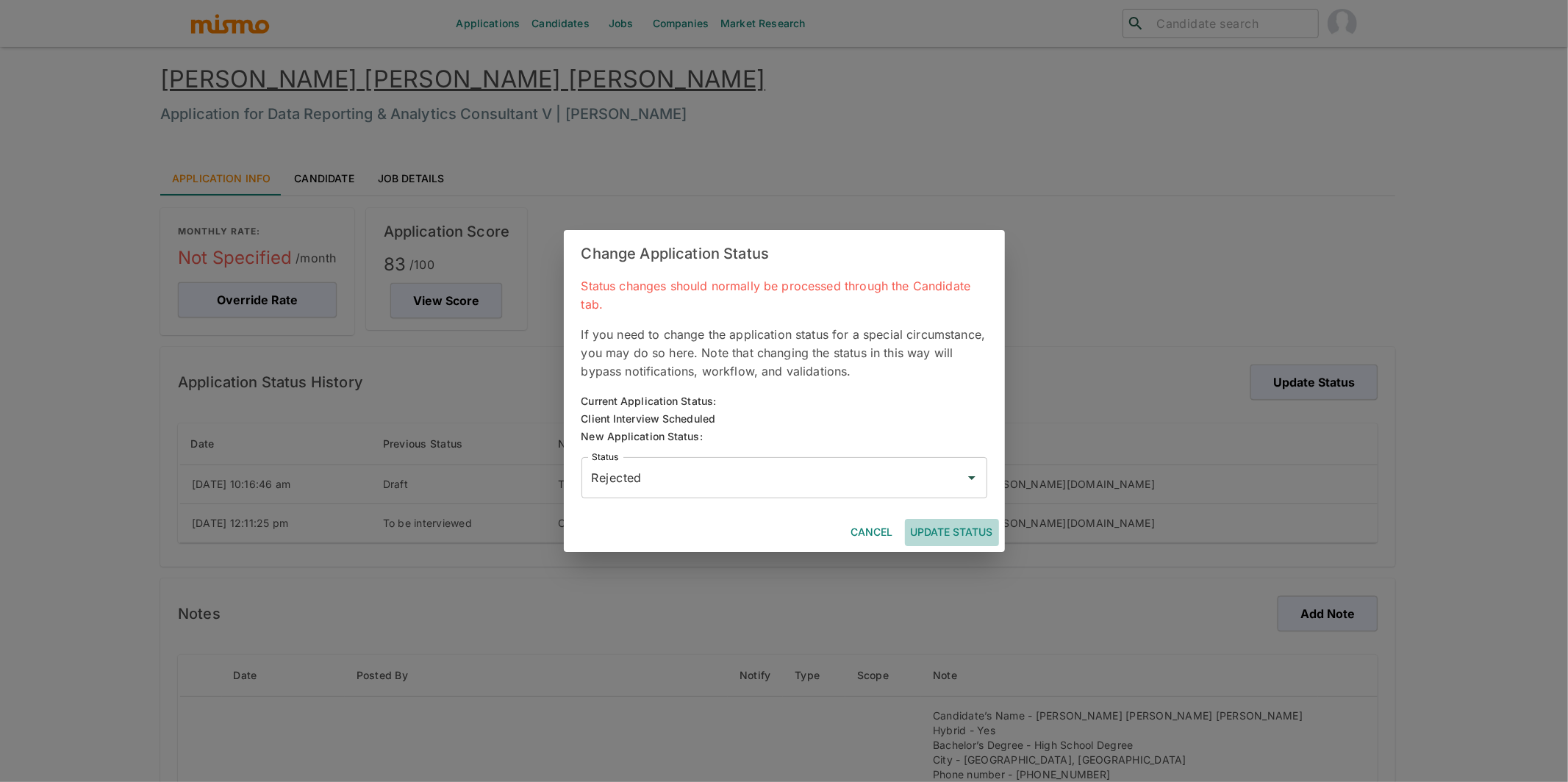
click at [990, 528] on button "Update Status" at bounding box center [952, 532] width 94 height 27
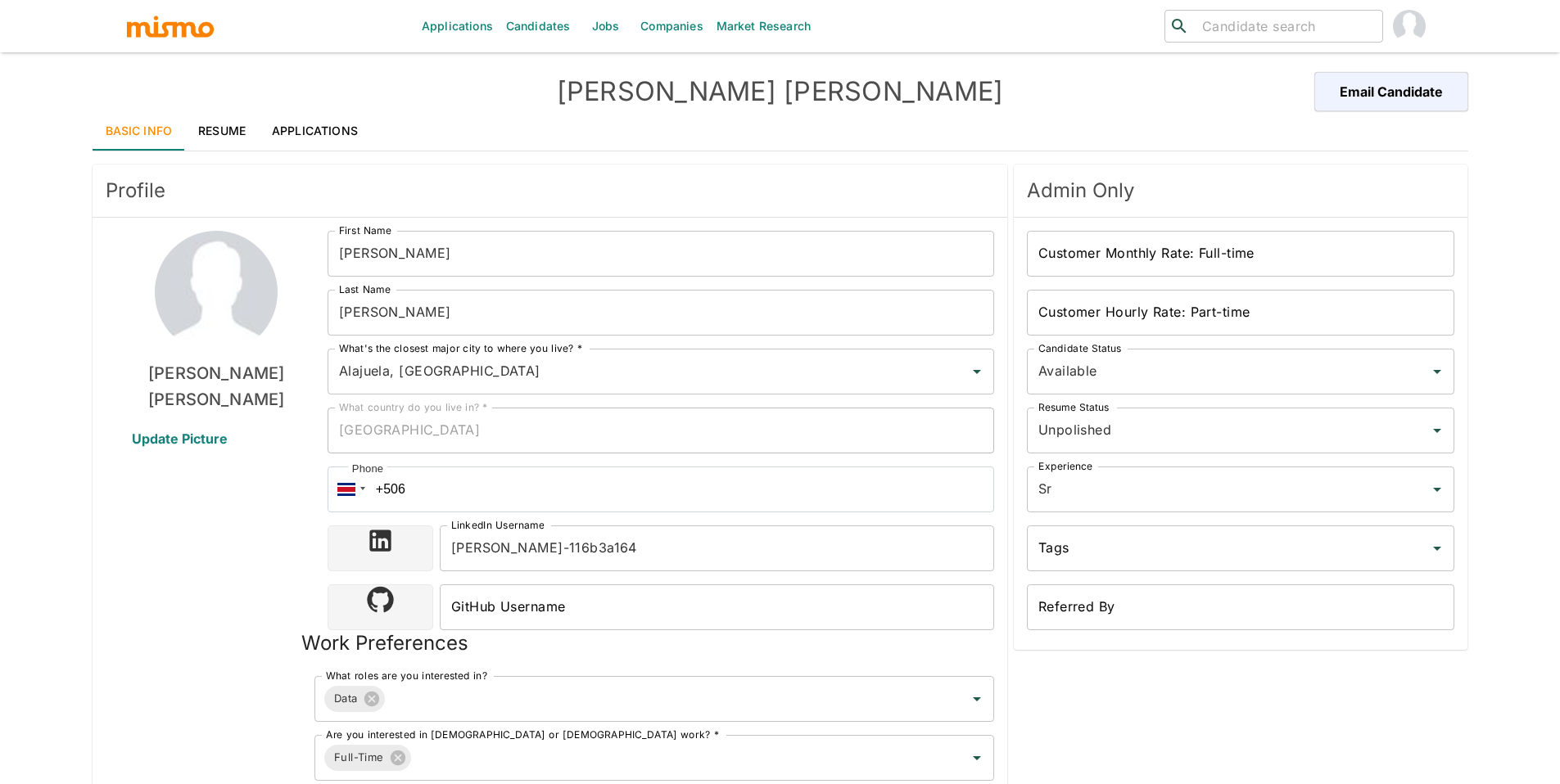
click at [1311, 23] on input "search" at bounding box center [1285, 26] width 180 height 23
type input "[PERSON_NAME]"
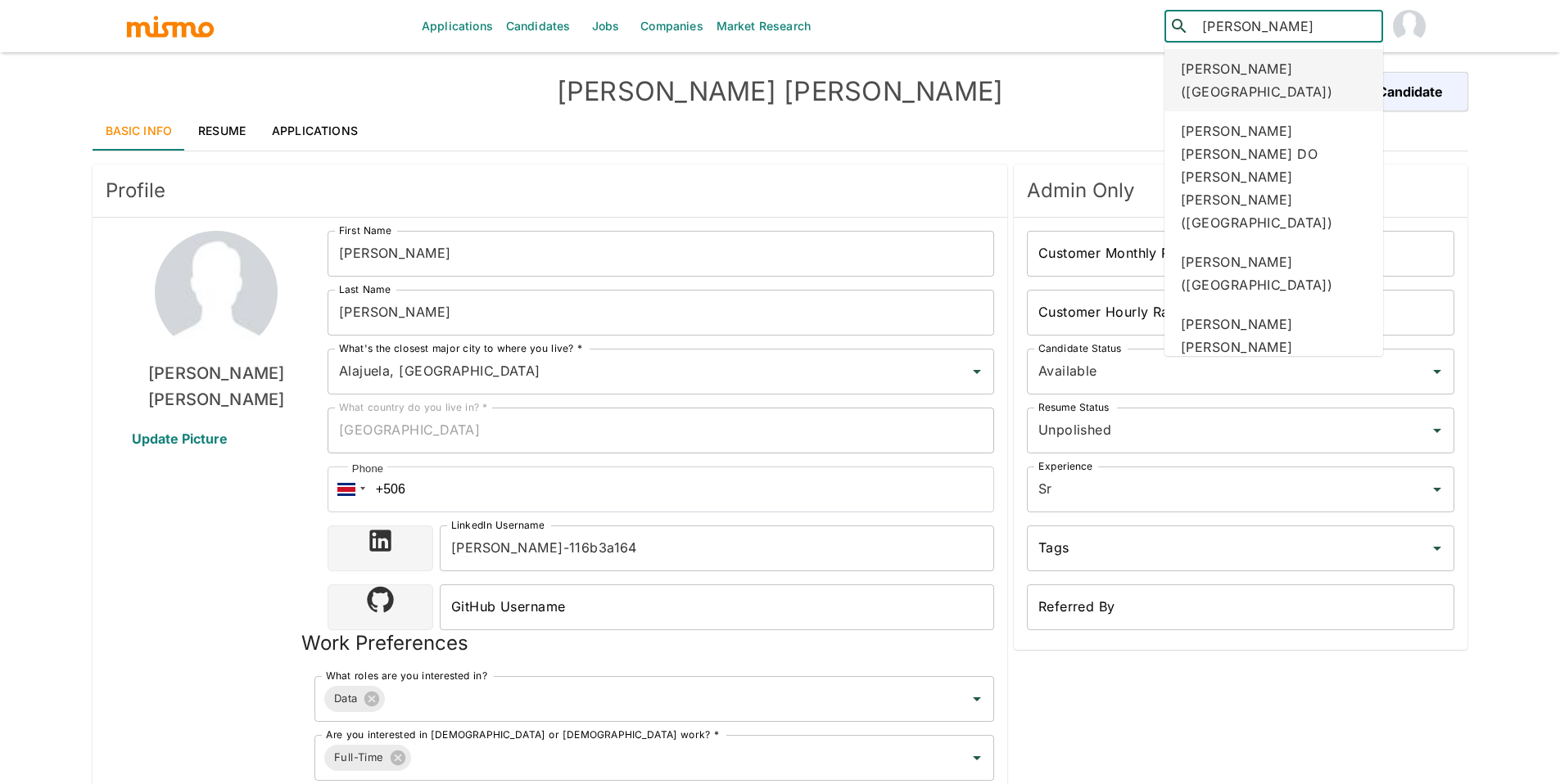
click at [1307, 62] on div "[PERSON_NAME] ([GEOGRAPHIC_DATA])" at bounding box center [1274, 80] width 218 height 62
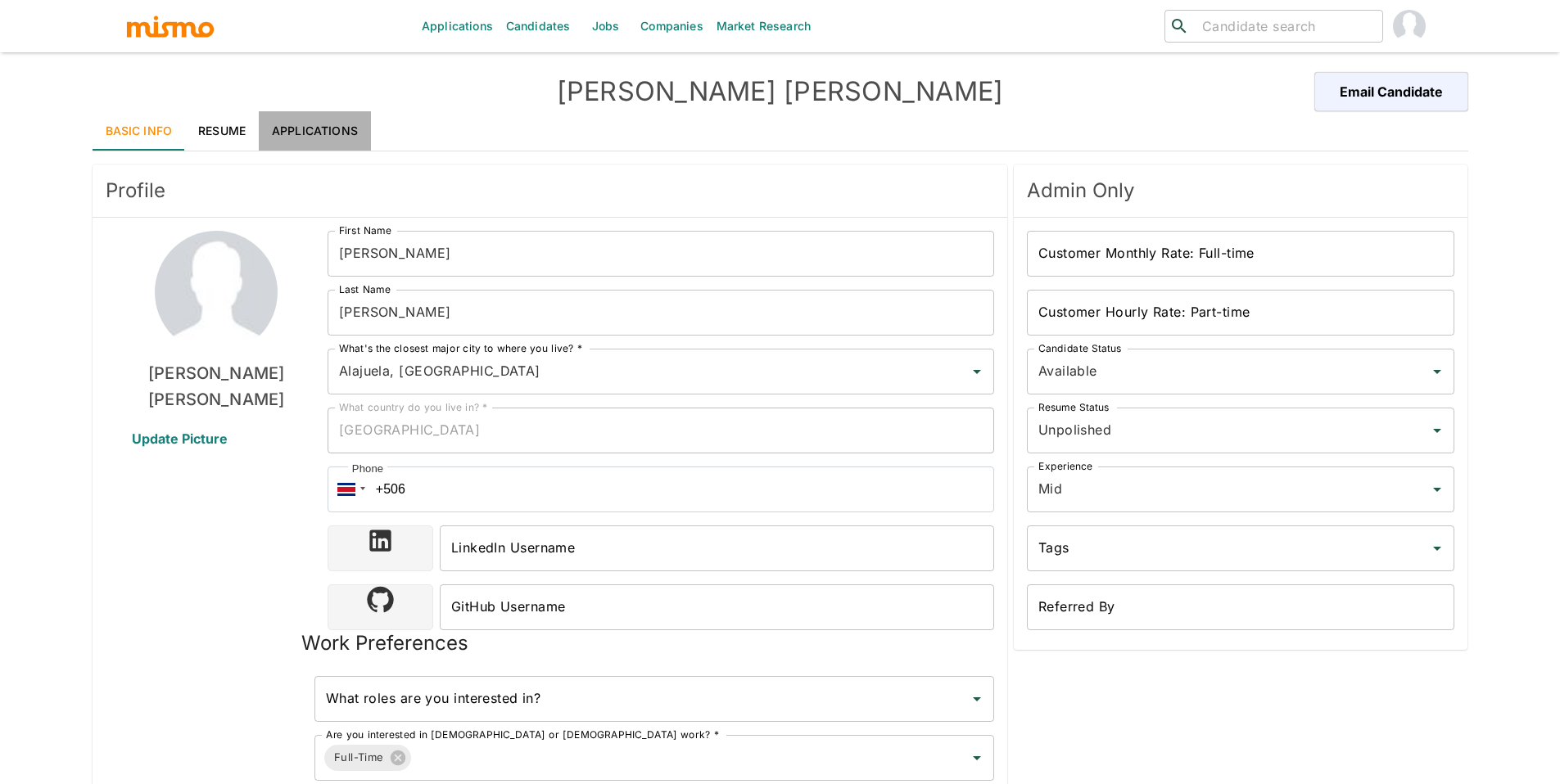
click at [349, 131] on link "Applications" at bounding box center [314, 131] width 112 height 39
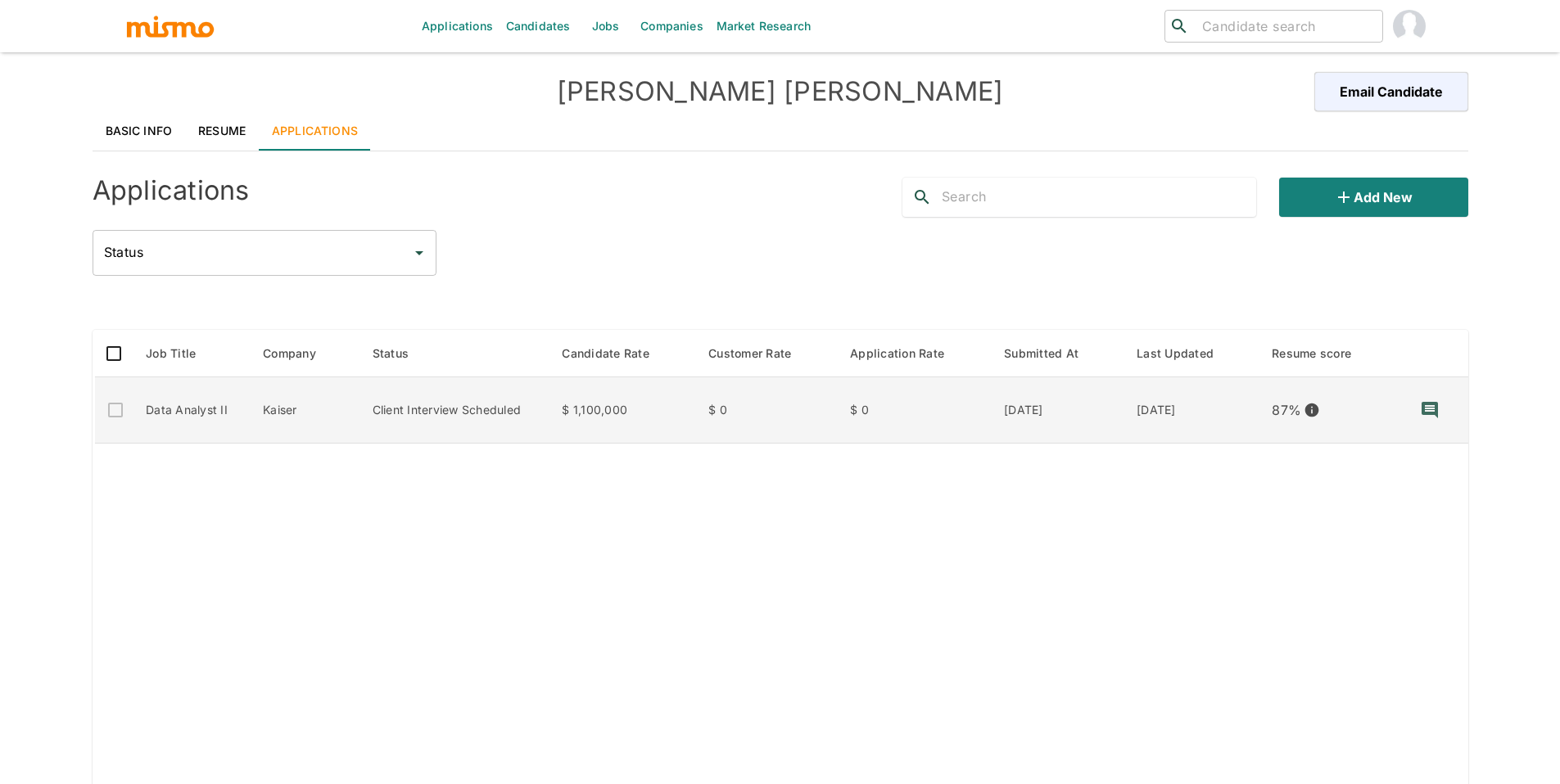
click at [835, 415] on td "$ 0" at bounding box center [766, 410] width 142 height 66
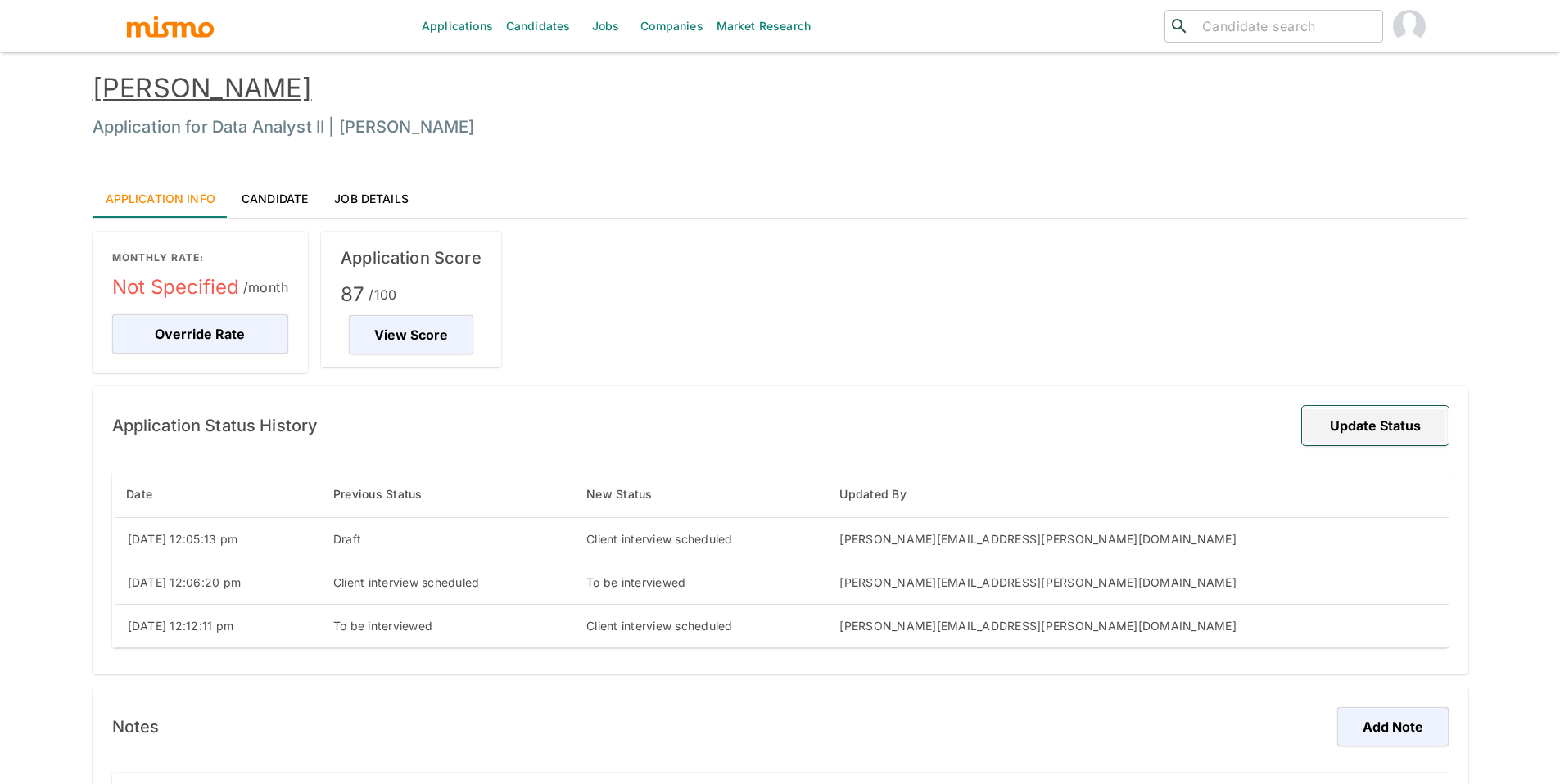
click at [1406, 433] on button "Update Status" at bounding box center [1374, 426] width 146 height 39
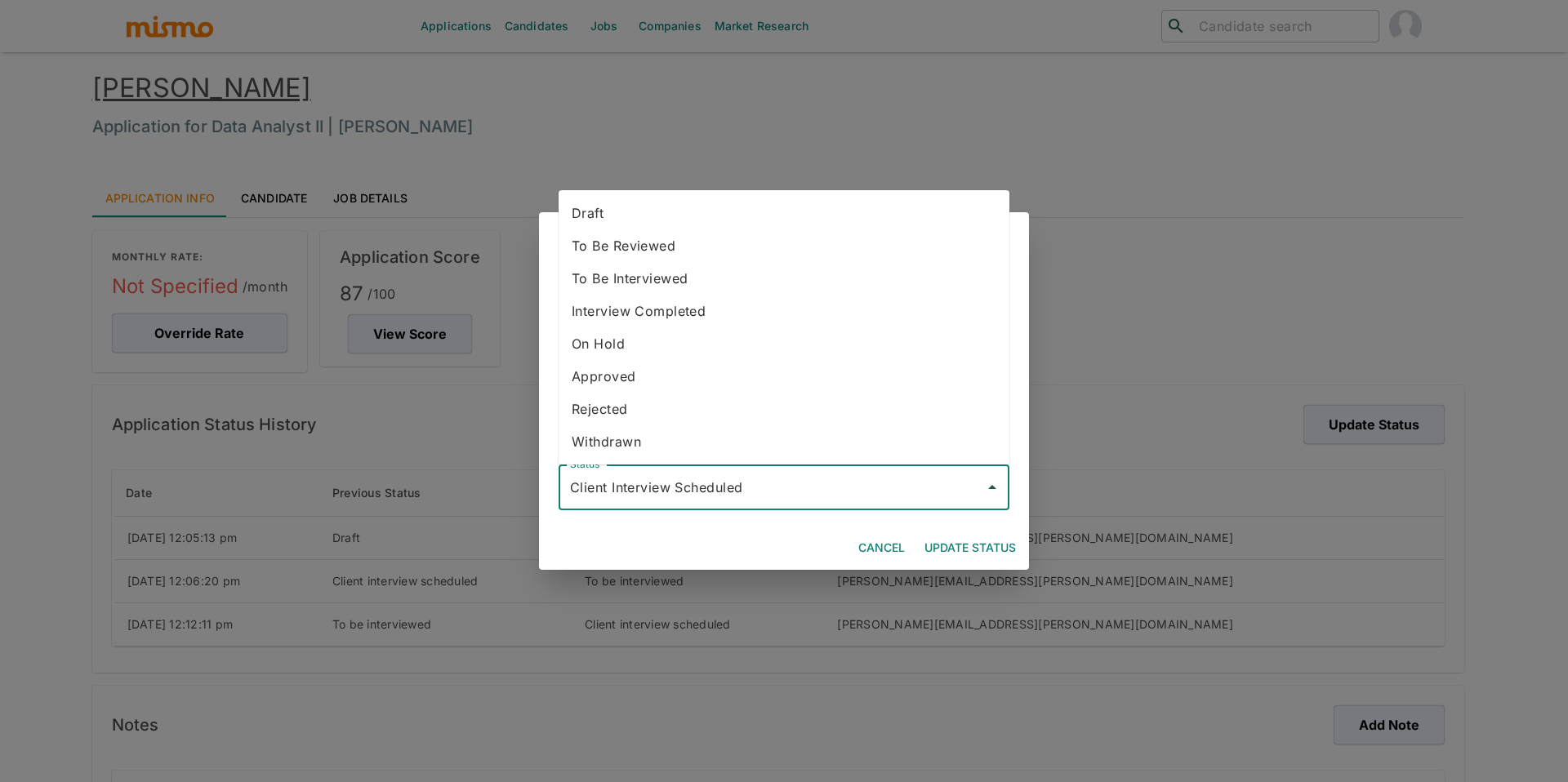
click at [661, 488] on input "Client Interview Scheduled" at bounding box center [771, 487] width 412 height 31
click at [658, 380] on li "Approved" at bounding box center [784, 376] width 451 height 33
type input "Approved"
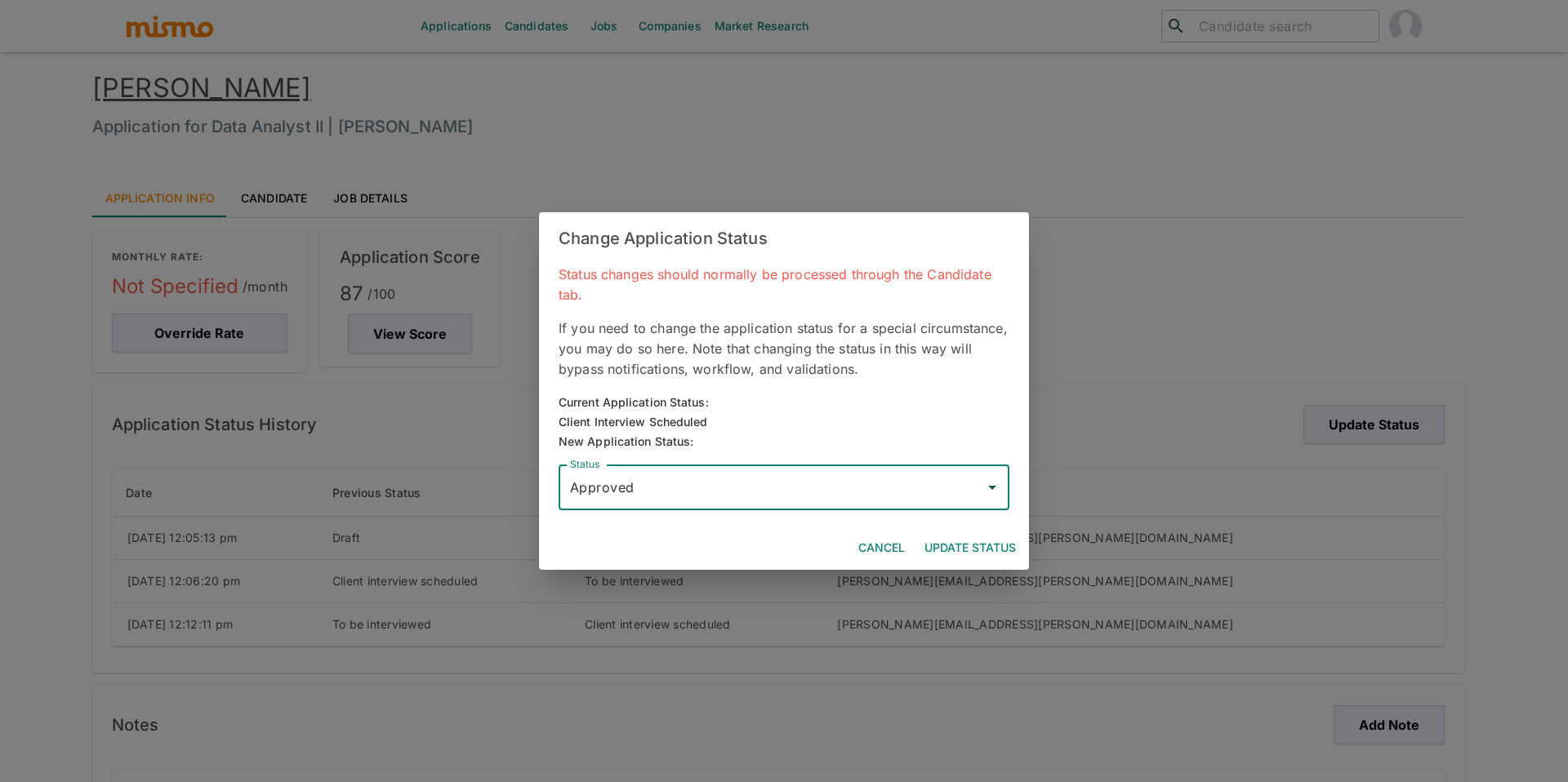
click at [978, 550] on button "Update Status" at bounding box center [970, 548] width 104 height 30
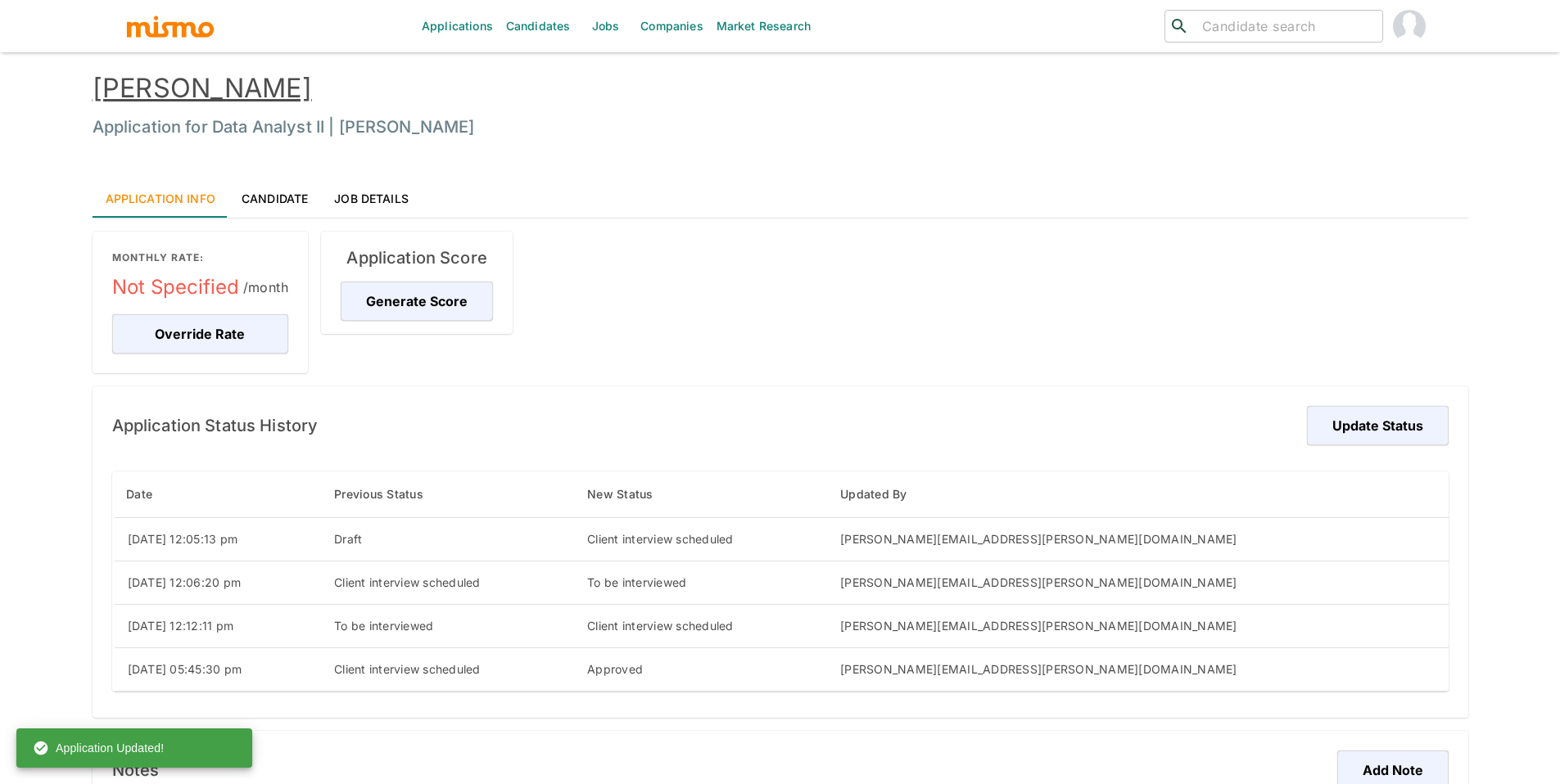
click at [306, 96] on link "Pedro Paniagua Pacheco" at bounding box center [201, 88] width 219 height 32
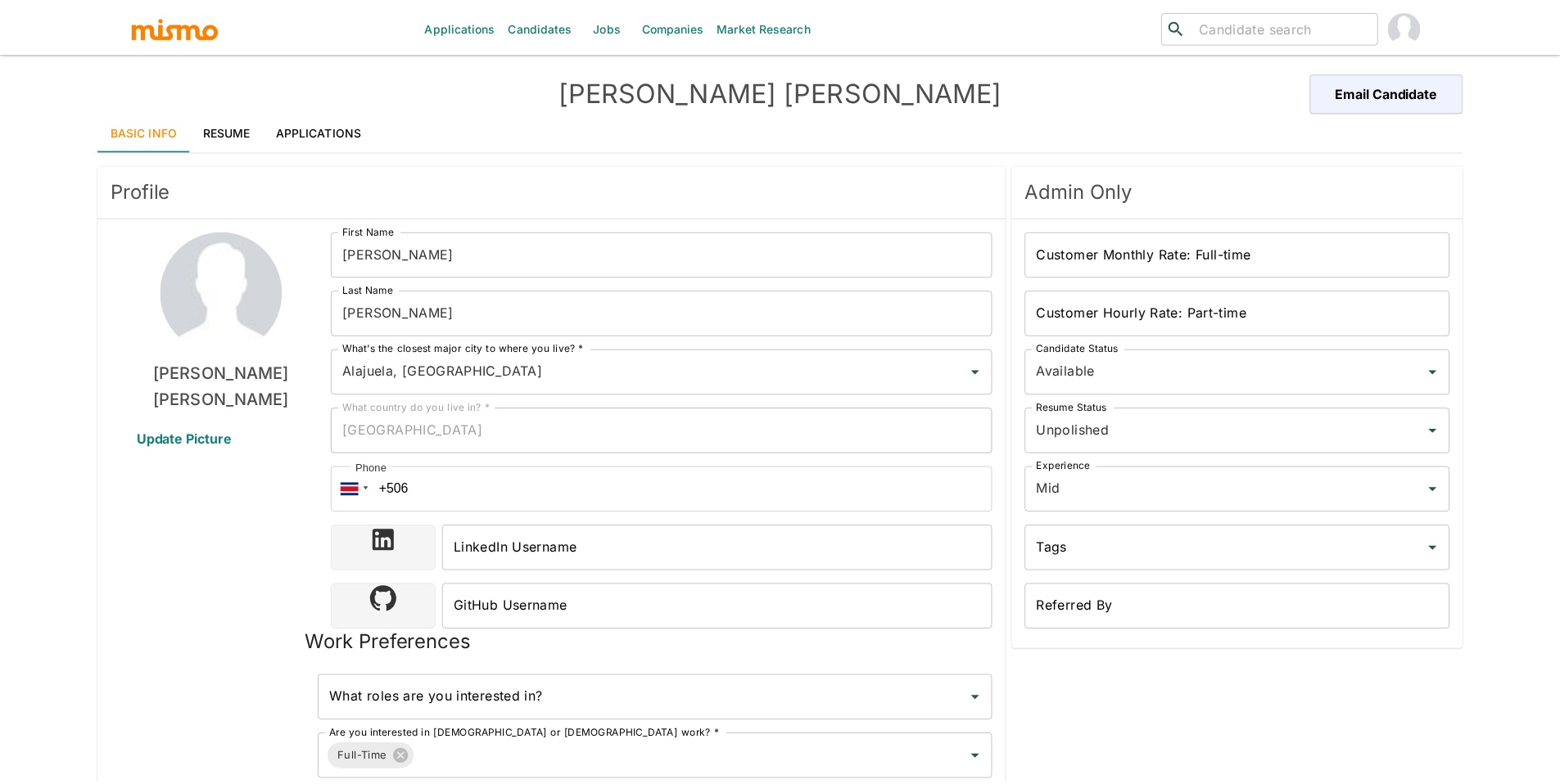
scroll to position [693, 0]
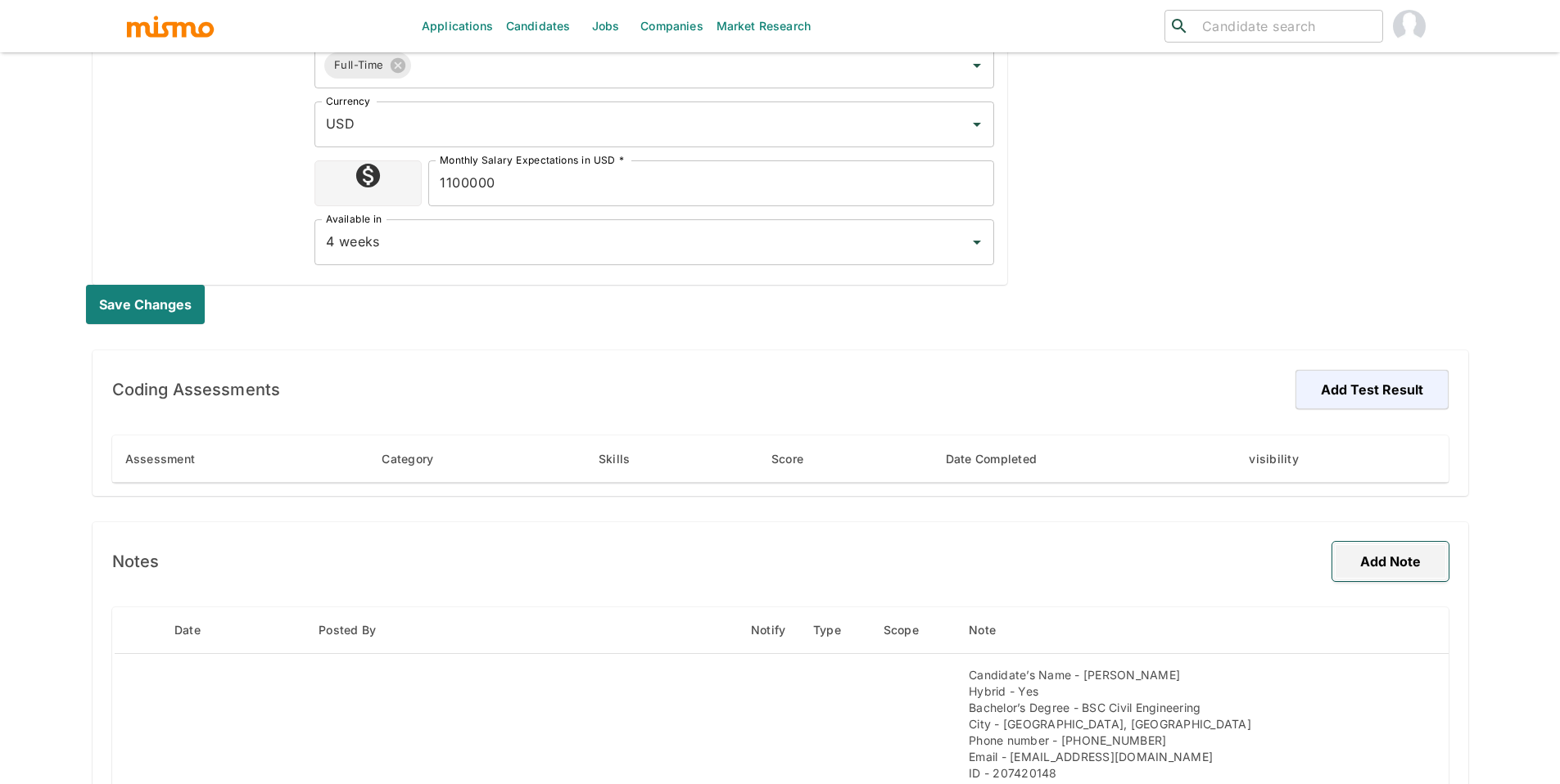
click at [1422, 553] on button "Add Note" at bounding box center [1390, 561] width 117 height 39
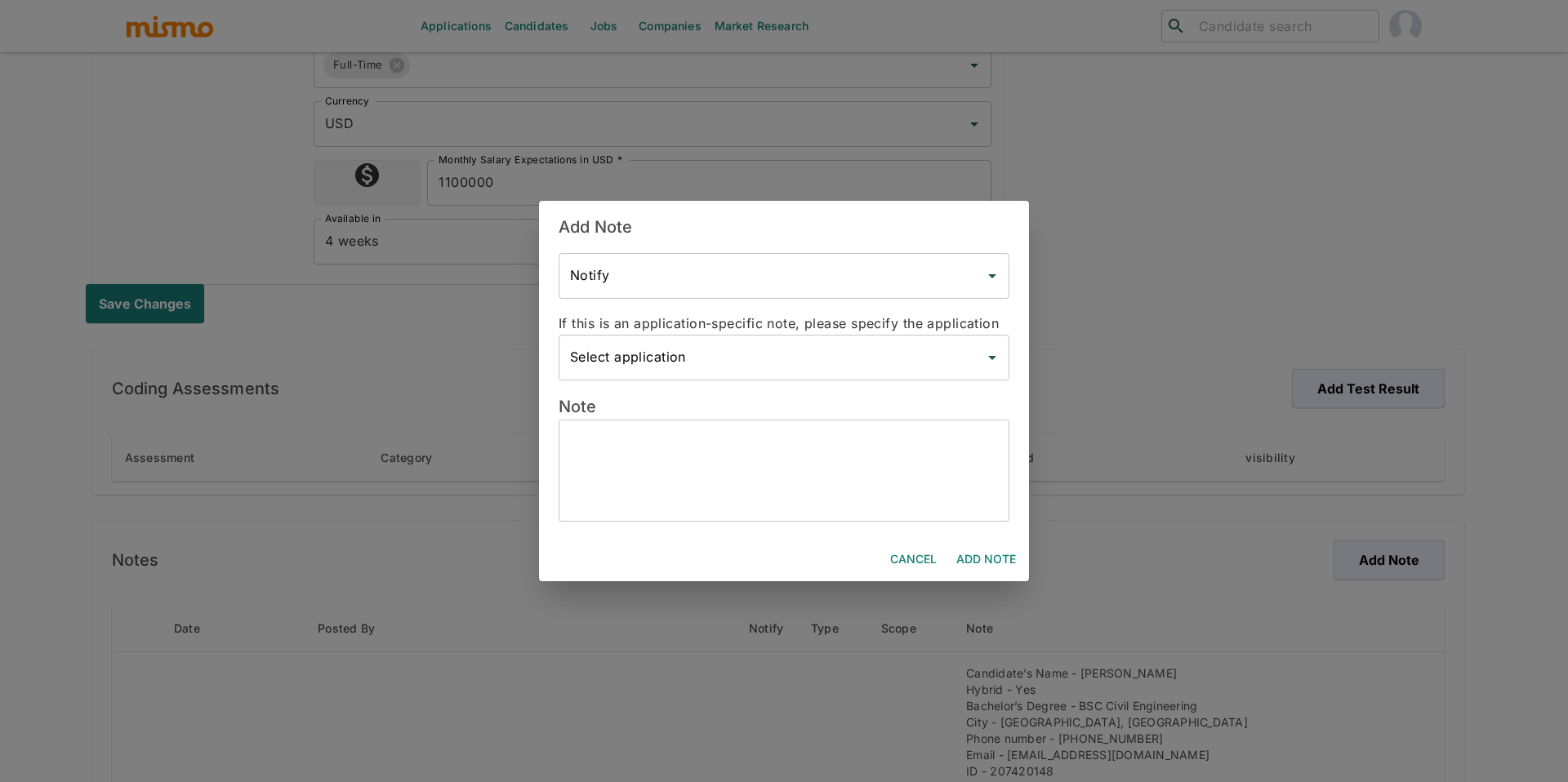
click at [799, 497] on textarea at bounding box center [784, 471] width 428 height 75
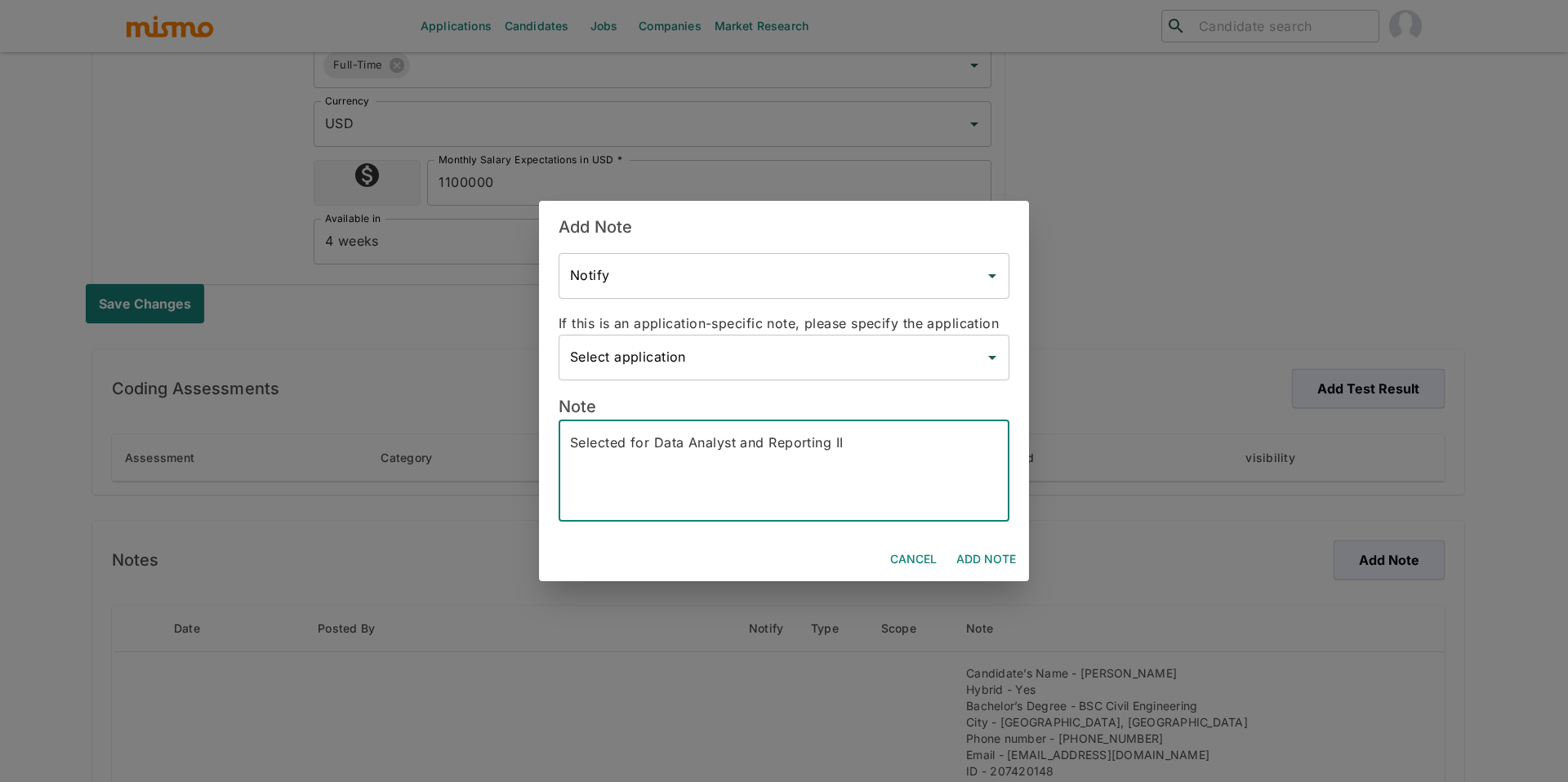
type textarea "Selected for Data Analyst and Reporting II"
click at [1005, 558] on button "Add Note" at bounding box center [986, 560] width 73 height 30
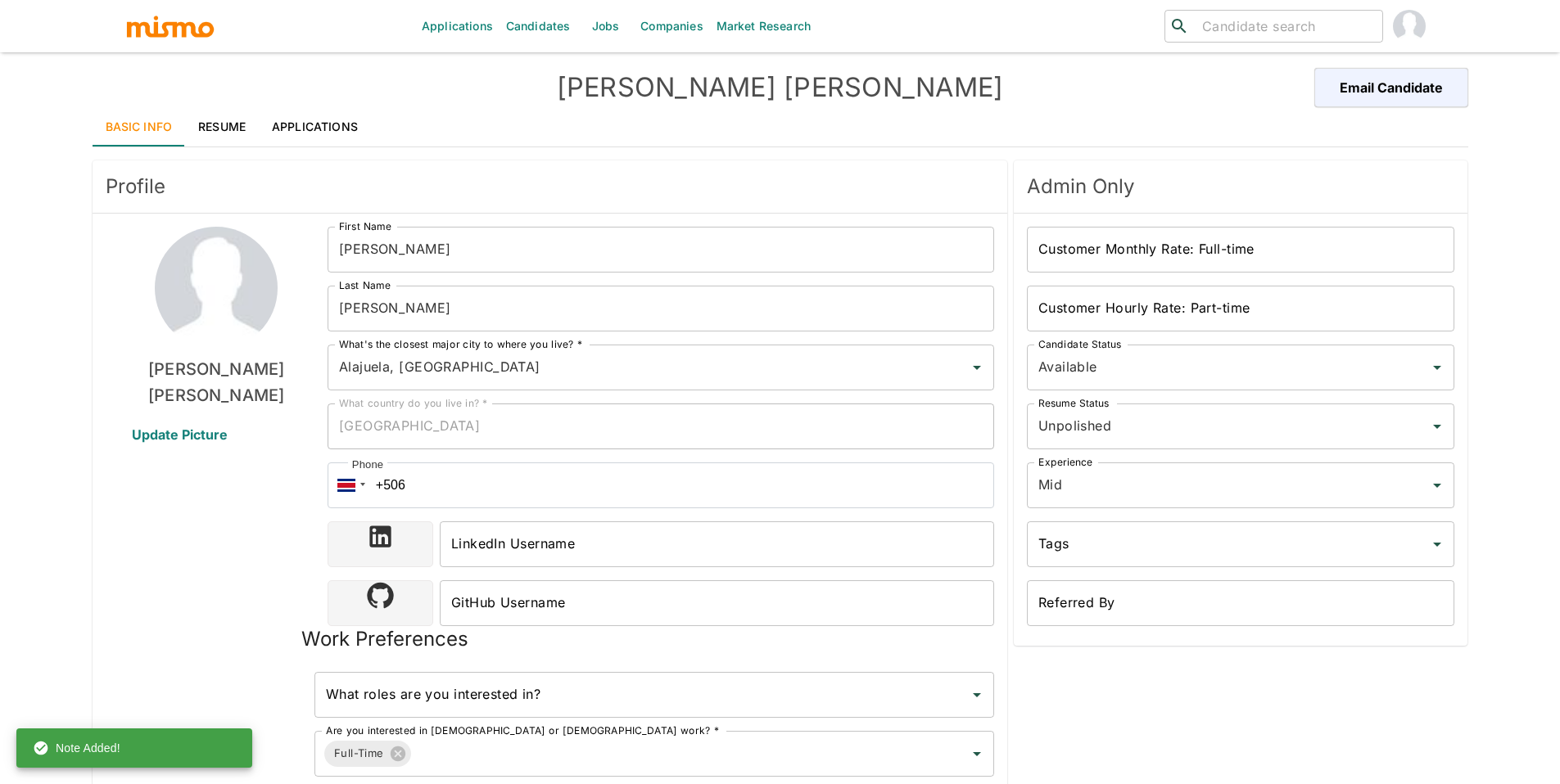
scroll to position [0, 0]
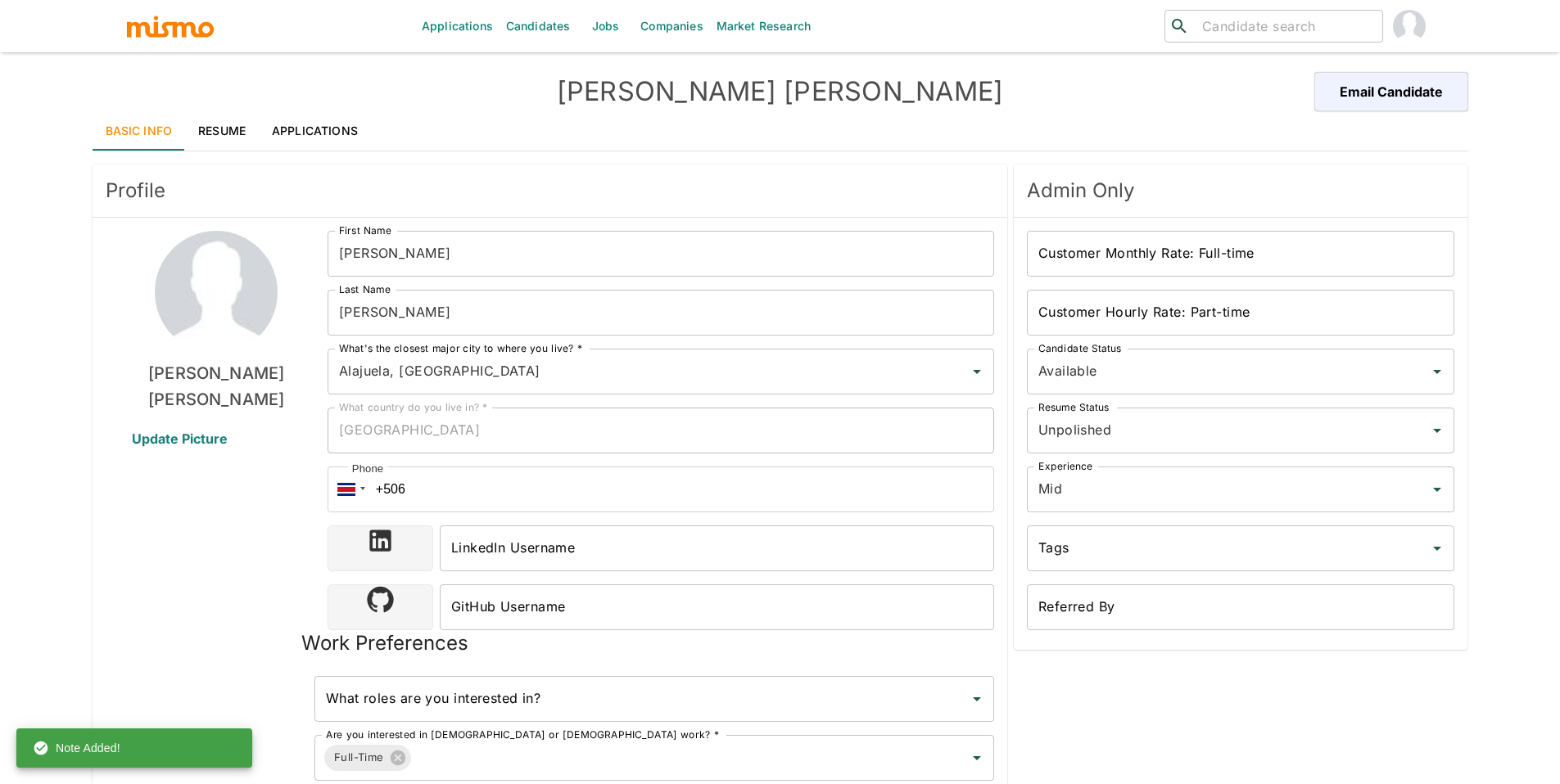
click at [297, 123] on link "Applications" at bounding box center [314, 131] width 112 height 39
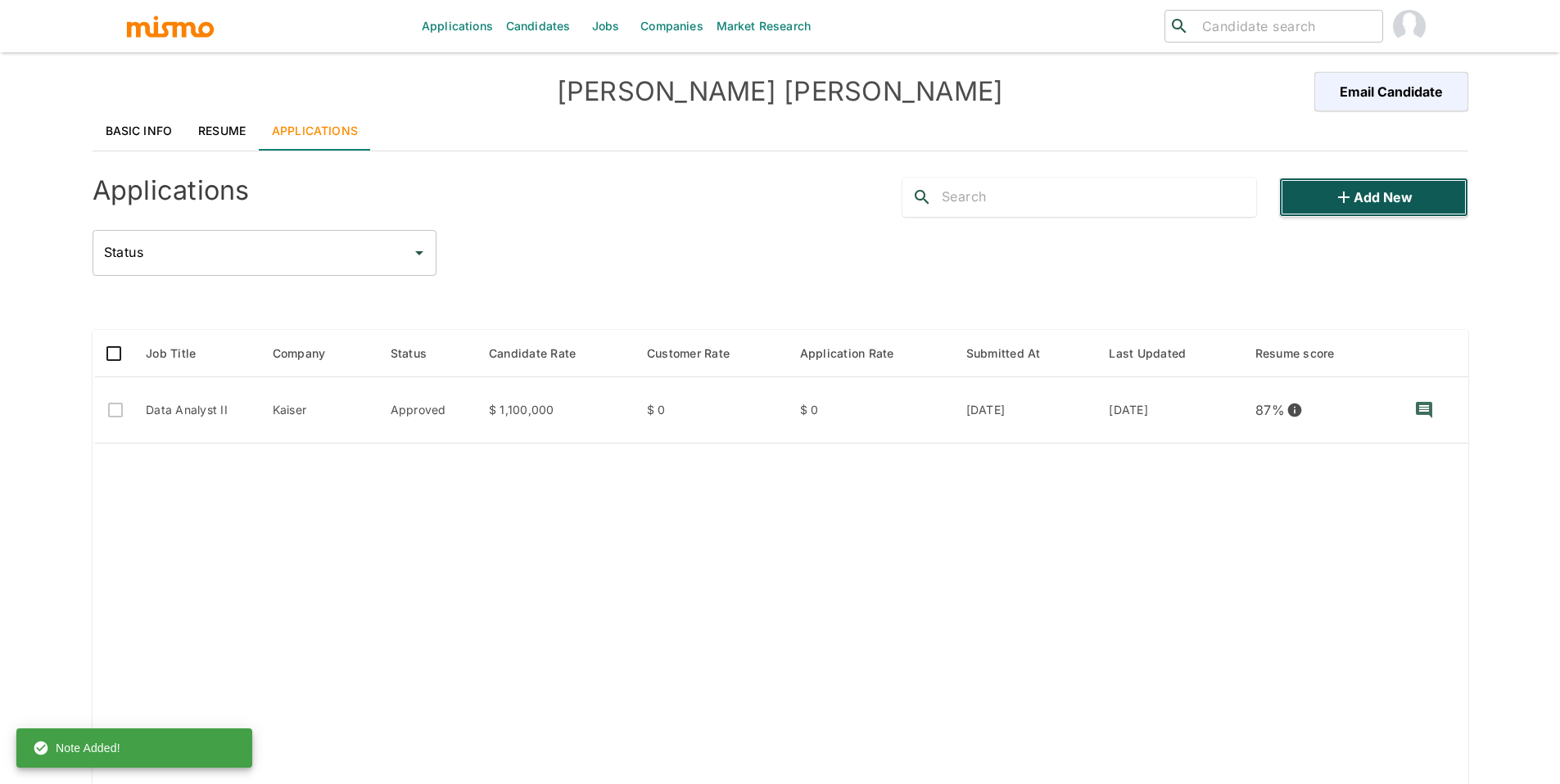
click at [1360, 202] on button "Add new" at bounding box center [1373, 198] width 188 height 39
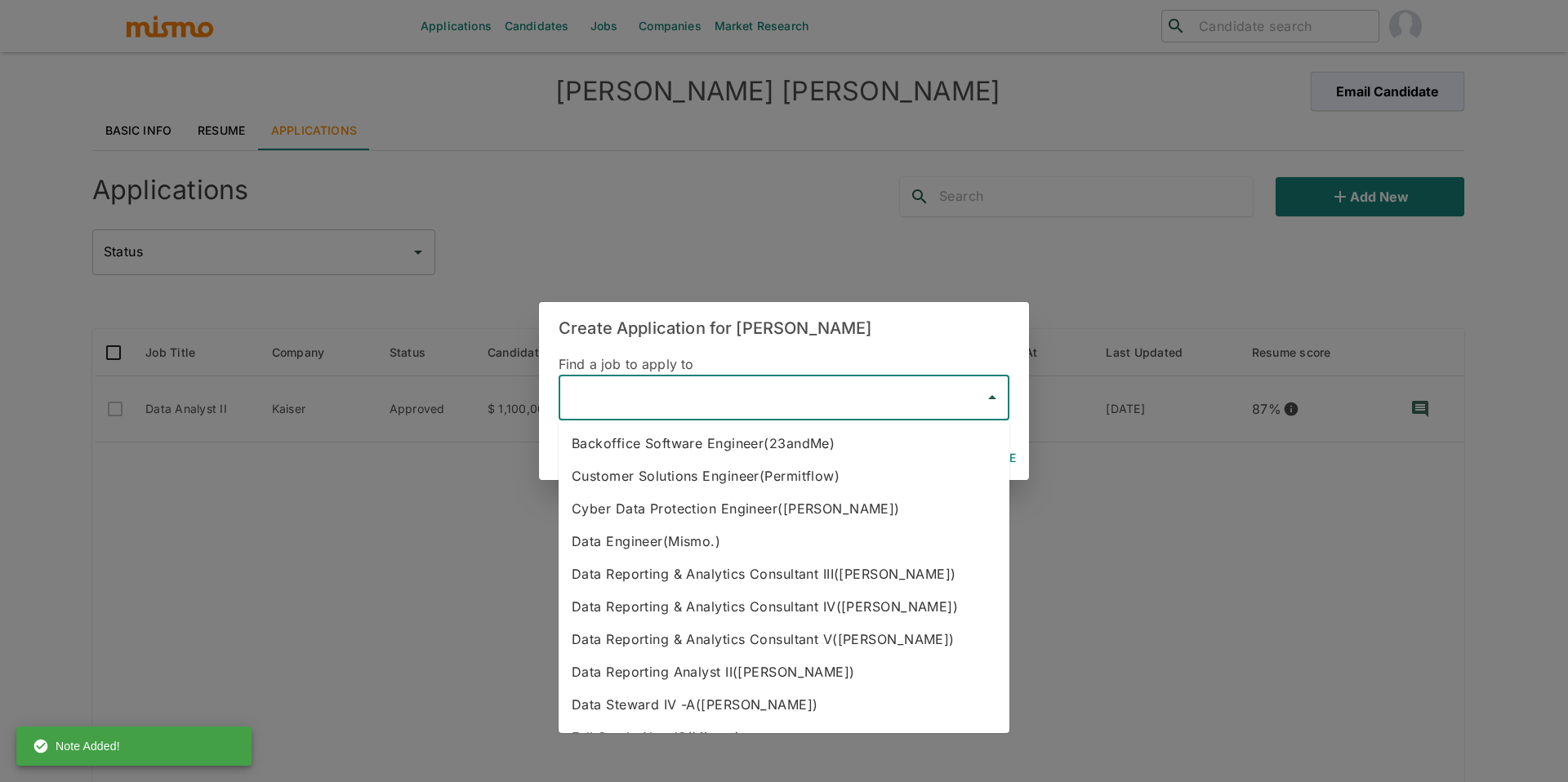
click at [640, 404] on input "text" at bounding box center [771, 397] width 412 height 31
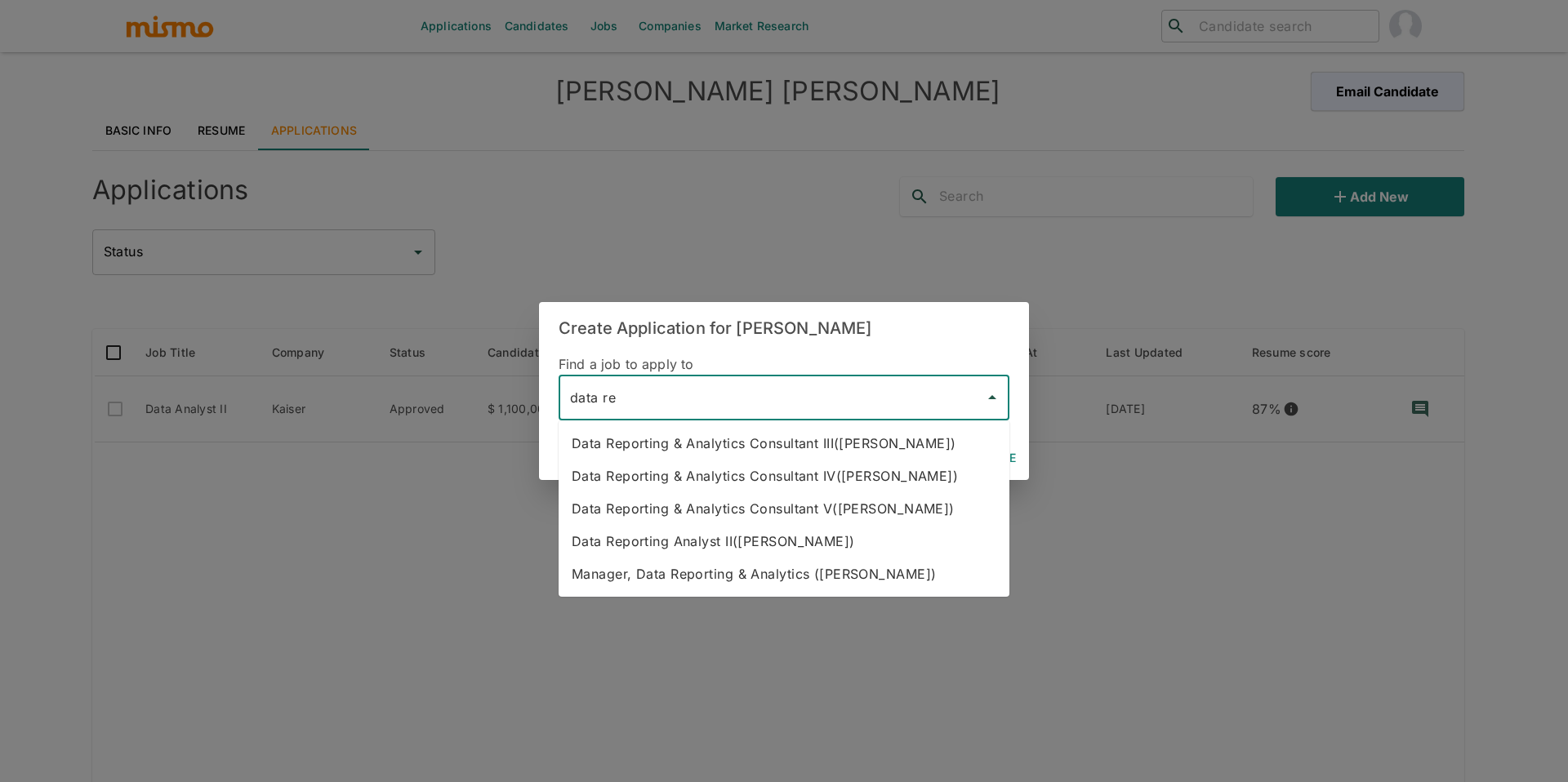
click at [664, 539] on li "Data Reporting Analyst II([PERSON_NAME])" at bounding box center [784, 541] width 451 height 33
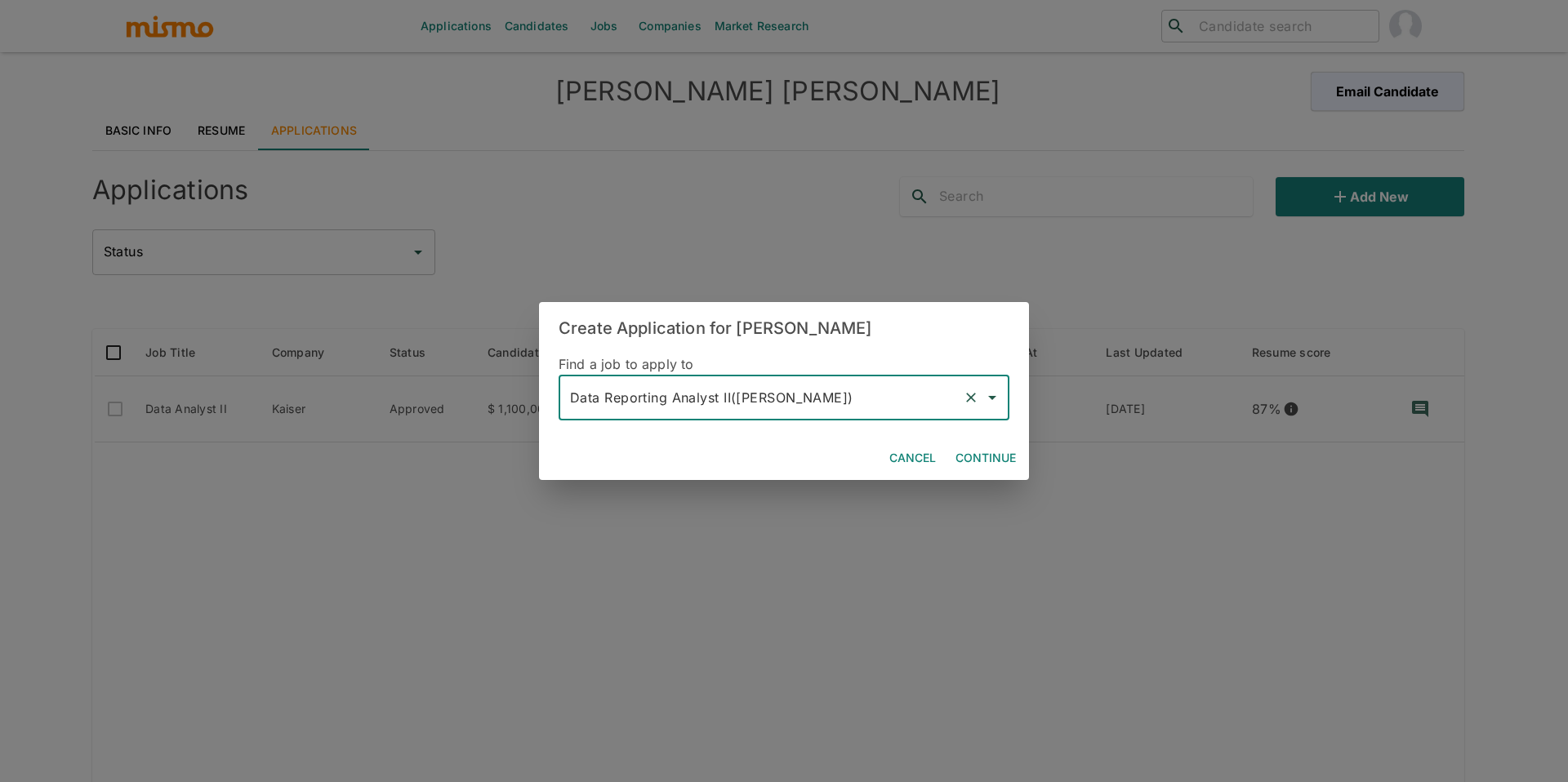
type input "Data Reporting Analyst II([PERSON_NAME])"
click at [1010, 457] on button "Continue" at bounding box center [985, 458] width 73 height 30
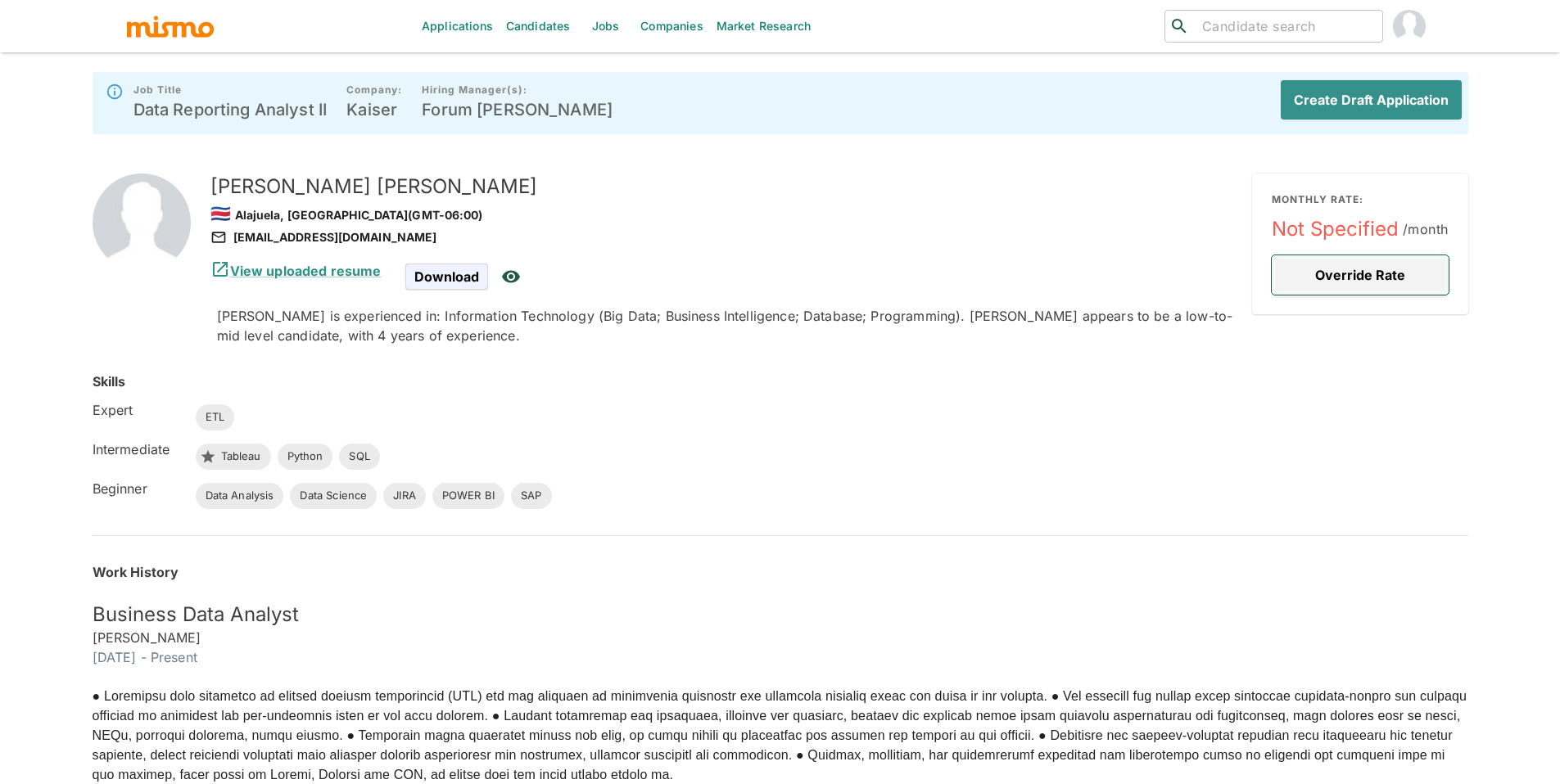
click at [1321, 271] on button "Override Rate" at bounding box center [1360, 275] width 177 height 39
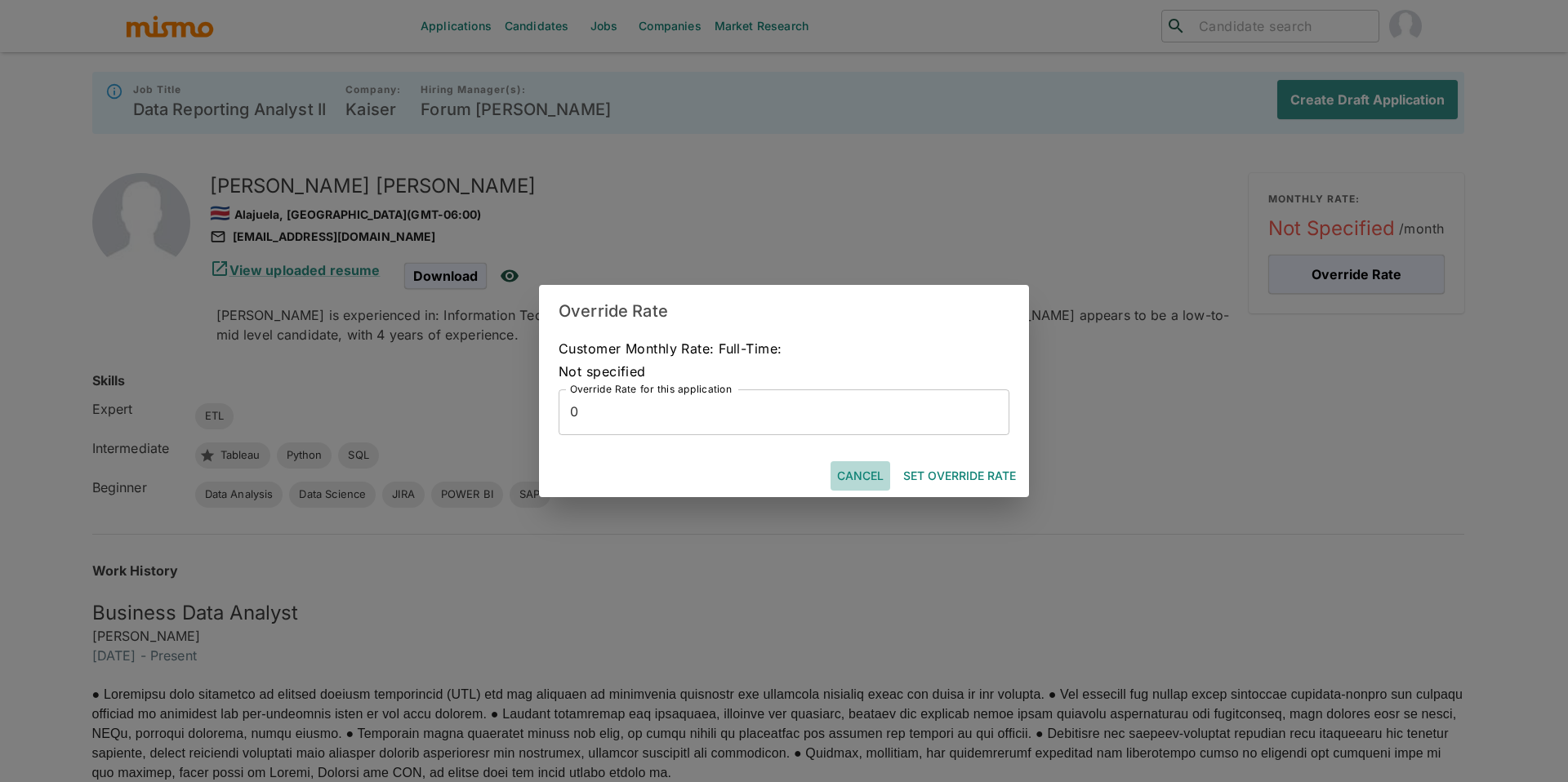
click at [859, 478] on button "Cancel" at bounding box center [860, 476] width 60 height 30
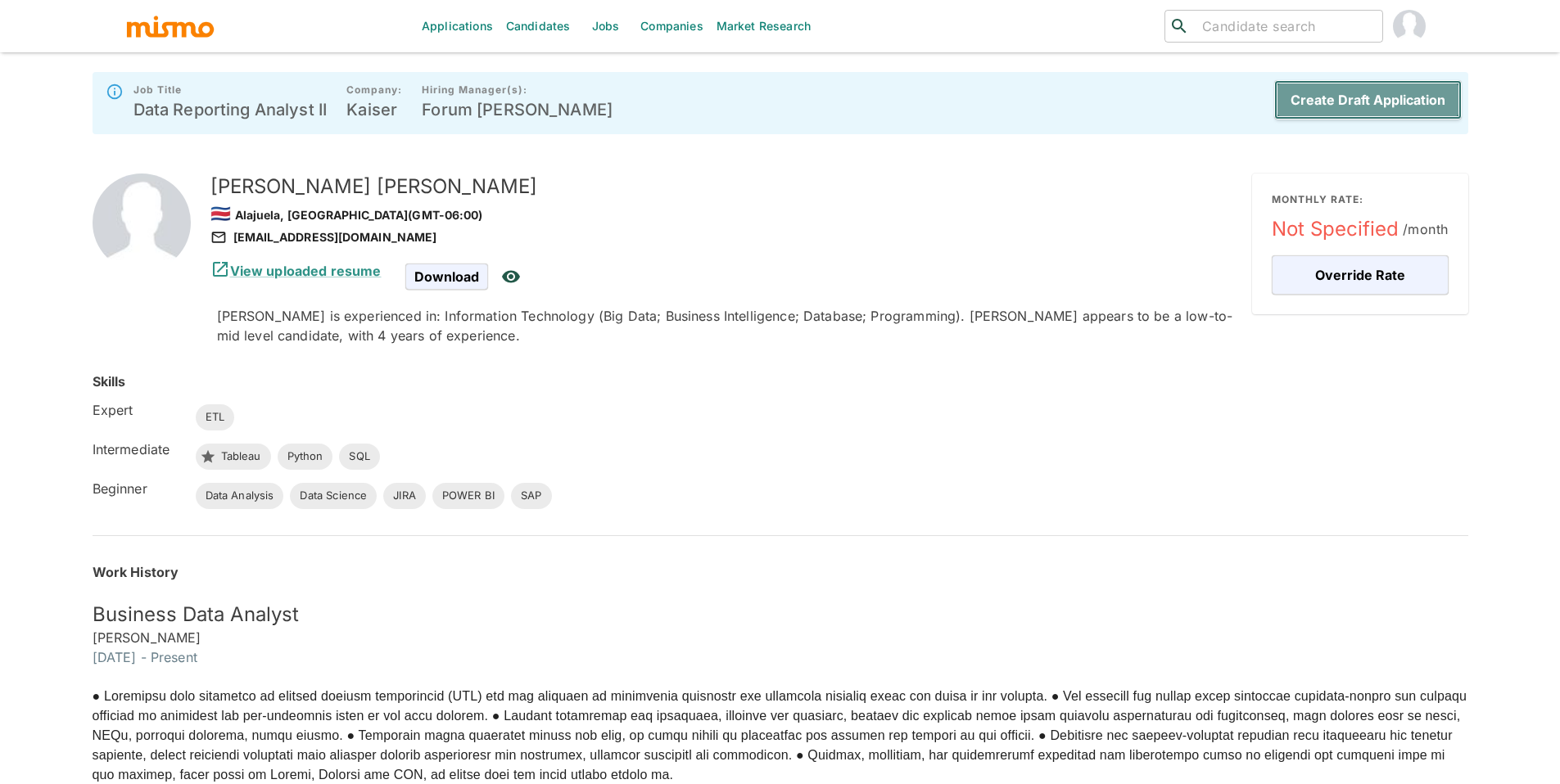
click at [1398, 110] on button "Create Draft Application" at bounding box center [1367, 100] width 187 height 39
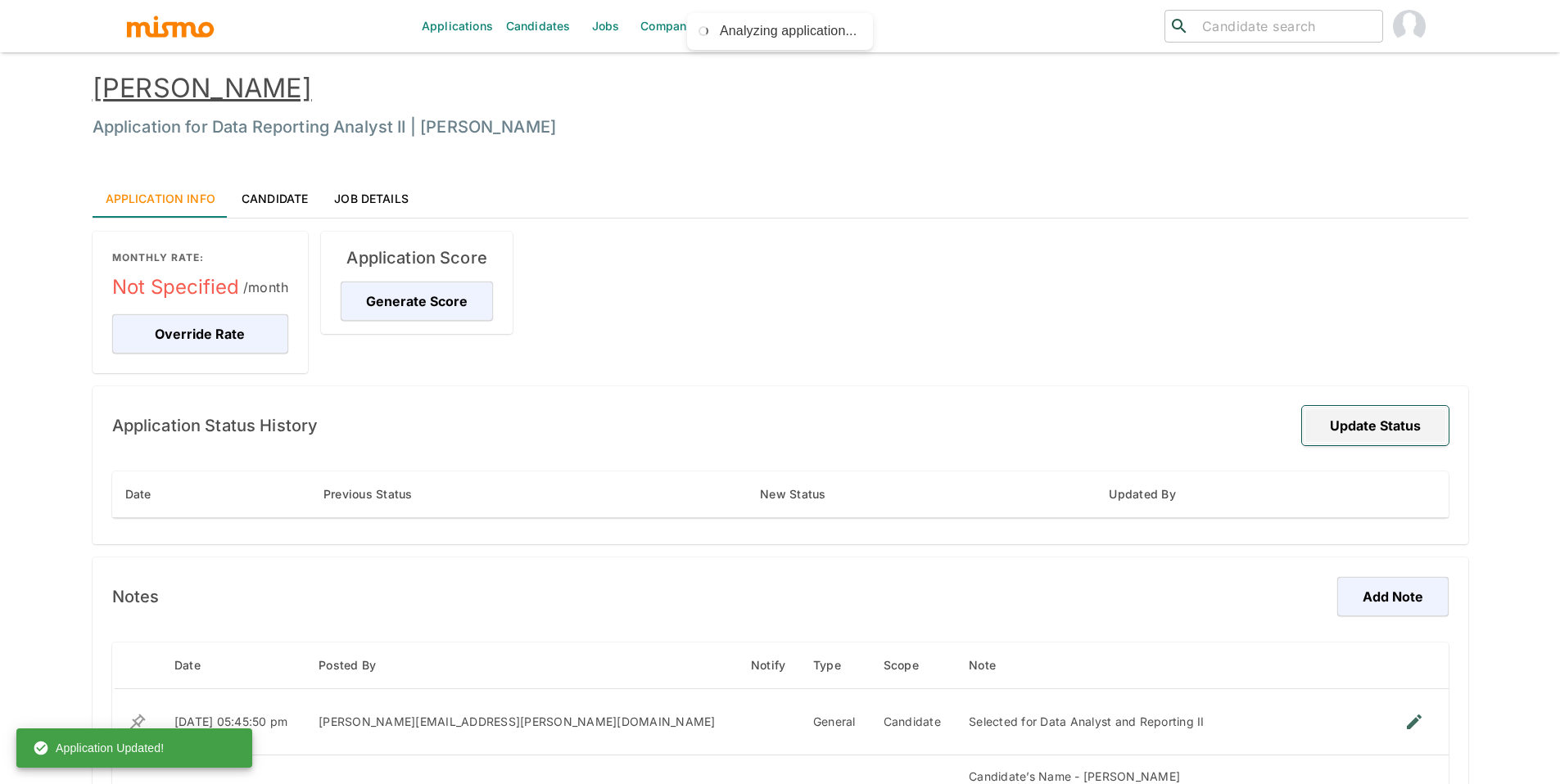
click at [1393, 433] on button "Update Status" at bounding box center [1374, 426] width 146 height 39
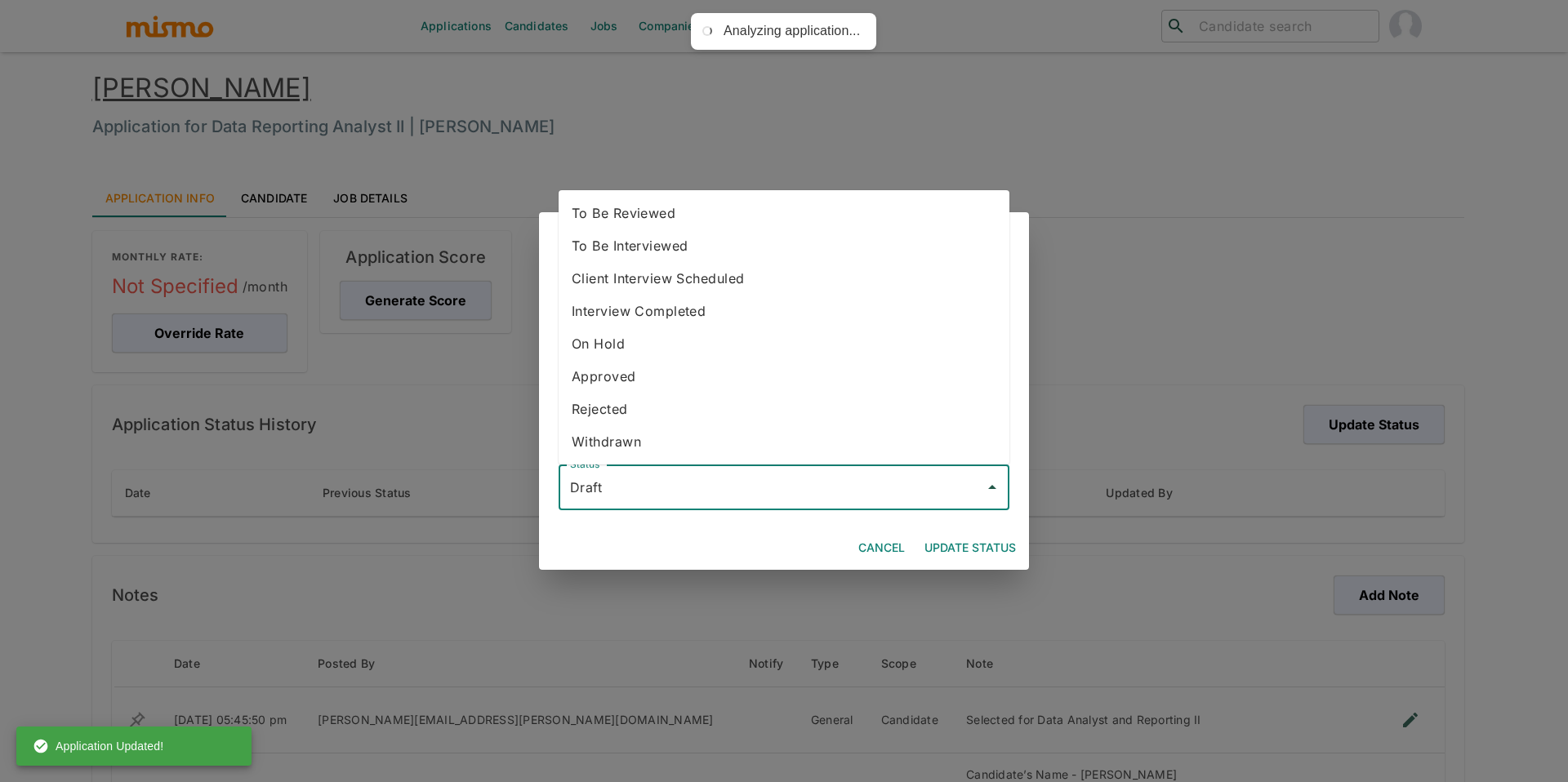
click at [822, 484] on input "Draft" at bounding box center [771, 487] width 412 height 31
click at [711, 370] on li "Approved" at bounding box center [784, 376] width 451 height 33
type input "Approved"
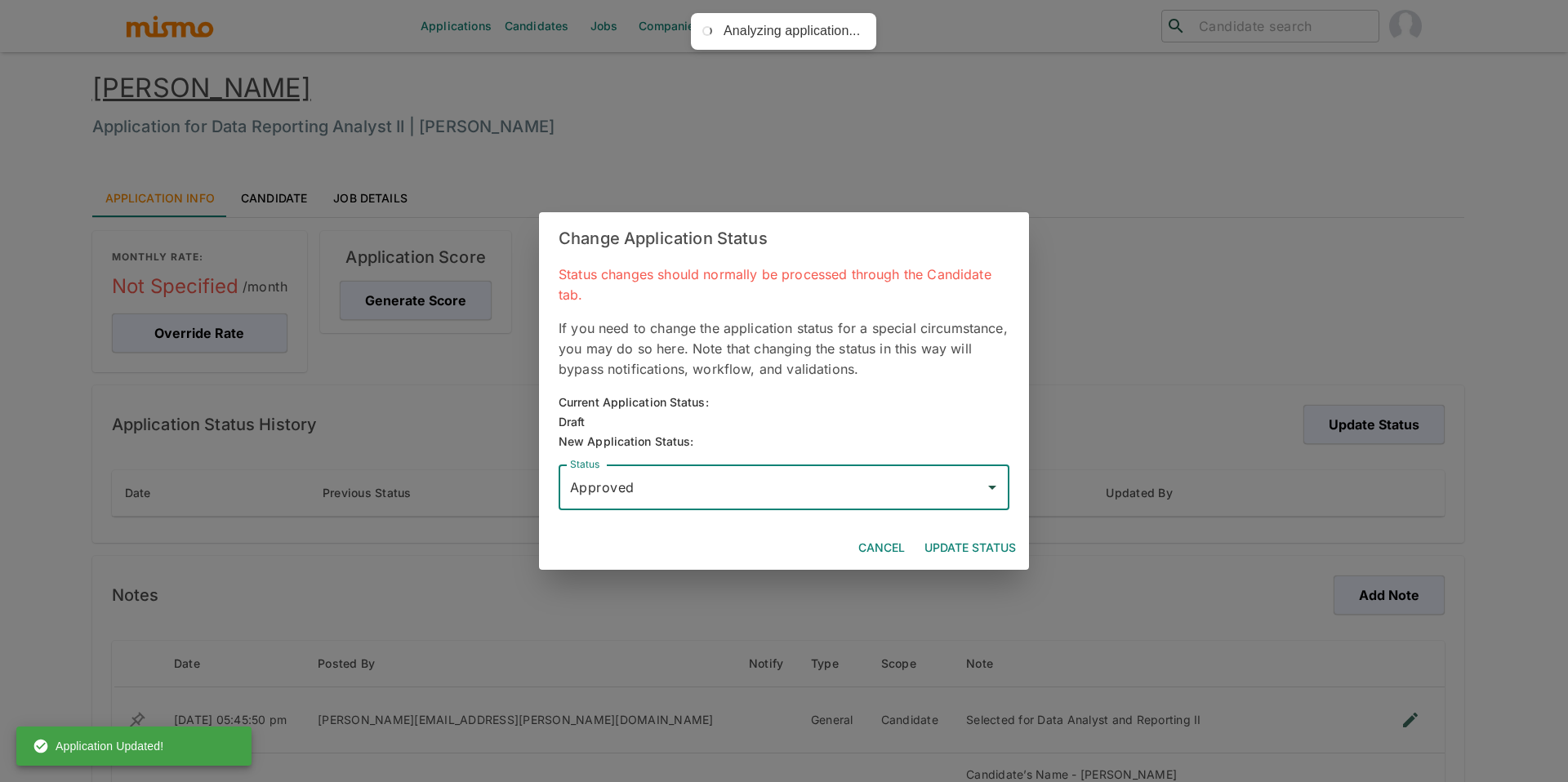
click at [988, 552] on button "Update Status" at bounding box center [970, 548] width 104 height 30
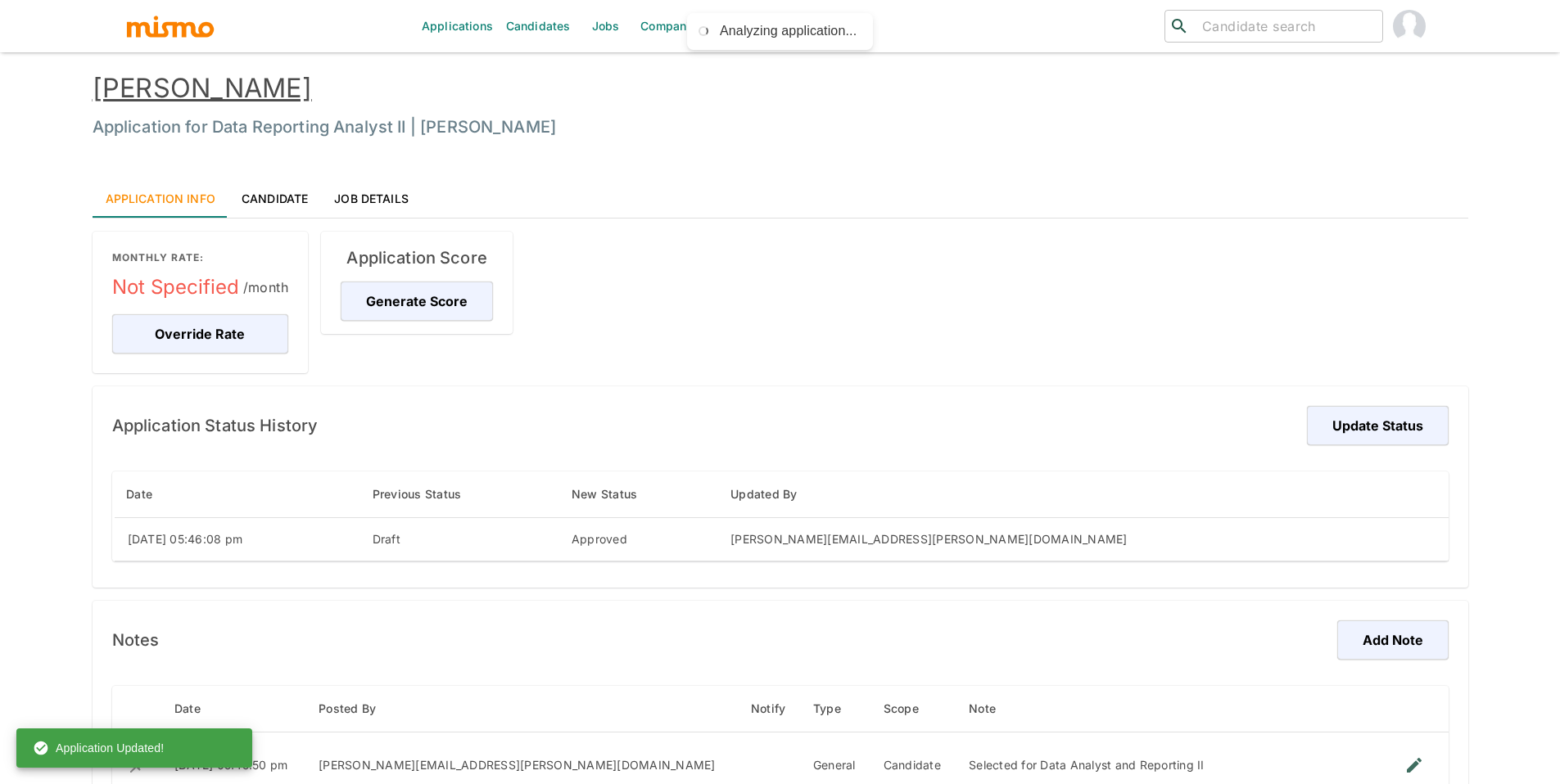
click at [266, 89] on link "[PERSON_NAME]" at bounding box center [201, 88] width 219 height 32
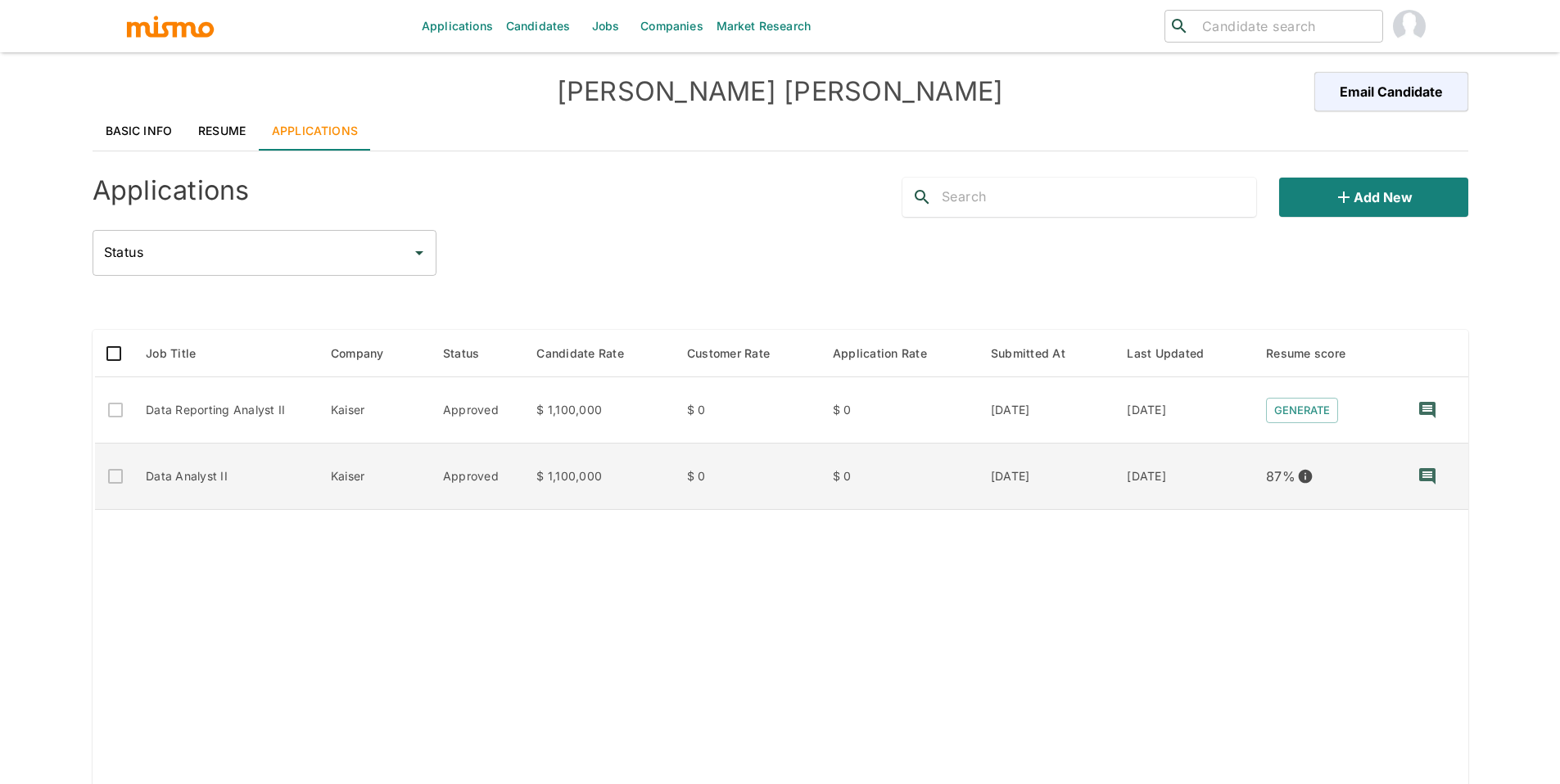
click at [258, 486] on td "Data Analyst II" at bounding box center [225, 476] width 185 height 66
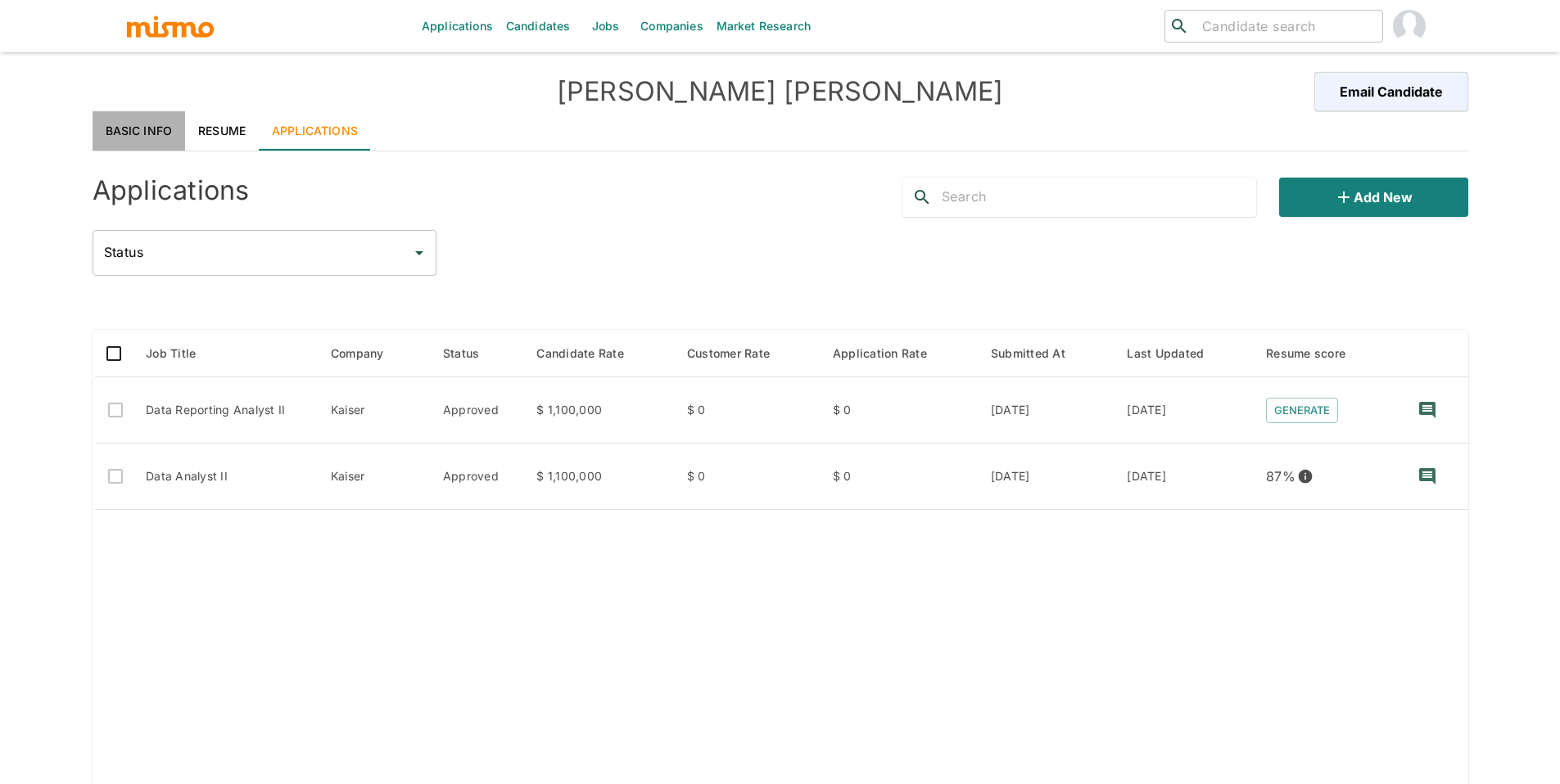
click at [124, 137] on link "Basic Info" at bounding box center [139, 131] width 93 height 39
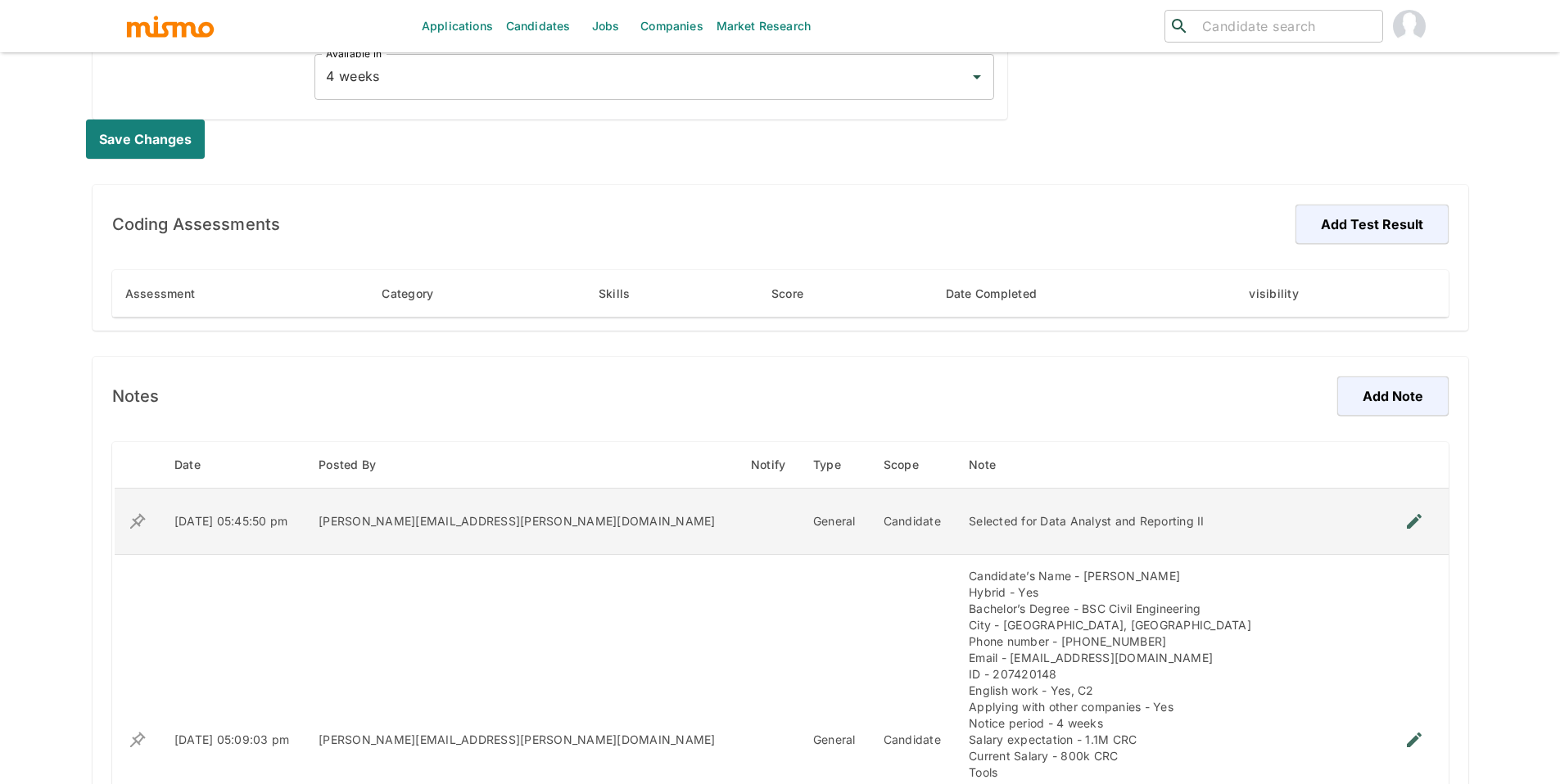
scroll to position [868, 0]
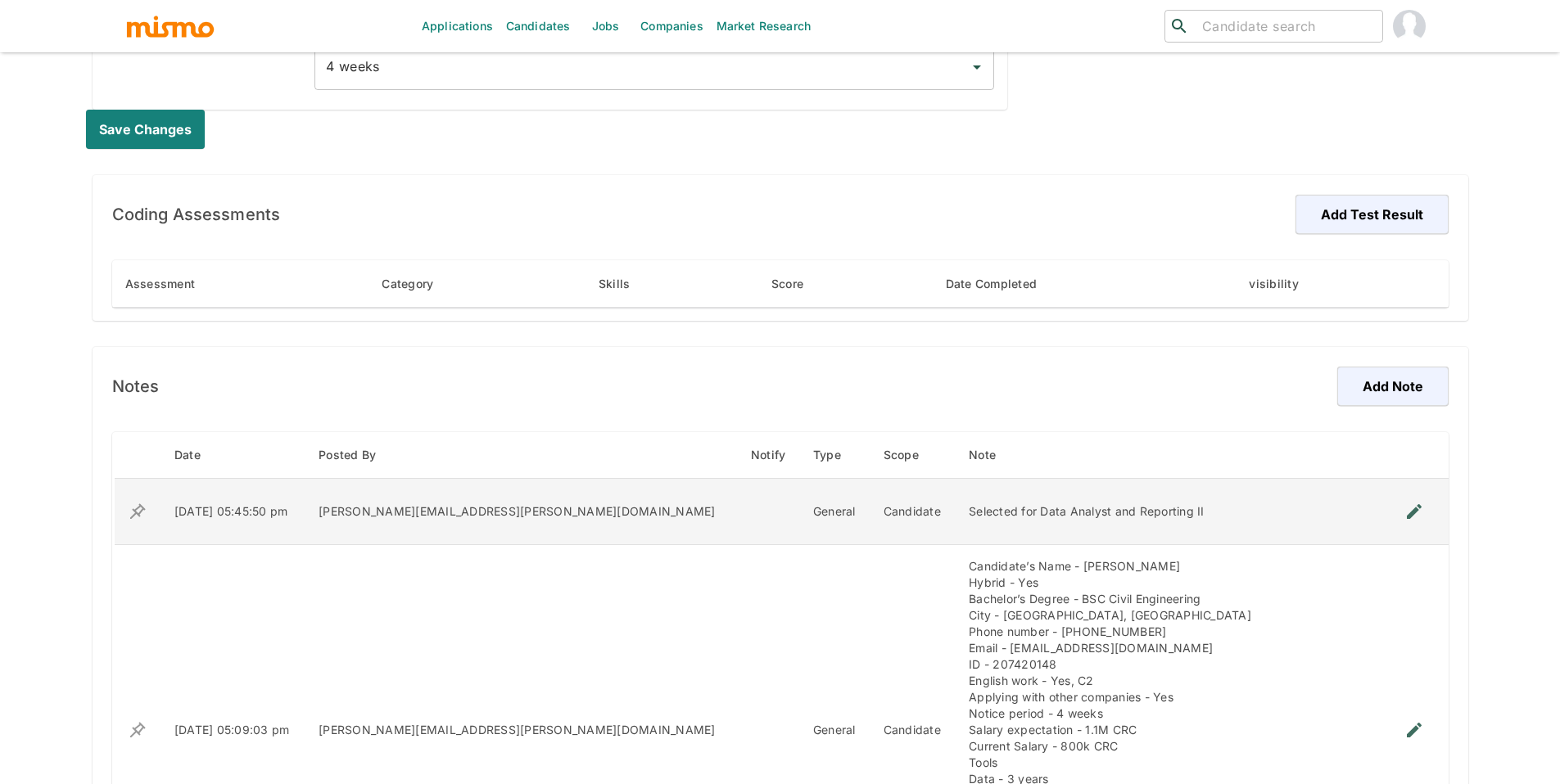
click at [1417, 514] on button "enhanced table" at bounding box center [1414, 512] width 39 height 39
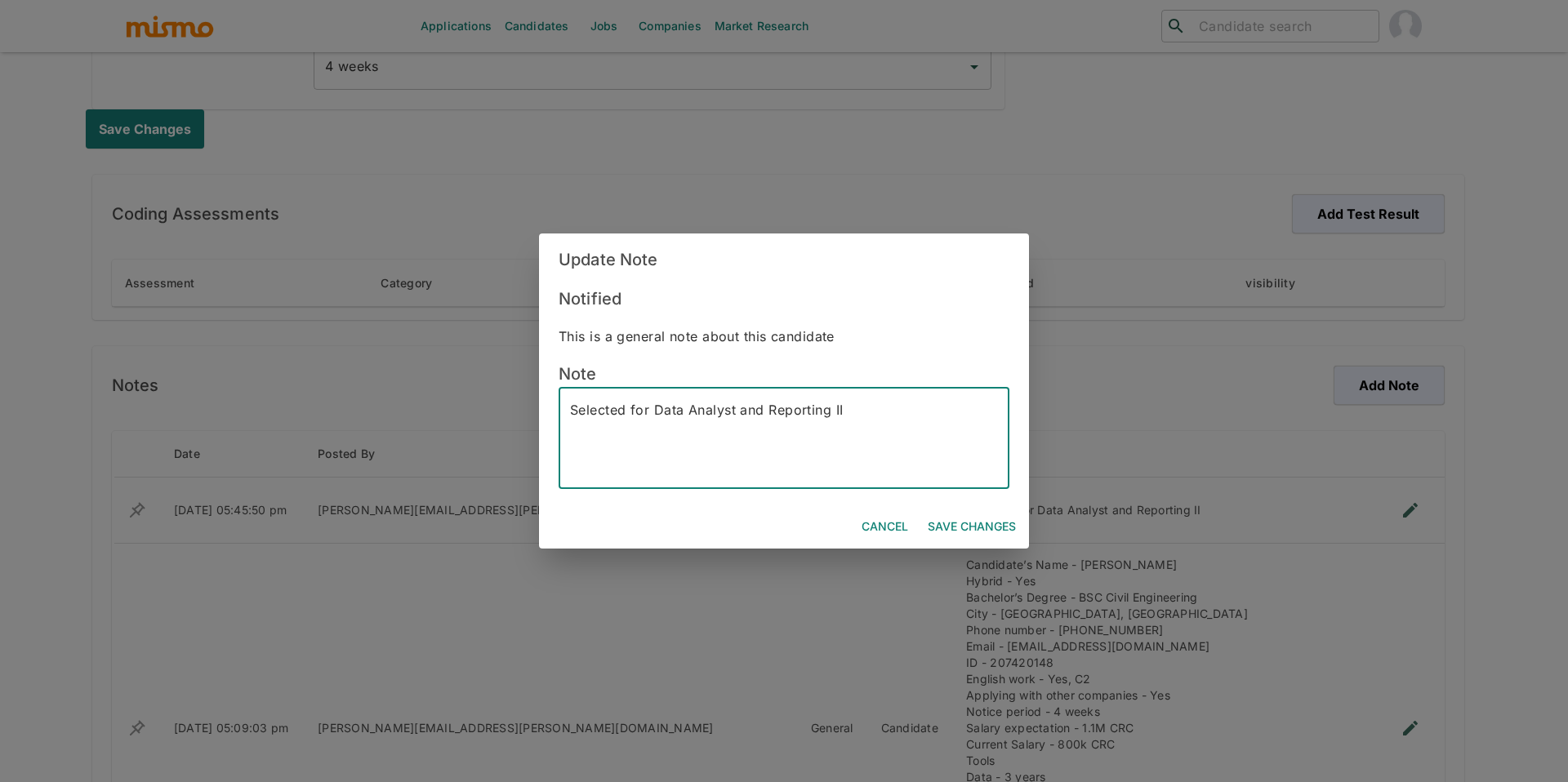
click at [752, 412] on textarea "Selected for Data Analyst and Reporting II" at bounding box center [784, 438] width 428 height 75
drag, startPoint x: 766, startPoint y: 407, endPoint x: 687, endPoint y: 412, distance: 79.2
click at [687, 412] on textarea "Selected for Data Analyst and Reporting II" at bounding box center [784, 438] width 428 height 75
click at [753, 411] on textarea "Selected for Data Reporting II" at bounding box center [784, 438] width 428 height 75
type textarea "Selected for Data Reporting Analyst II"
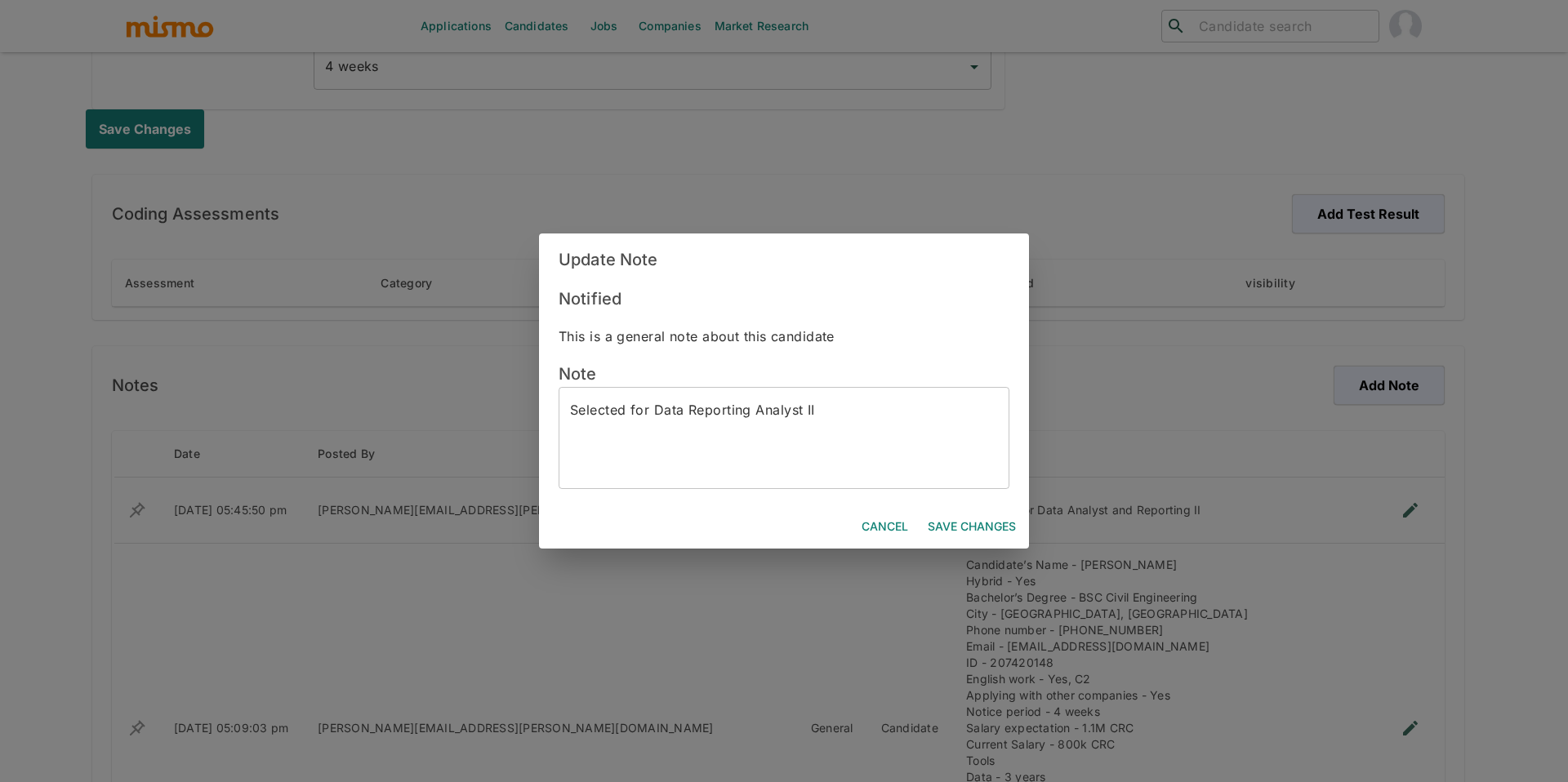
click at [964, 507] on div "Cancel Save Changes" at bounding box center [783, 527] width 490 height 44
click at [981, 524] on button "Save Changes" at bounding box center [971, 527] width 101 height 30
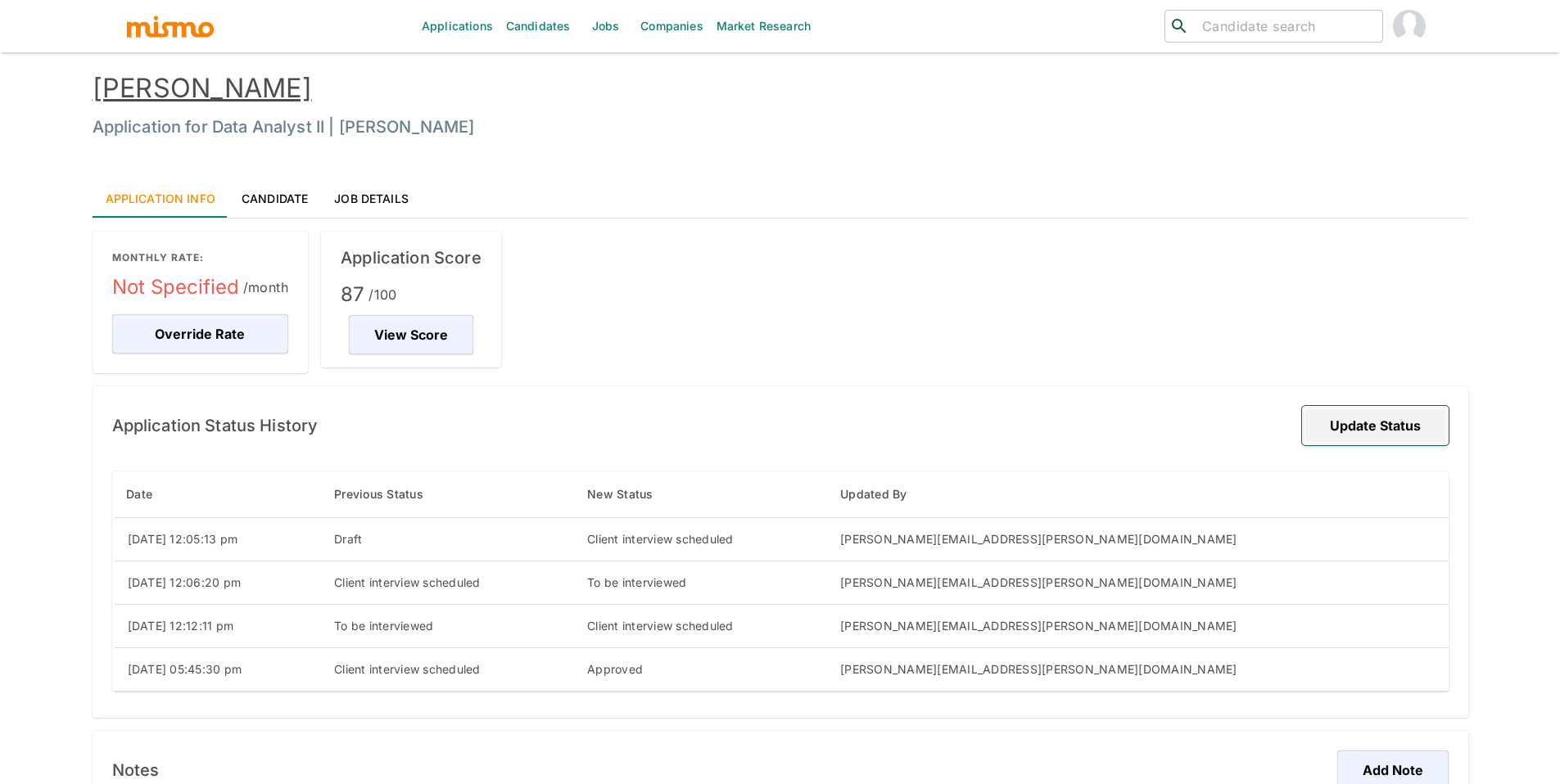
click at [1339, 420] on button "Update Status" at bounding box center [1374, 426] width 146 height 39
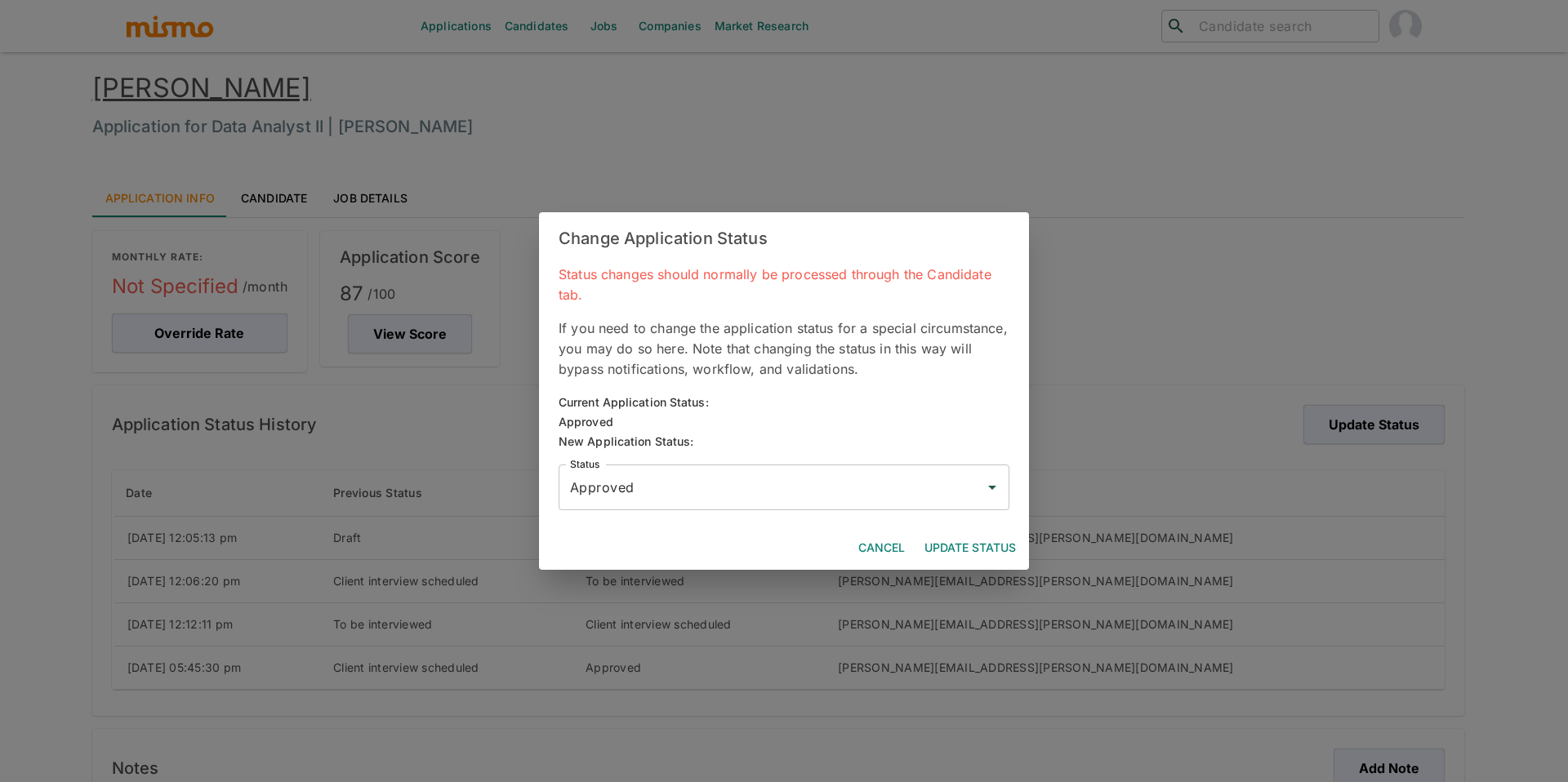
click at [800, 502] on input "Approved" at bounding box center [771, 487] width 412 height 31
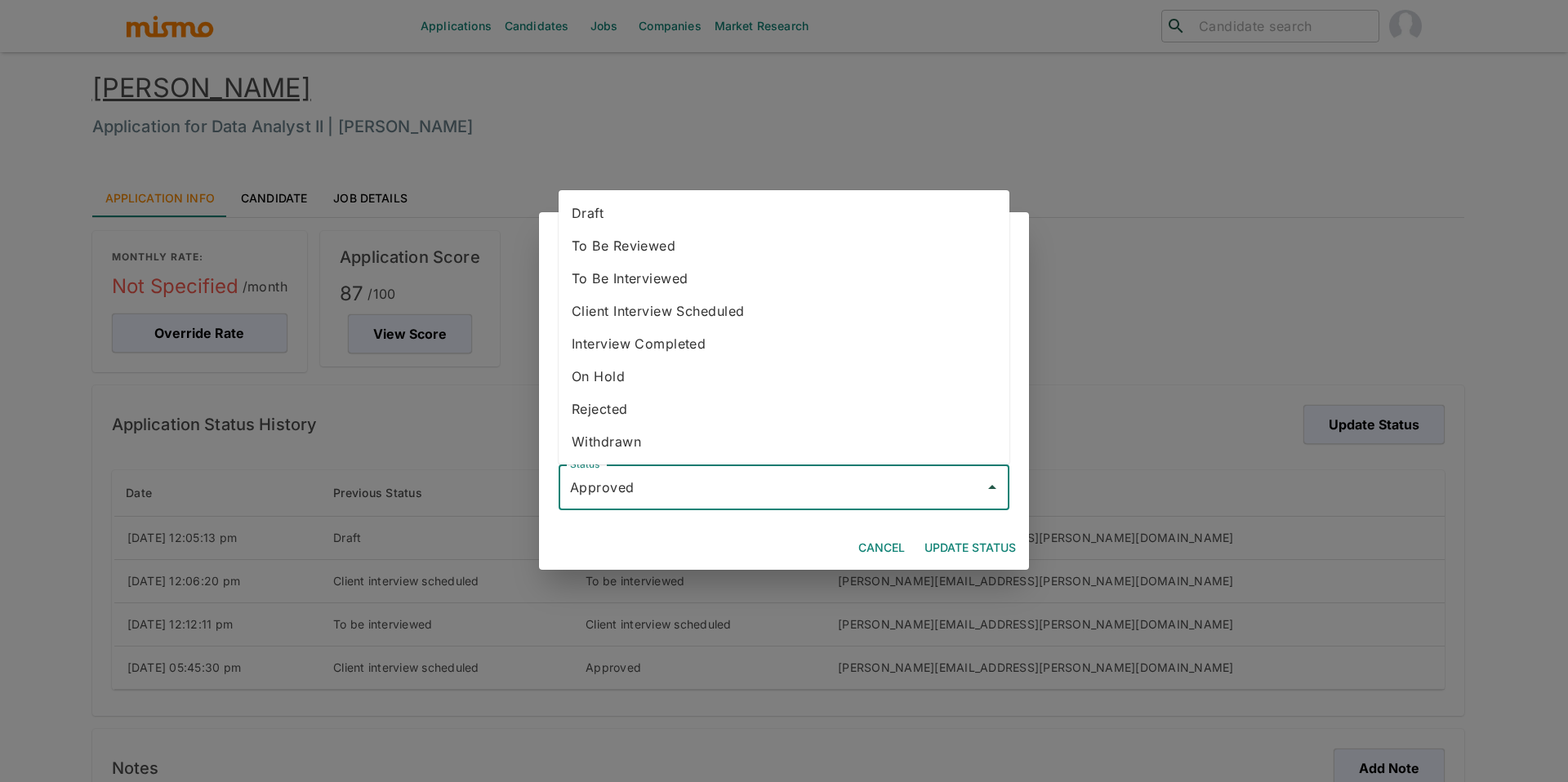
click at [748, 440] on li "Withdrawn" at bounding box center [784, 441] width 451 height 33
type input "Withdrawn"
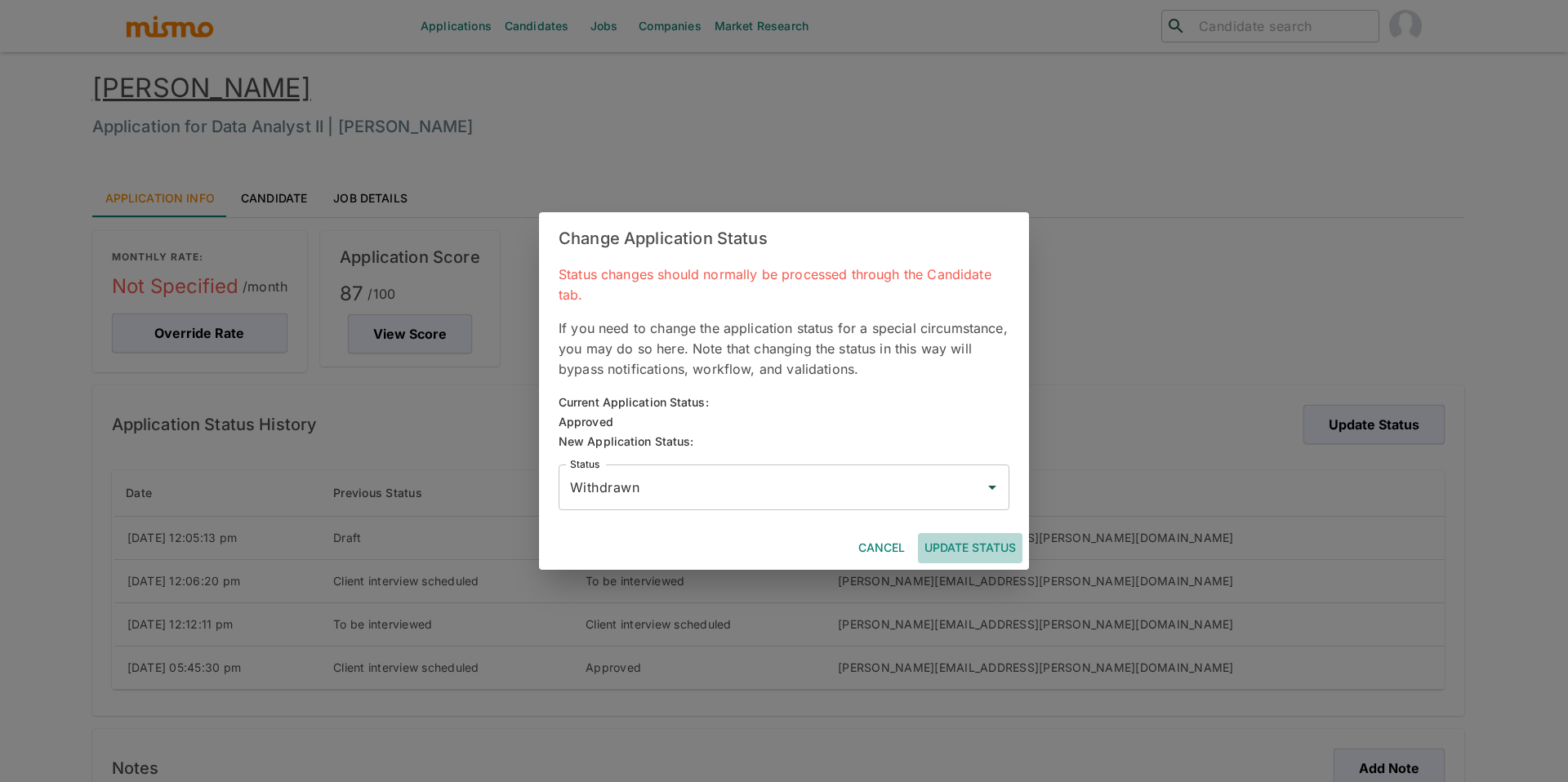
click at [983, 544] on button "Update Status" at bounding box center [970, 548] width 104 height 30
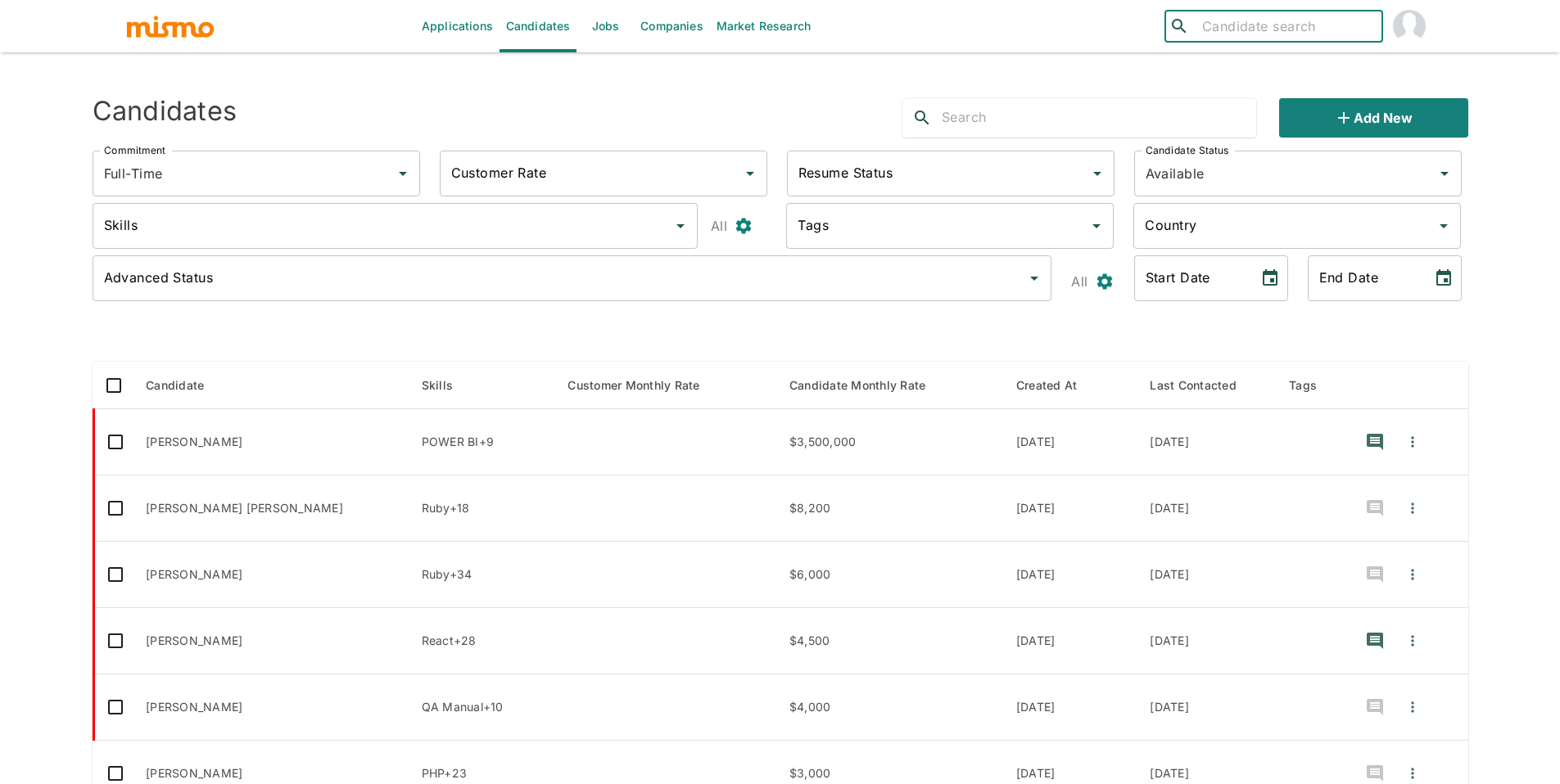
click at [1317, 32] on input "search" at bounding box center [1285, 26] width 180 height 23
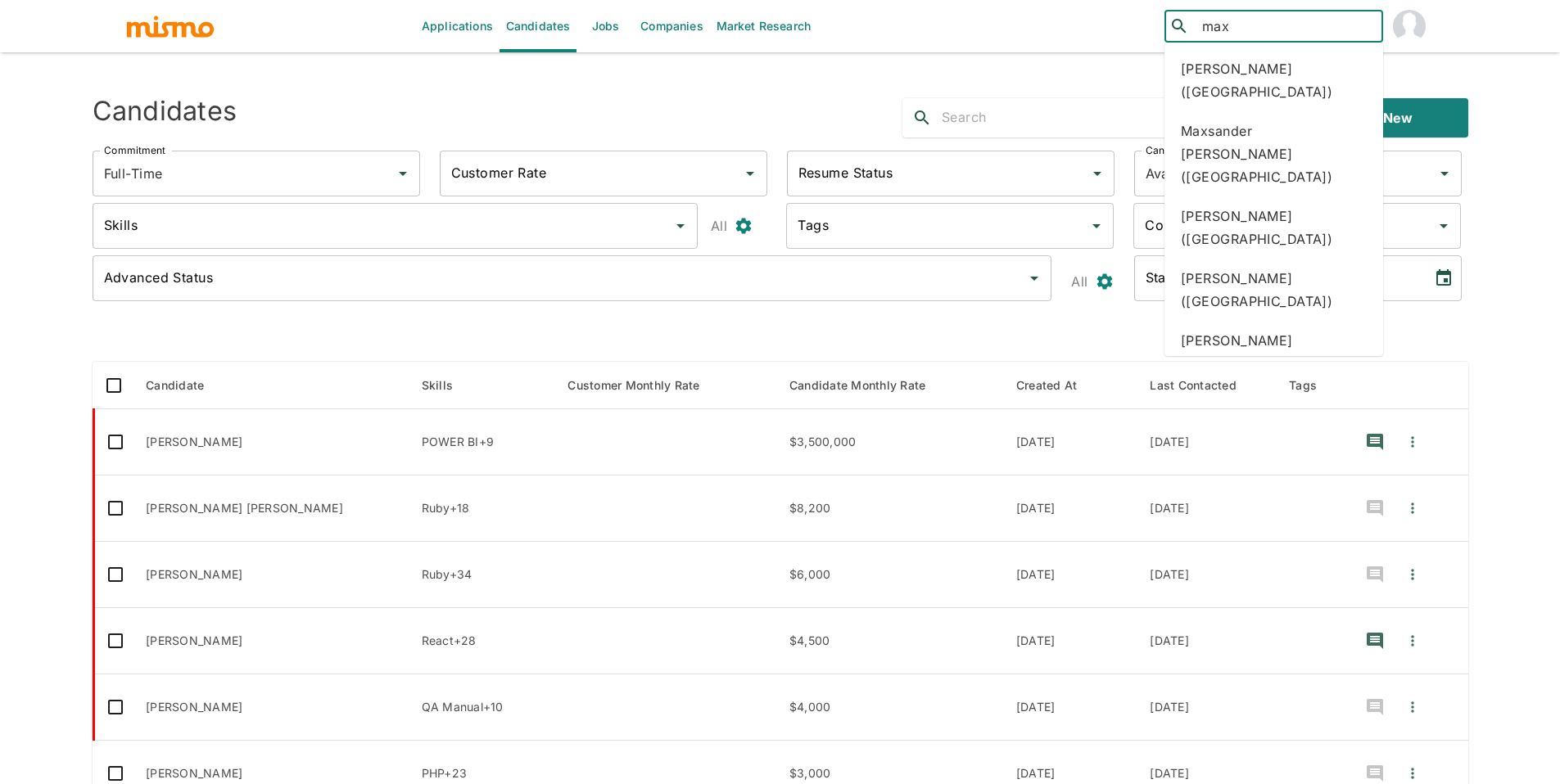
type input "maxs"
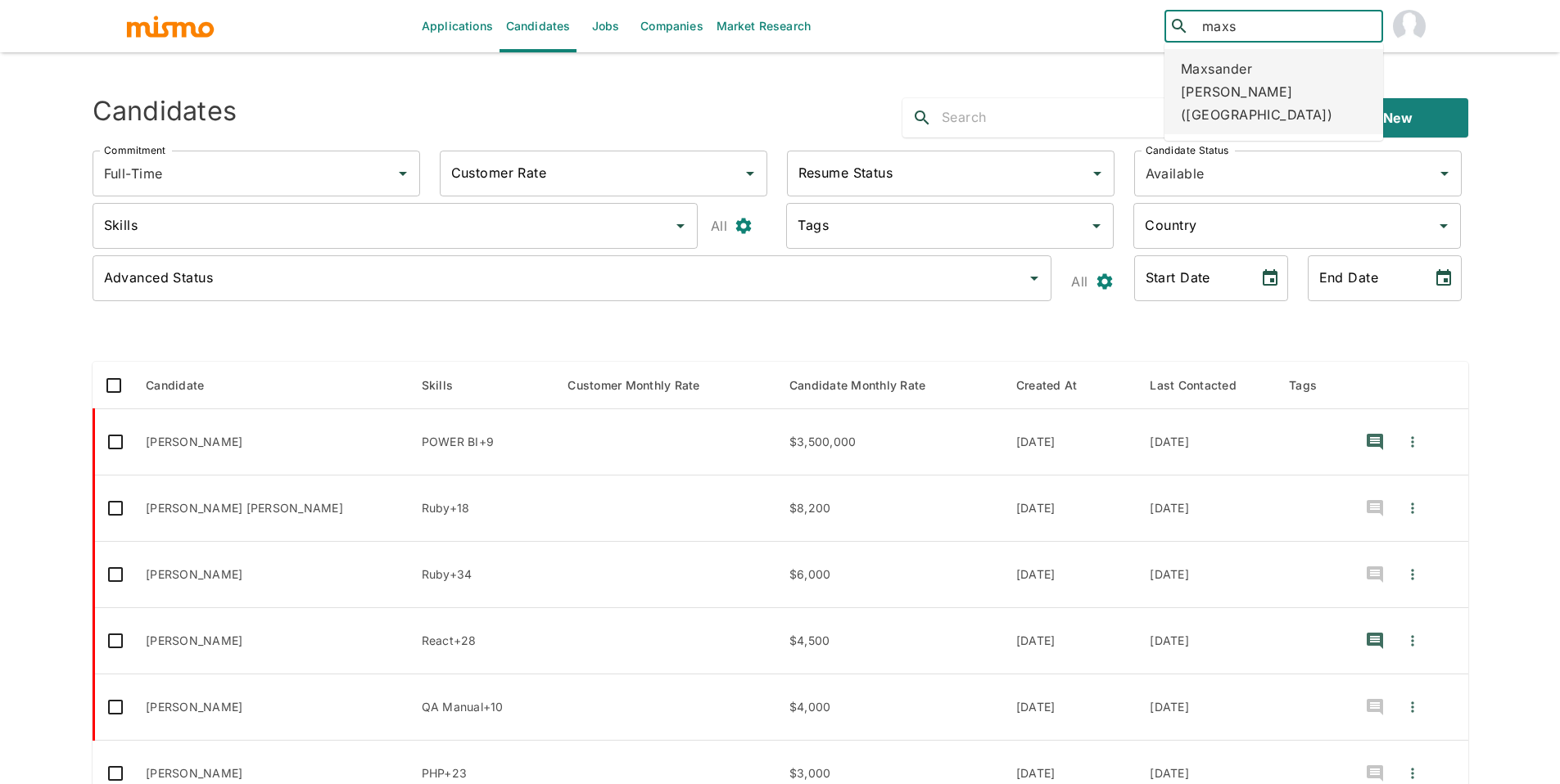
click at [1195, 89] on div "Maxsander [PERSON_NAME] ([GEOGRAPHIC_DATA])" at bounding box center [1274, 91] width 218 height 85
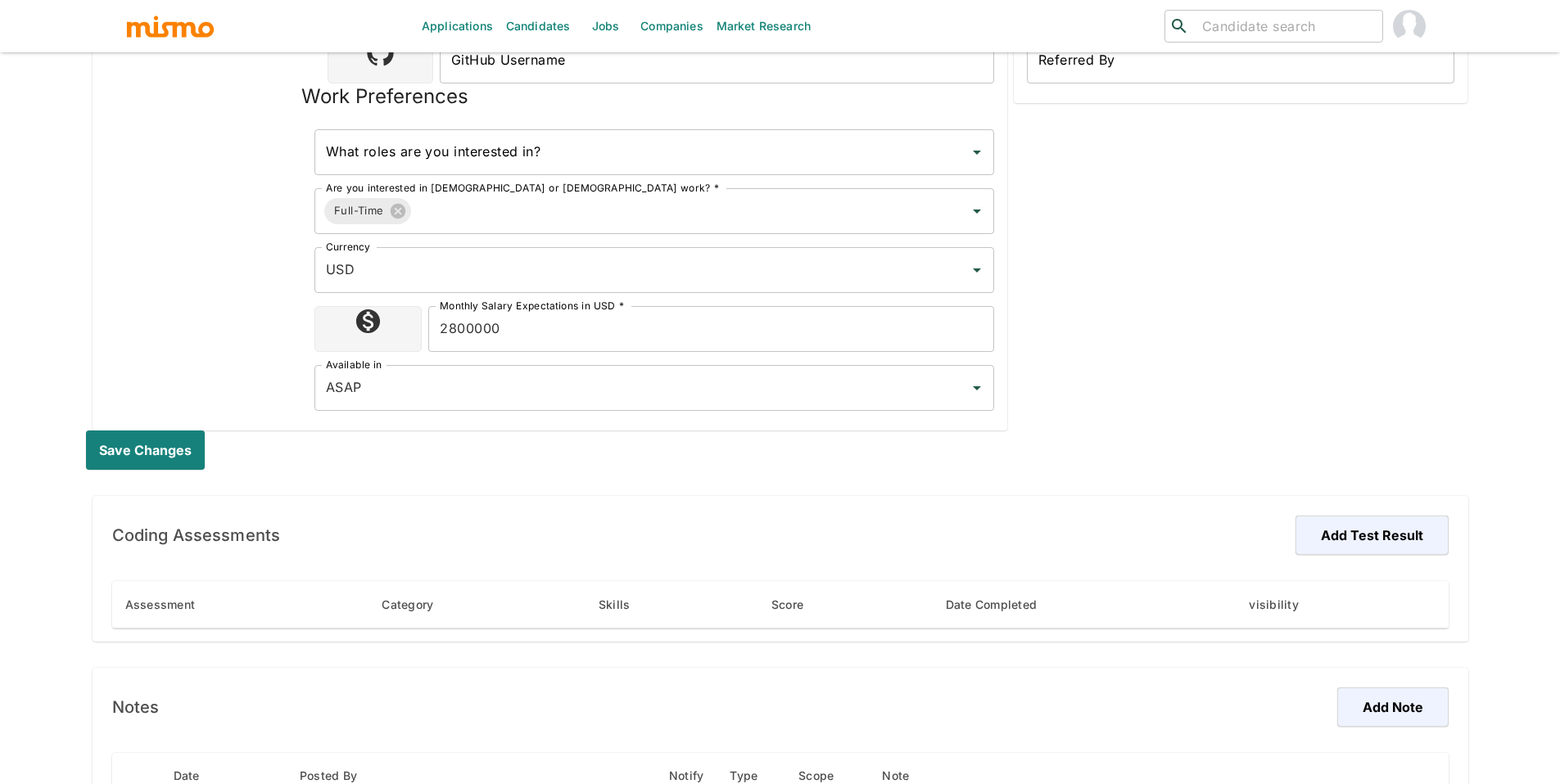
scroll to position [1097, 0]
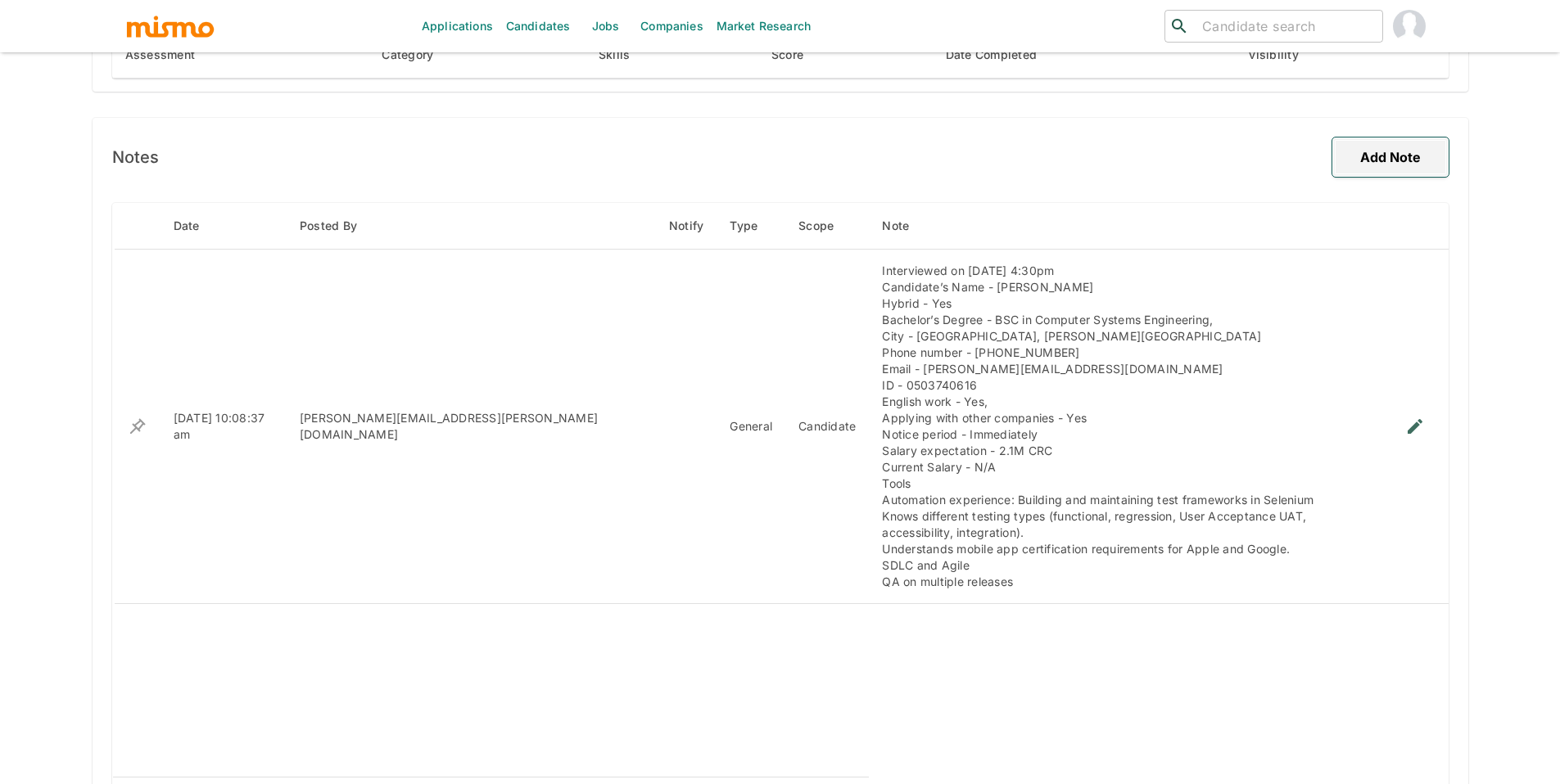
click at [1371, 162] on button "Add Note" at bounding box center [1390, 158] width 117 height 39
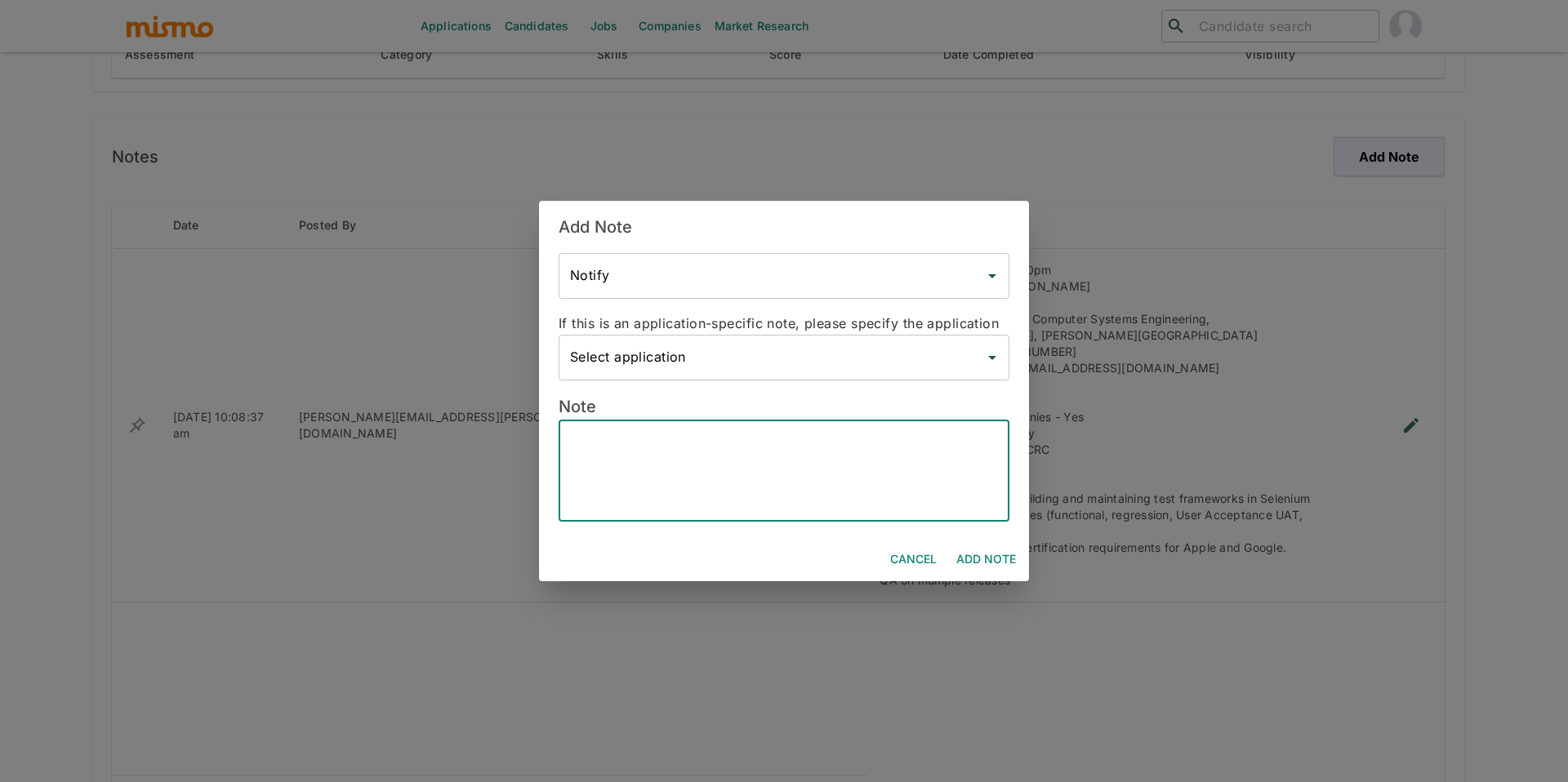
click at [645, 448] on textarea at bounding box center [784, 471] width 428 height 75
type textarea "Silvia NO lo quiere :("
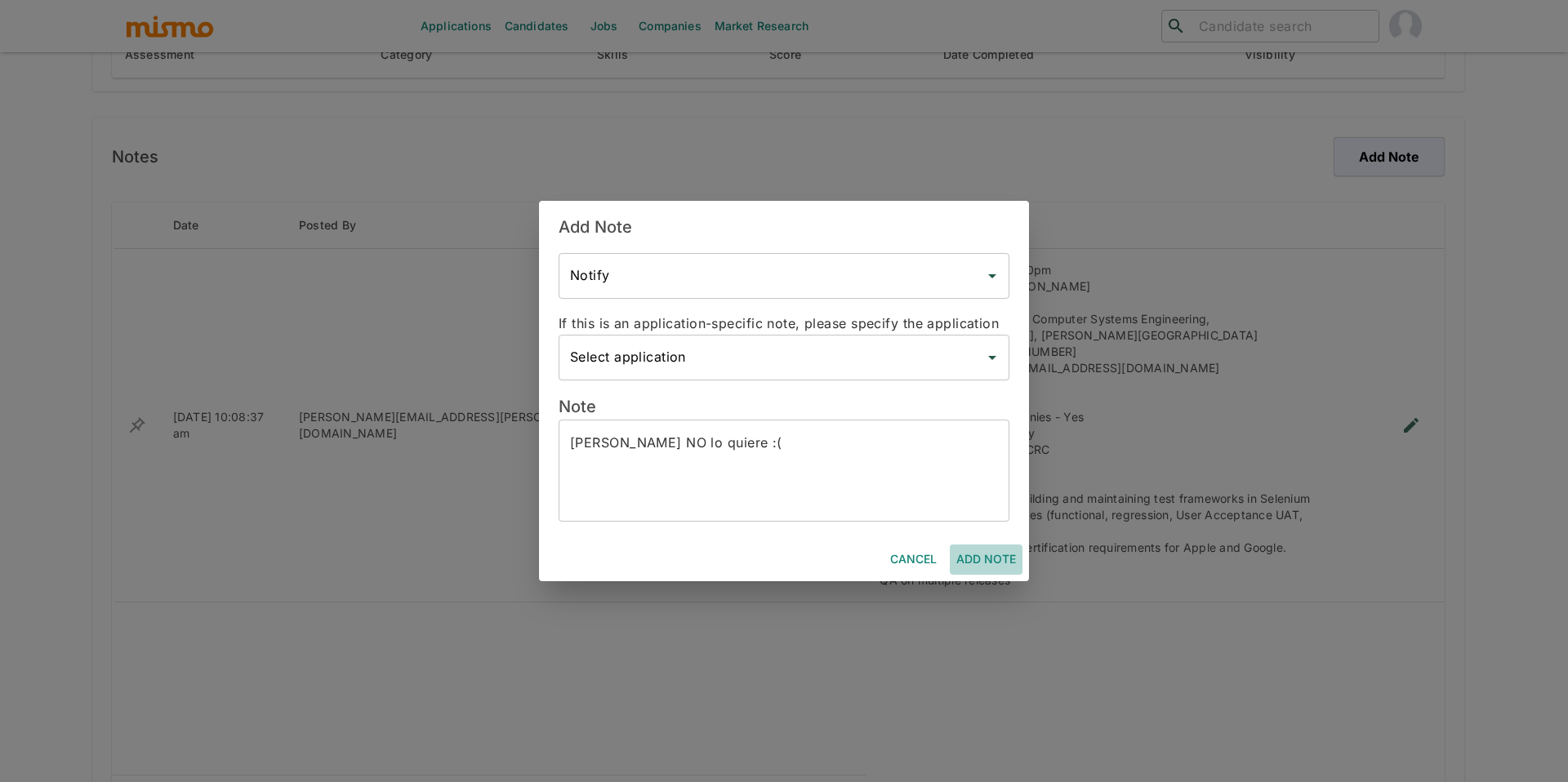
click at [982, 561] on button "Add Note" at bounding box center [986, 560] width 73 height 30
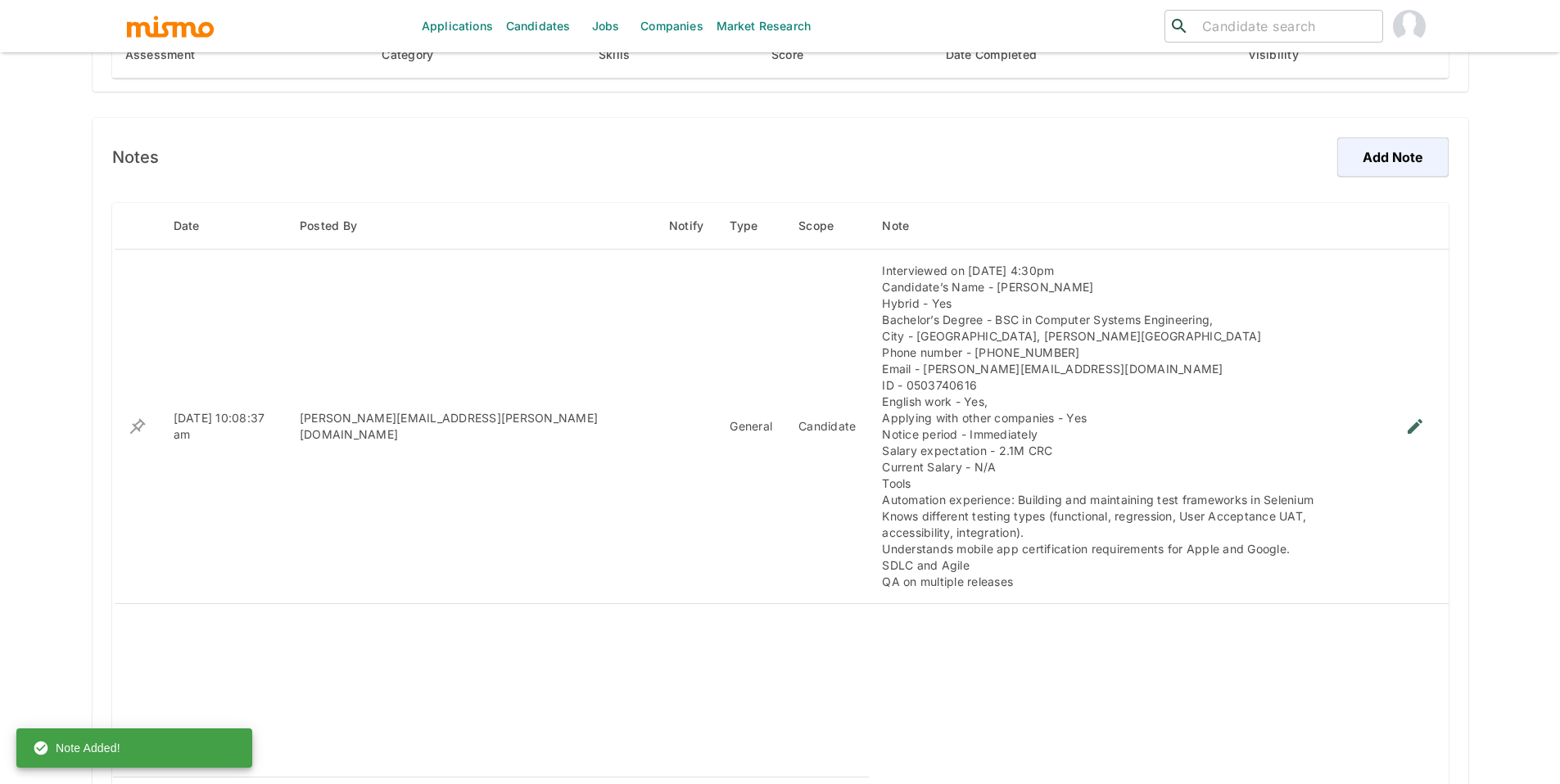
click at [1274, 24] on input "search" at bounding box center [1285, 26] width 180 height 23
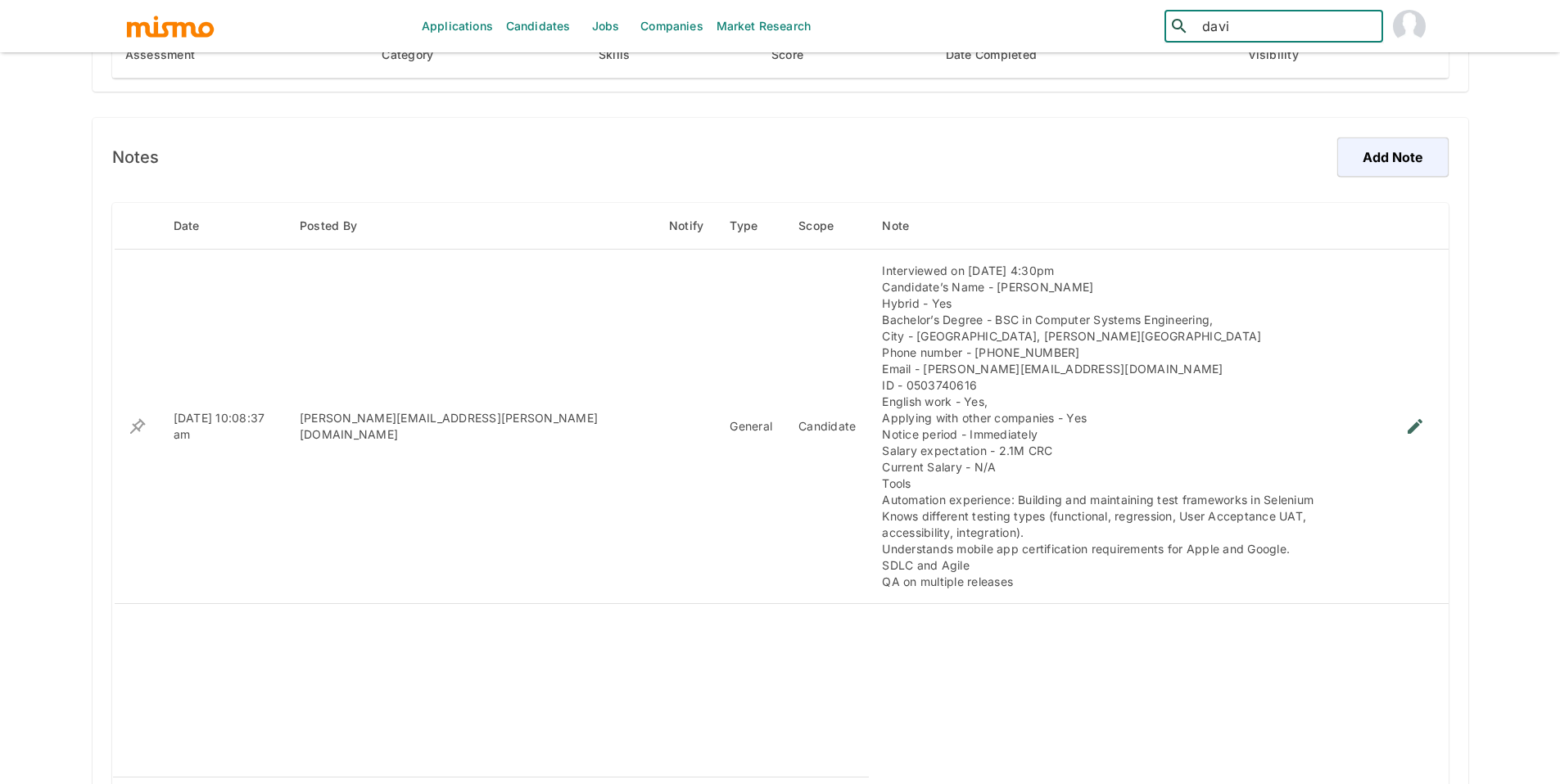
type input "david"
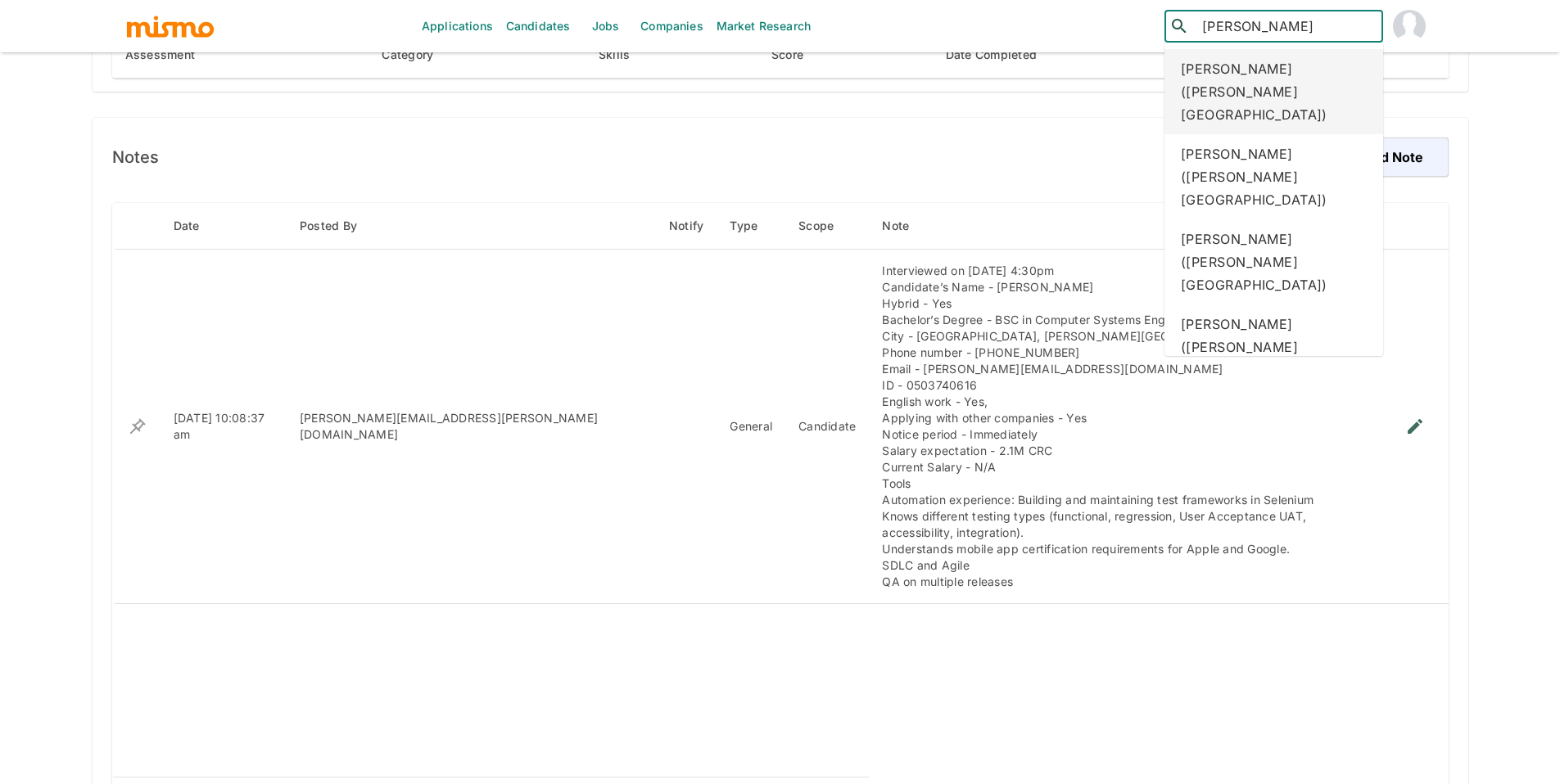
click at [1231, 81] on div "David Zamora Alfaro (Costa Rica)" at bounding box center [1274, 91] width 218 height 85
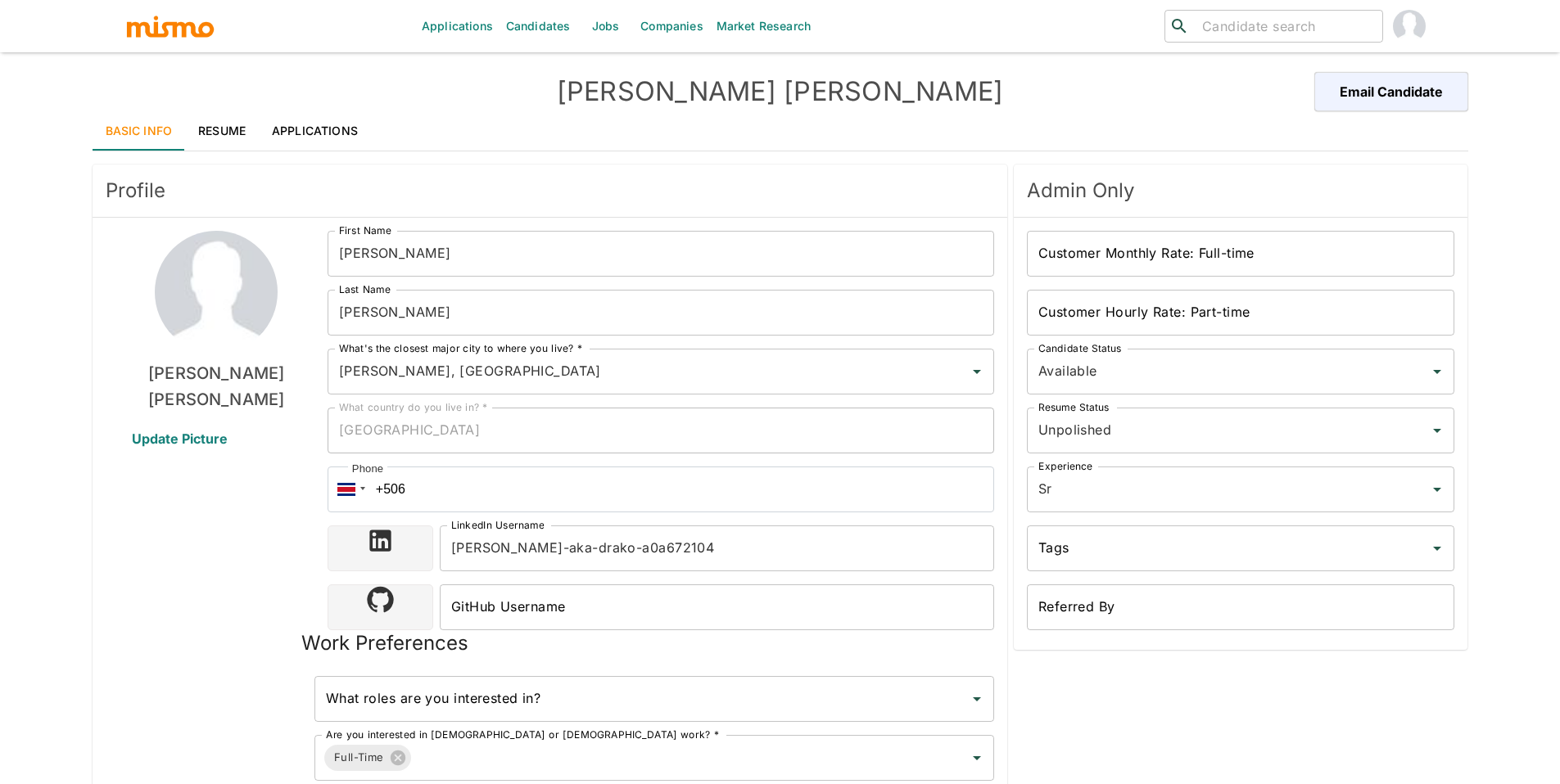
click at [299, 130] on link "Applications" at bounding box center [314, 131] width 112 height 39
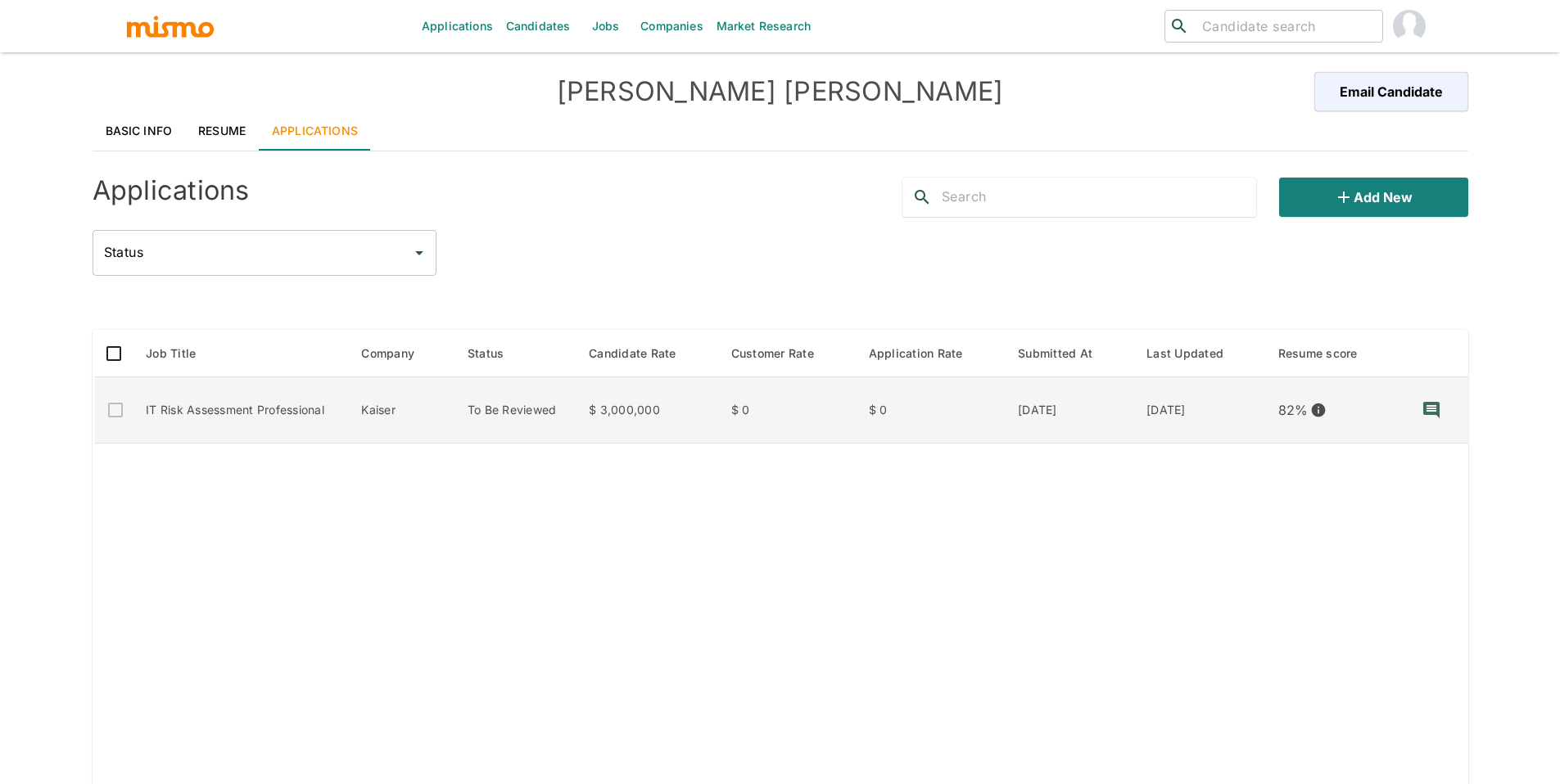
click at [930, 427] on td "$ 0" at bounding box center [931, 410] width 149 height 66
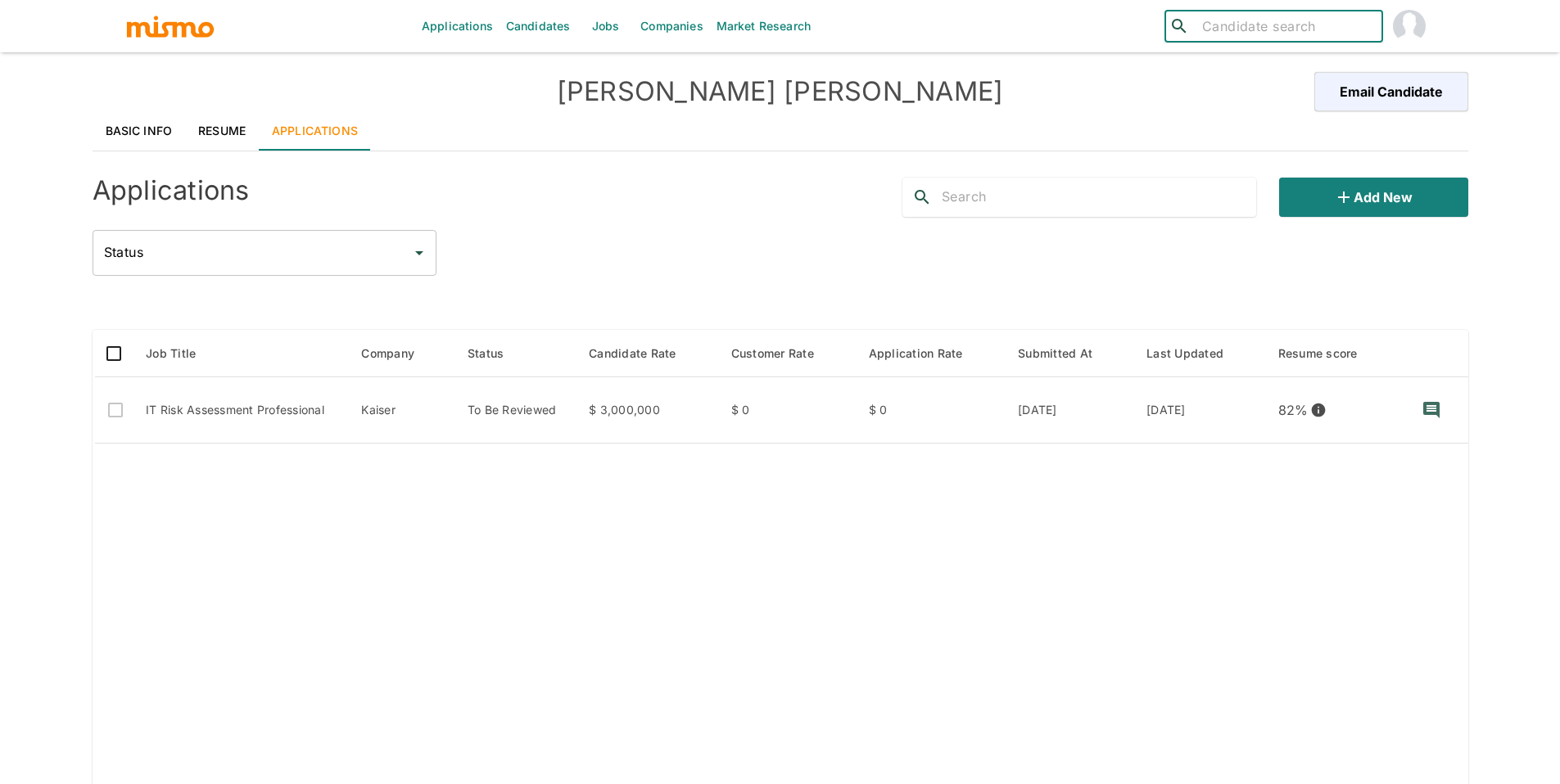
click at [1241, 23] on input "search" at bounding box center [1285, 26] width 180 height 23
type input "[PERSON_NAME]"
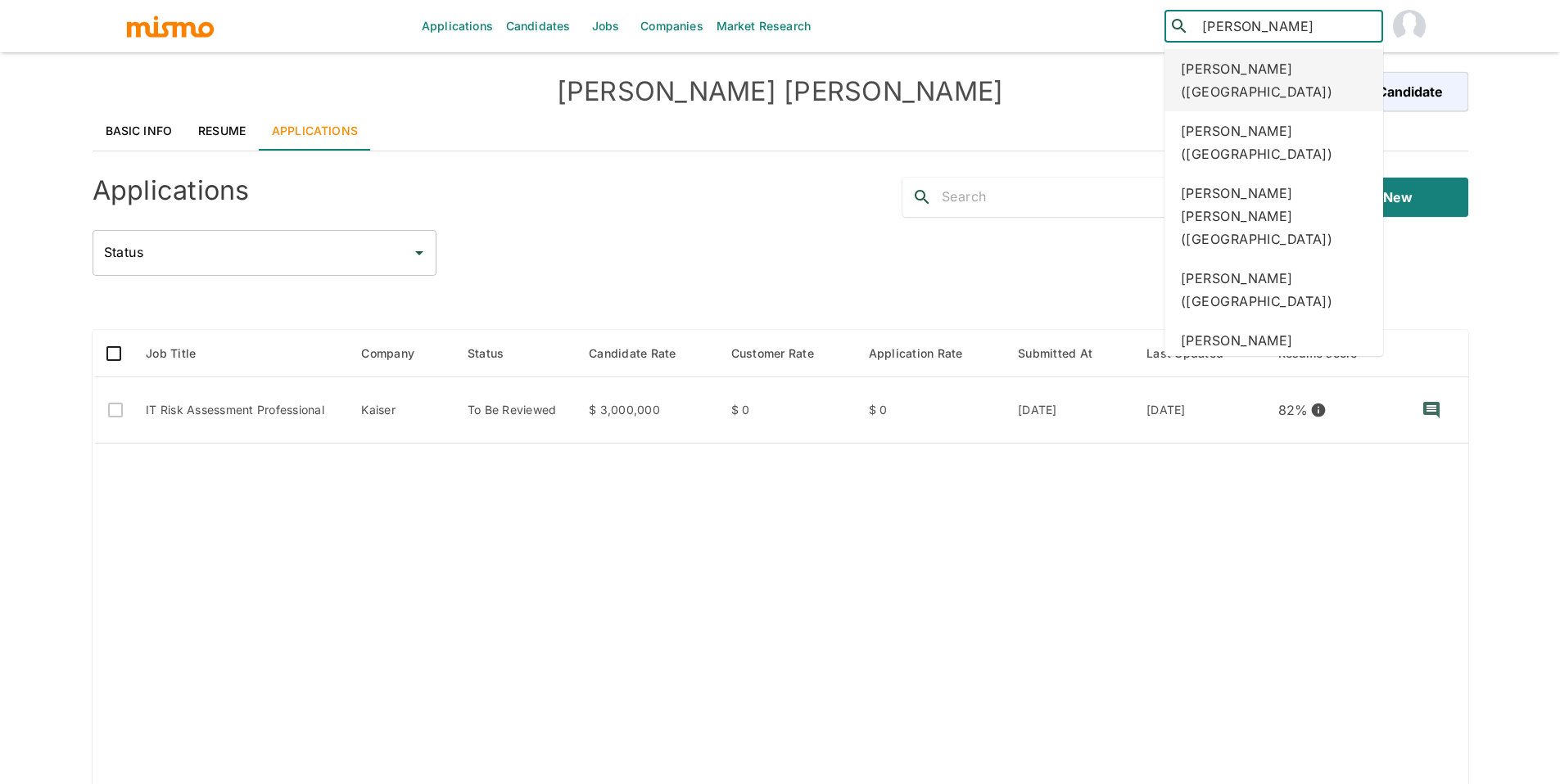
click at [1296, 76] on div "[PERSON_NAME] ([GEOGRAPHIC_DATA])" at bounding box center [1274, 80] width 218 height 62
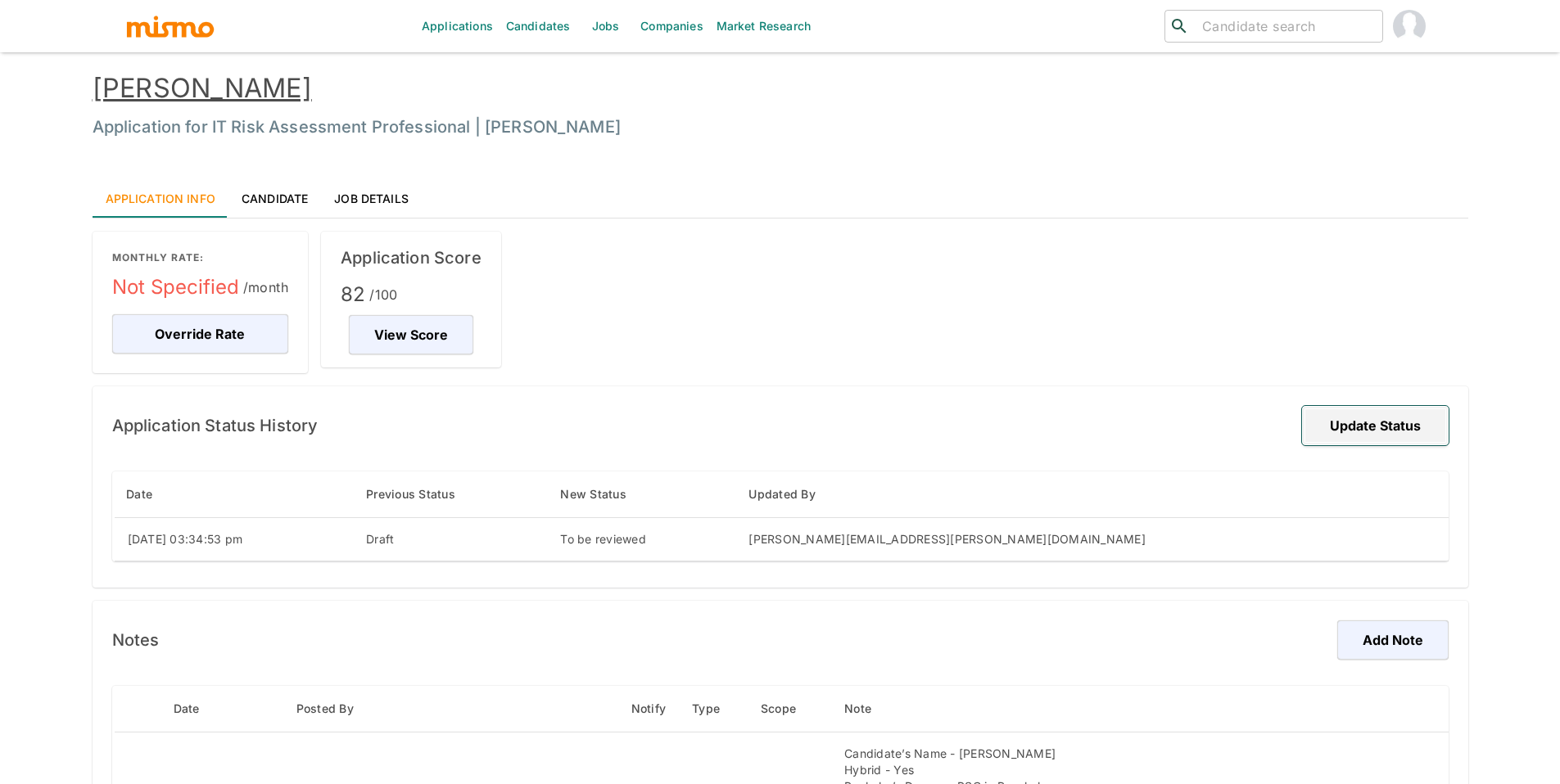
click at [1428, 421] on button "Update Status" at bounding box center [1374, 426] width 146 height 39
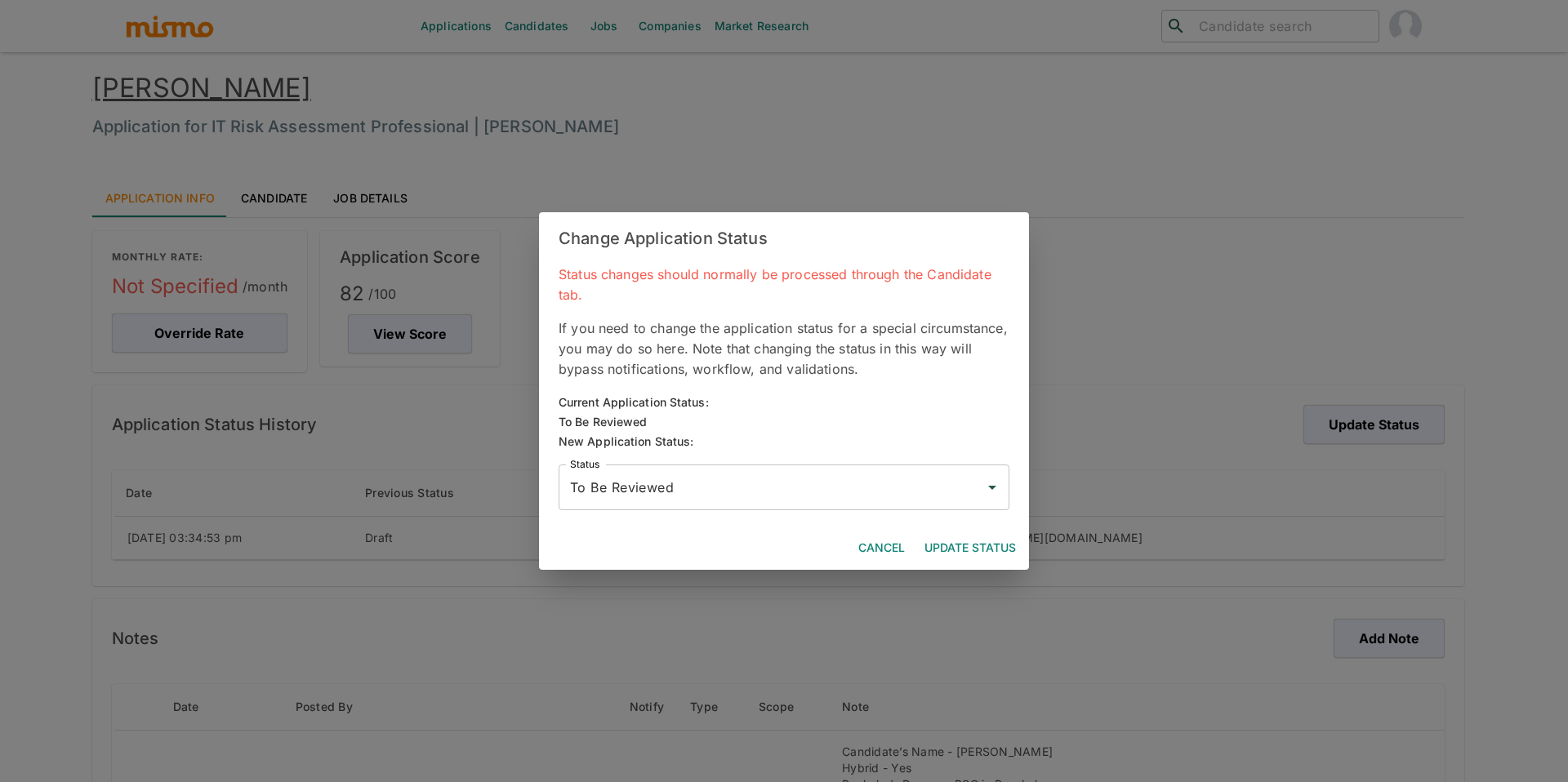
click at [760, 485] on input "To Be Reviewed" at bounding box center [771, 487] width 412 height 31
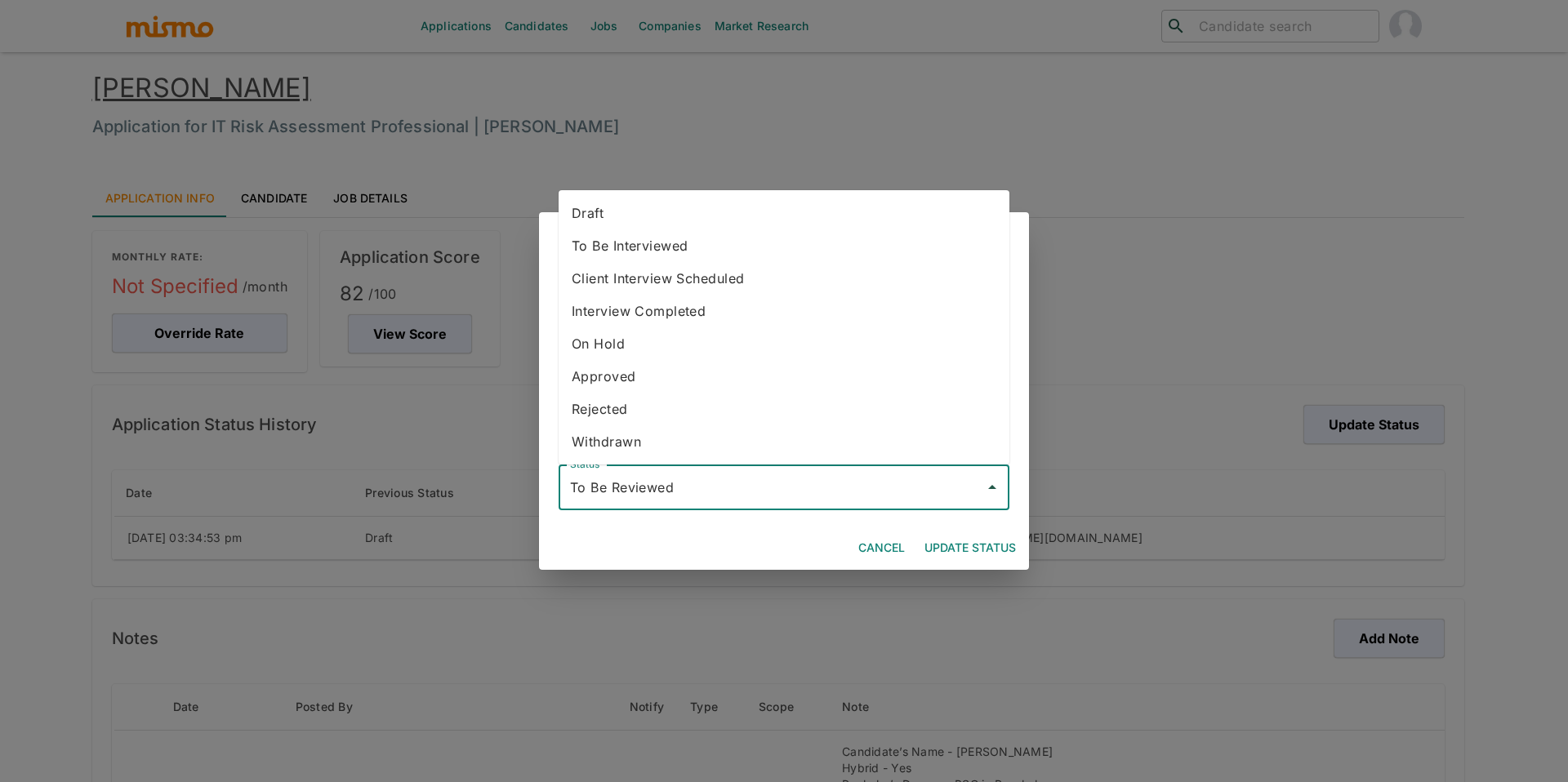
click at [694, 401] on li "Rejected" at bounding box center [784, 408] width 451 height 33
type input "Rejected"
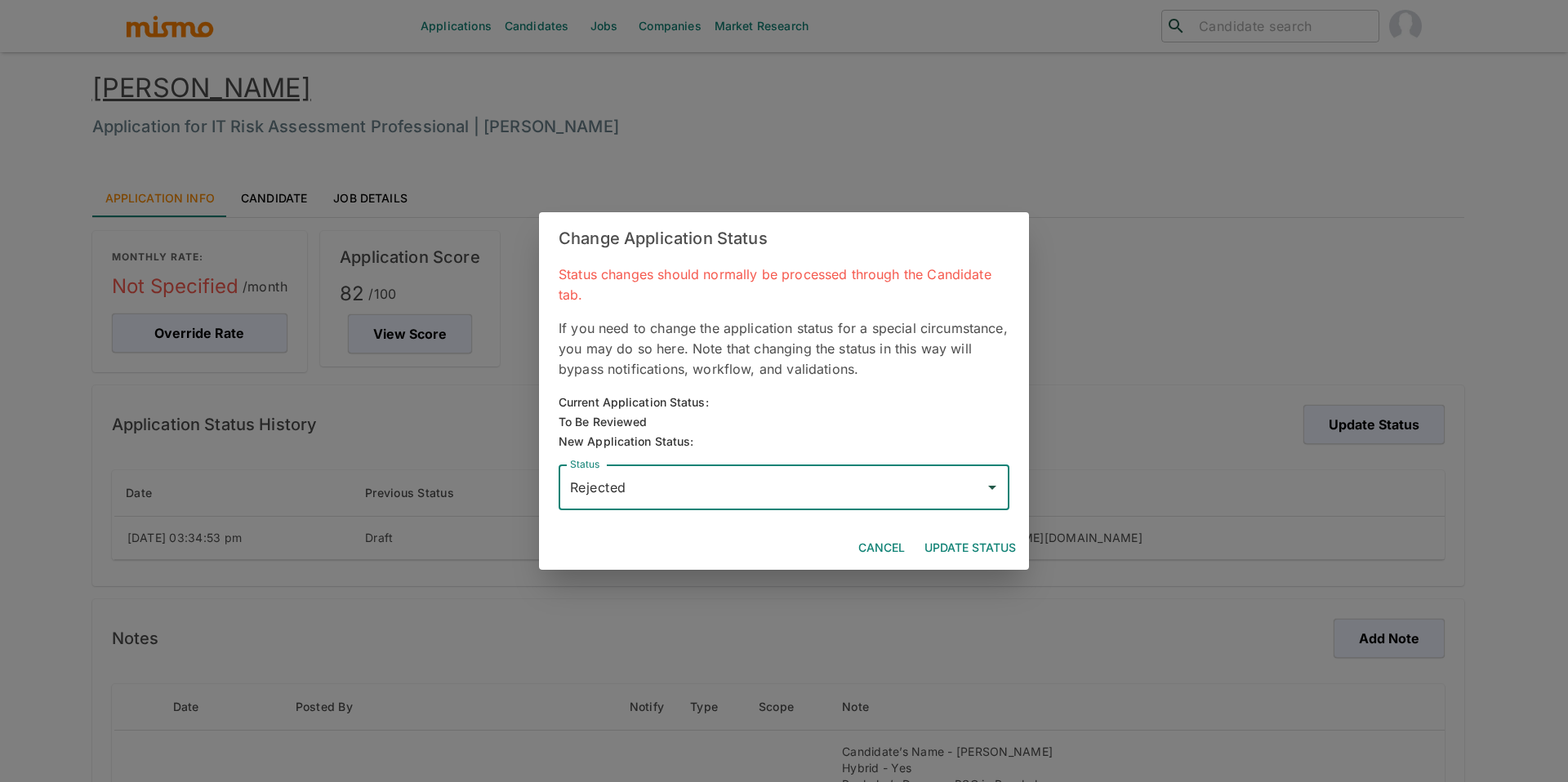
click at [994, 544] on button "Update Status" at bounding box center [970, 548] width 104 height 30
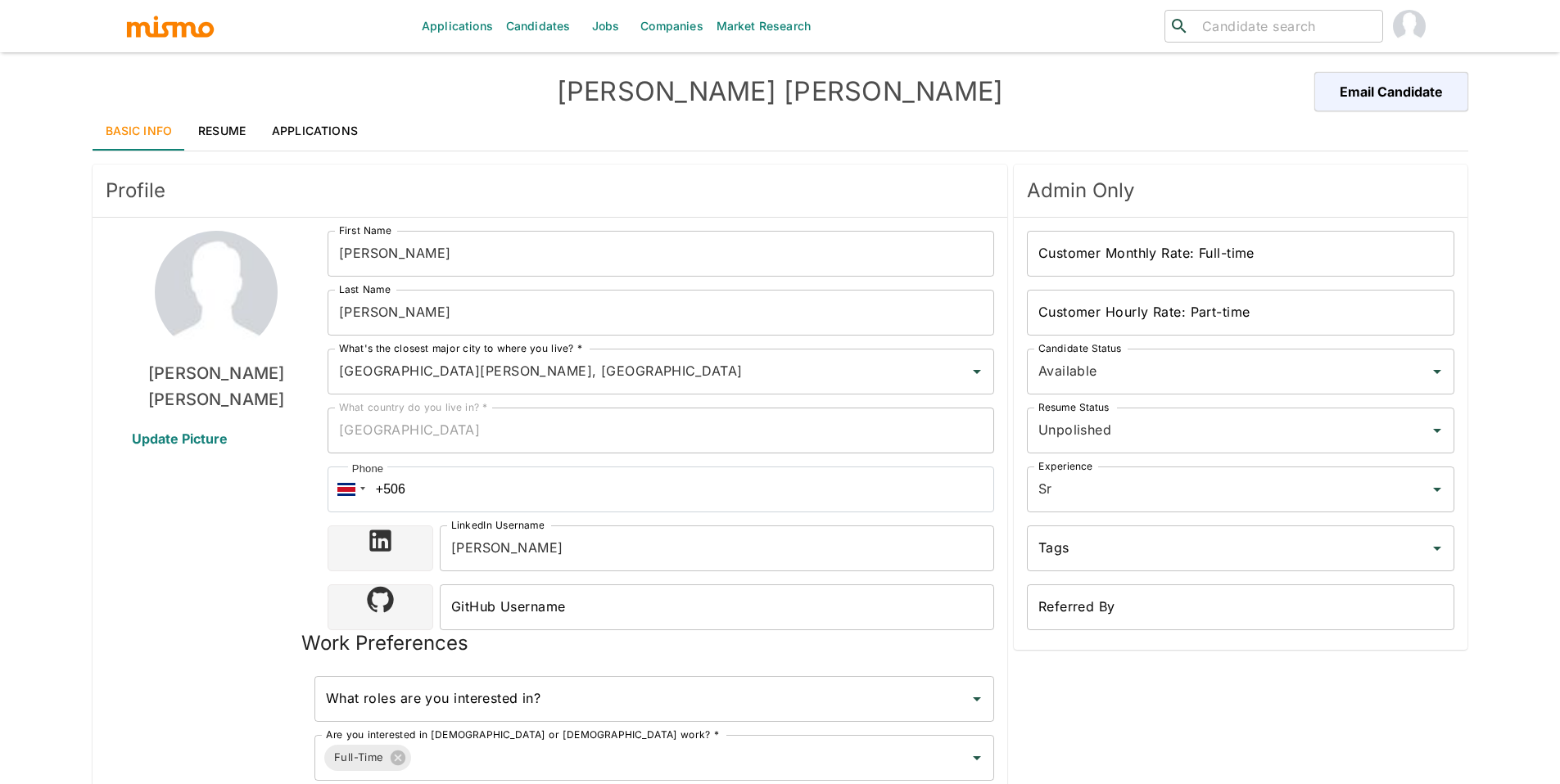
click at [288, 133] on link "Applications" at bounding box center [314, 131] width 112 height 39
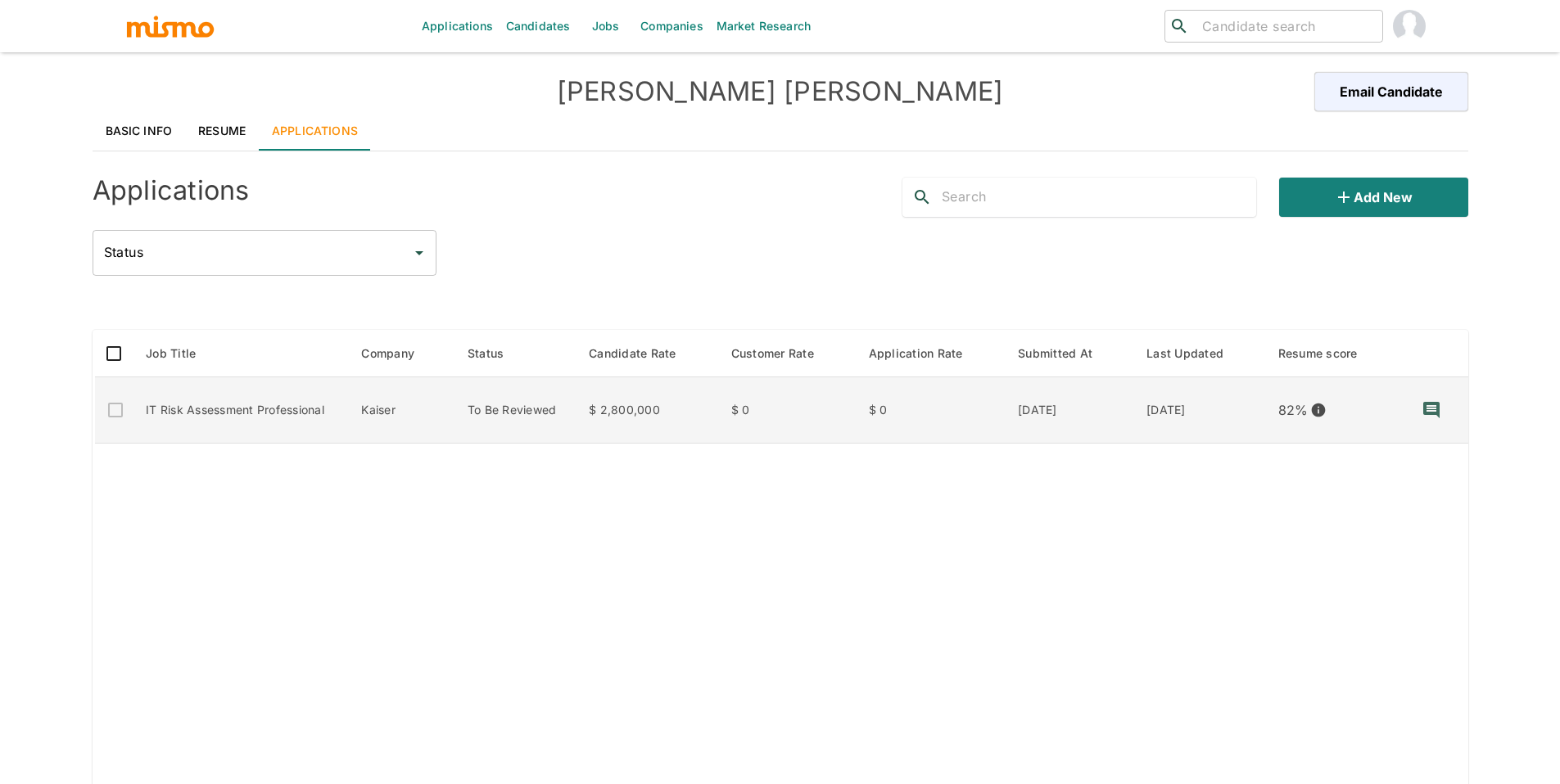
click at [861, 420] on td "$ 0" at bounding box center [931, 410] width 149 height 66
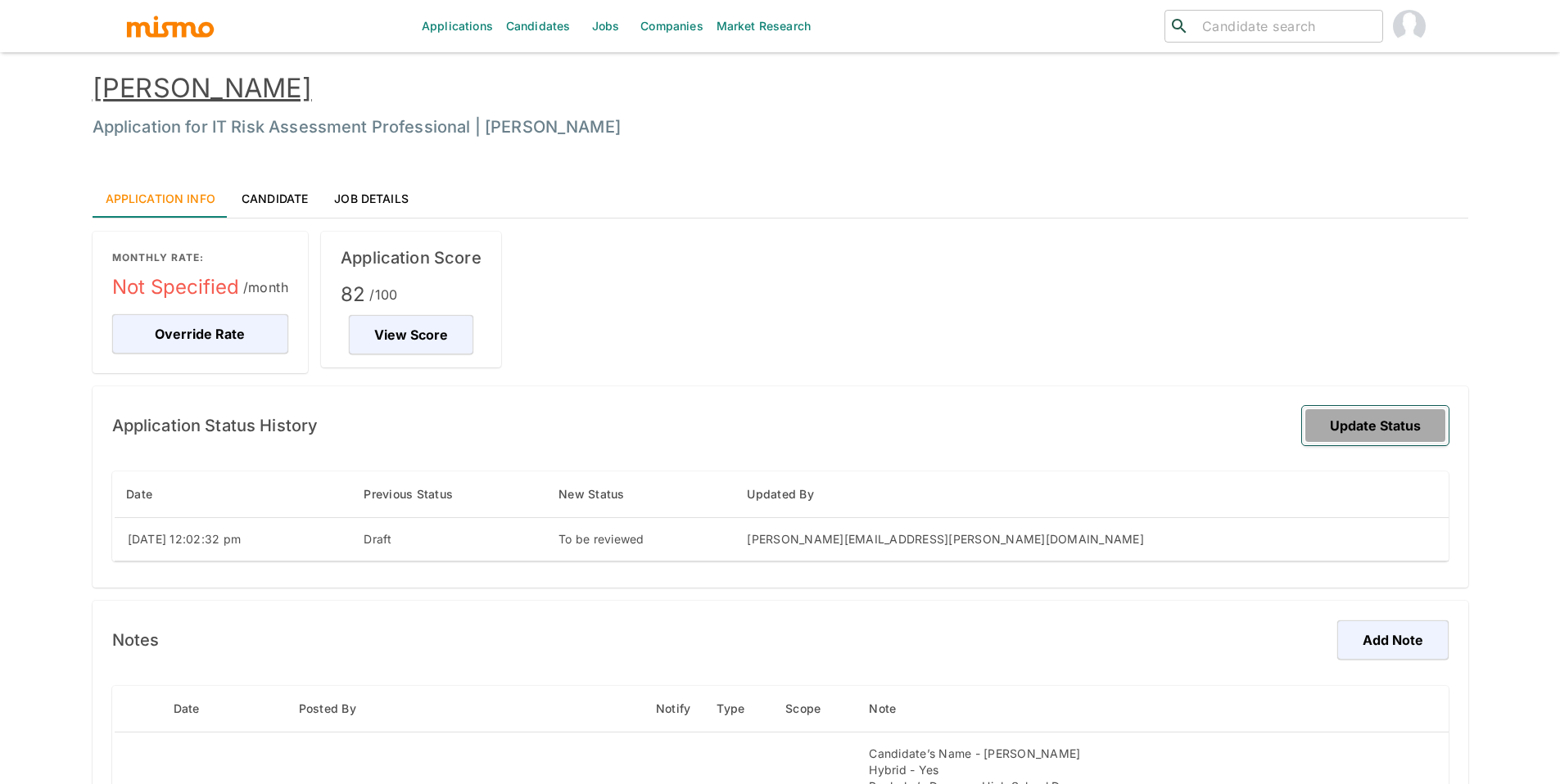
click at [1350, 434] on button "Update Status" at bounding box center [1374, 426] width 146 height 39
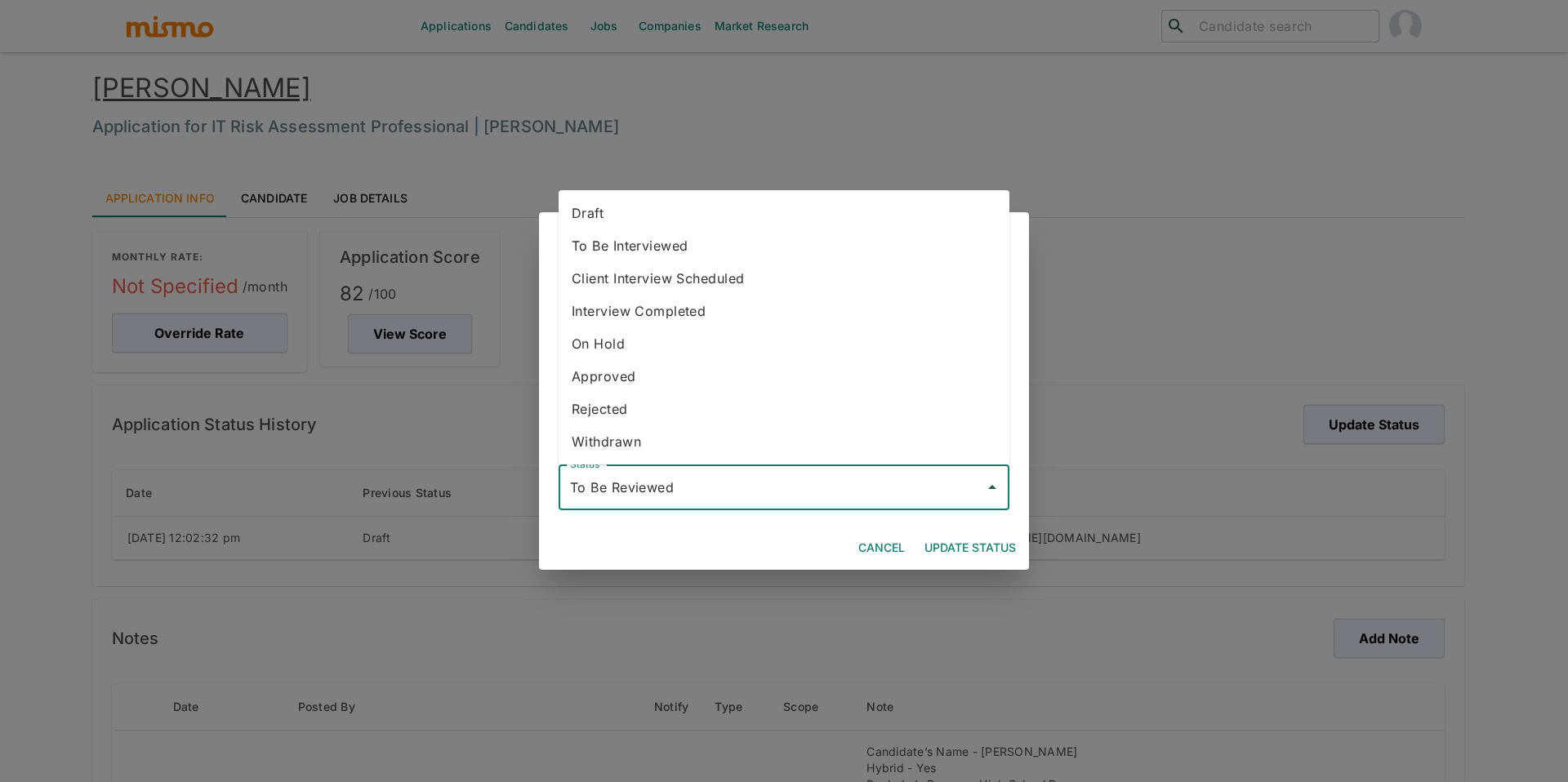
drag, startPoint x: 948, startPoint y: 497, endPoint x: 907, endPoint y: 528, distance: 51.4
click at [948, 497] on input "To Be Reviewed" at bounding box center [771, 487] width 412 height 31
click at [705, 401] on li "Rejected" at bounding box center [784, 408] width 451 height 33
type input "Rejected"
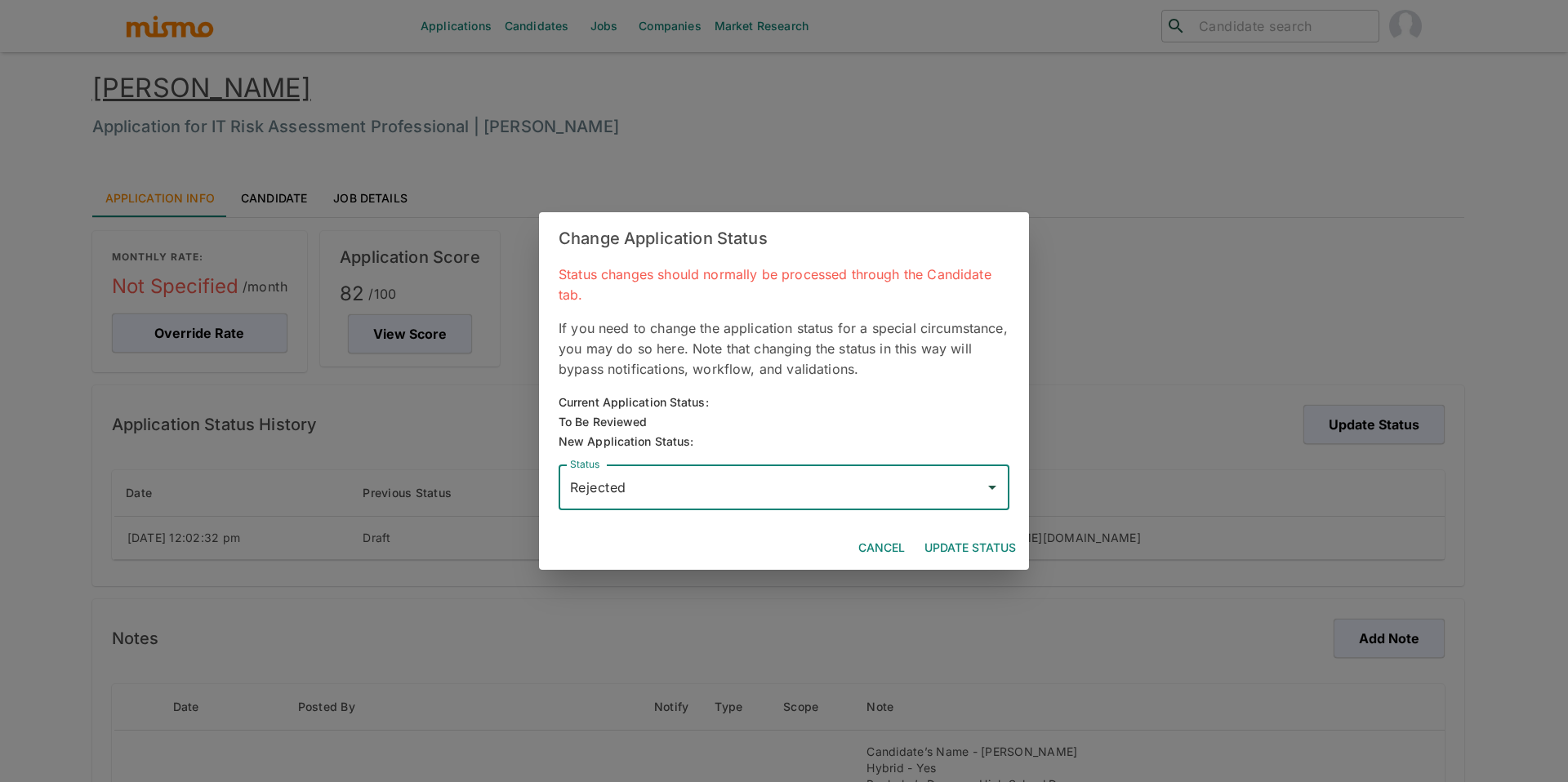
click at [1015, 552] on button "Update Status" at bounding box center [970, 548] width 104 height 30
